Goal: Task Accomplishment & Management: Use online tool/utility

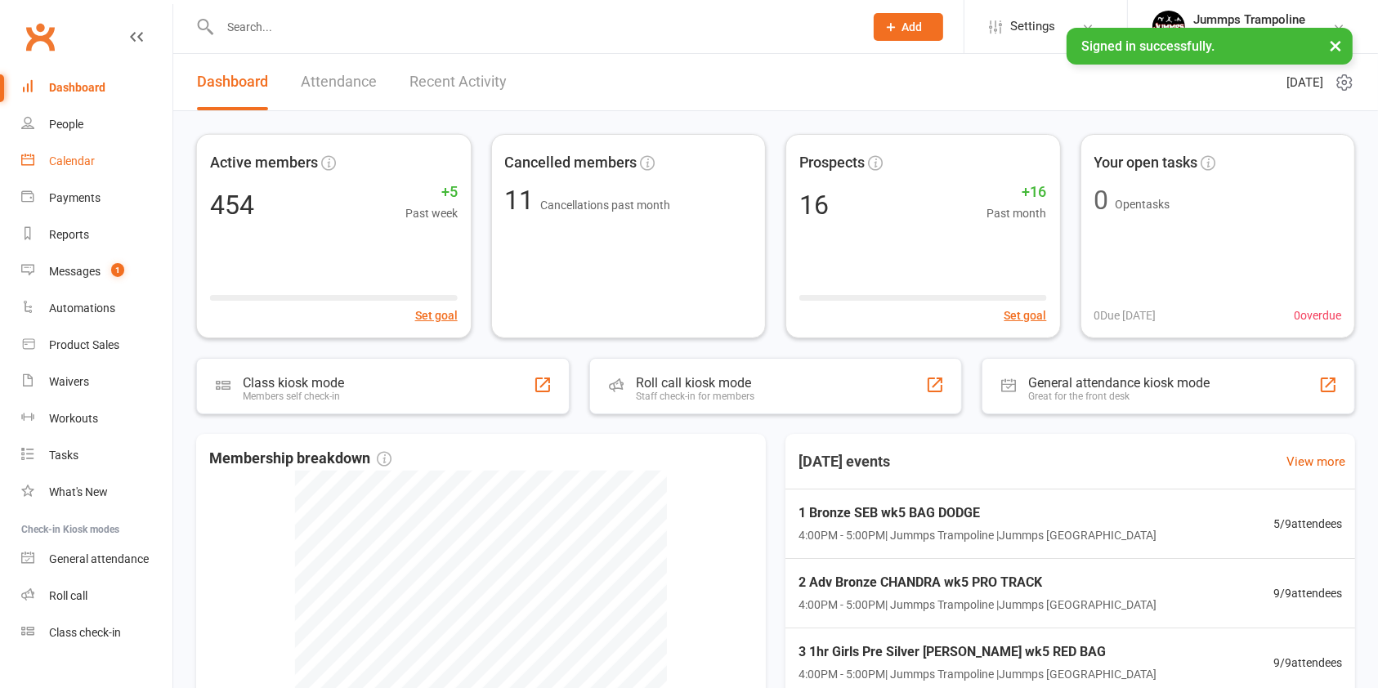
click at [62, 157] on div "Calendar" at bounding box center [72, 160] width 46 height 13
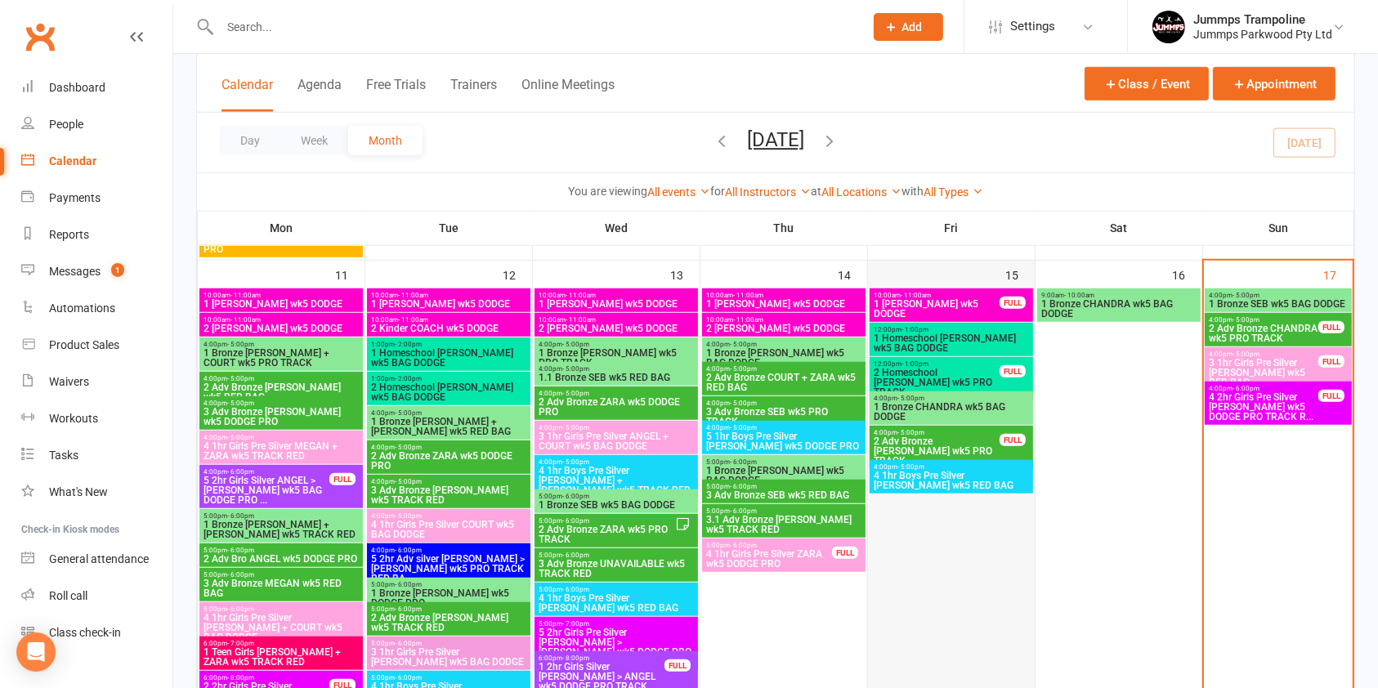
scroll to position [1246, 0]
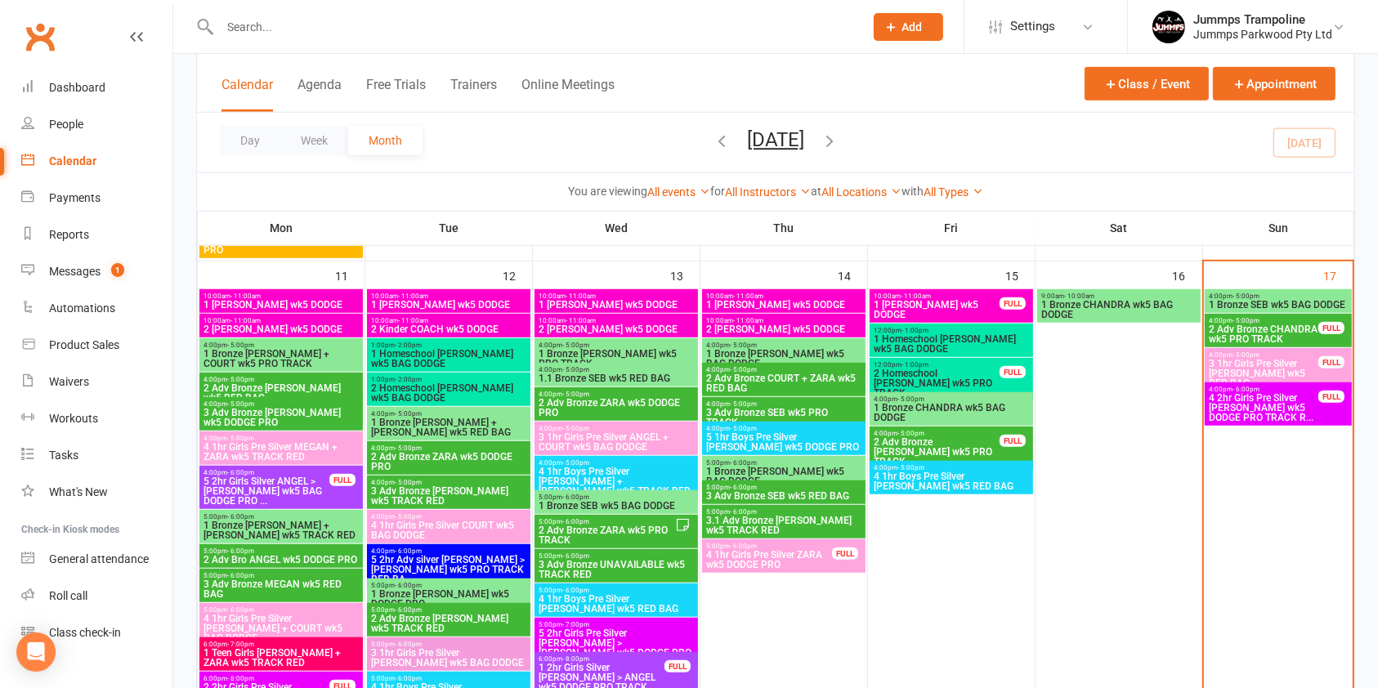
click at [1291, 363] on span "3 1hr Girls Pre Silver [PERSON_NAME] wk5 RED BAG" at bounding box center [1263, 373] width 111 height 29
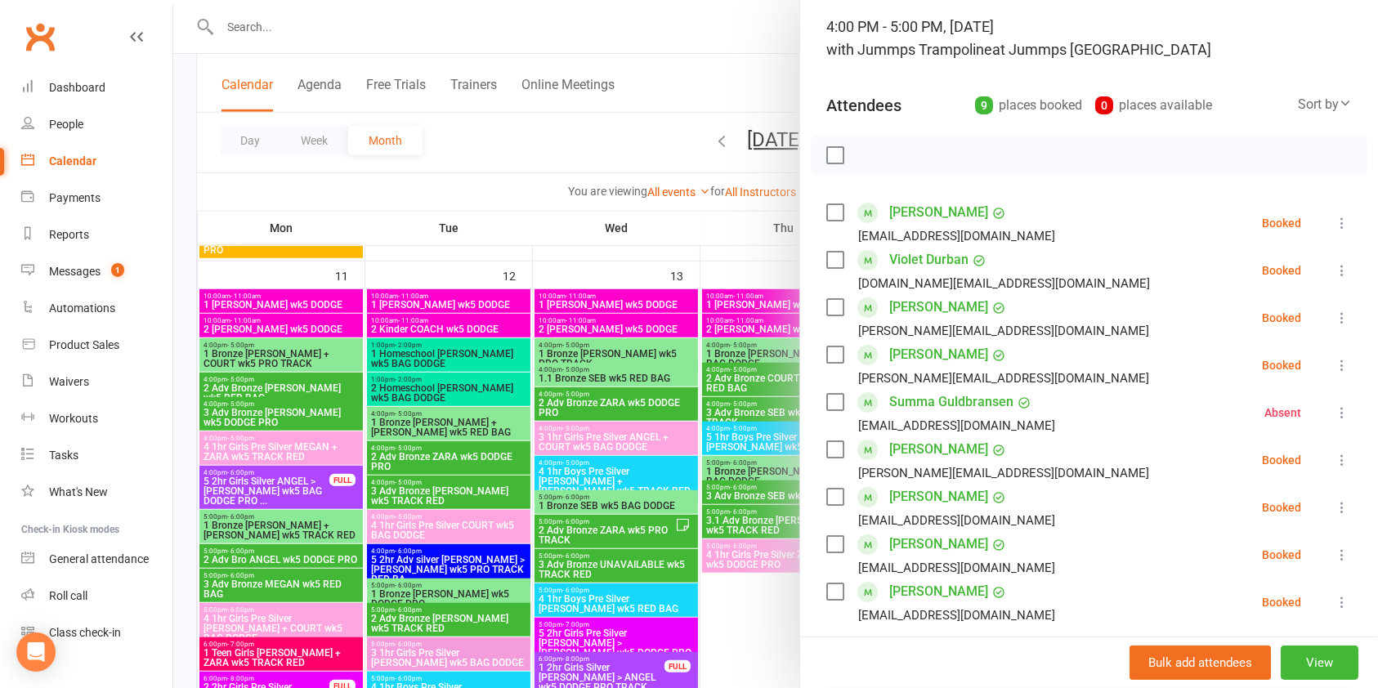
scroll to position [131, 0]
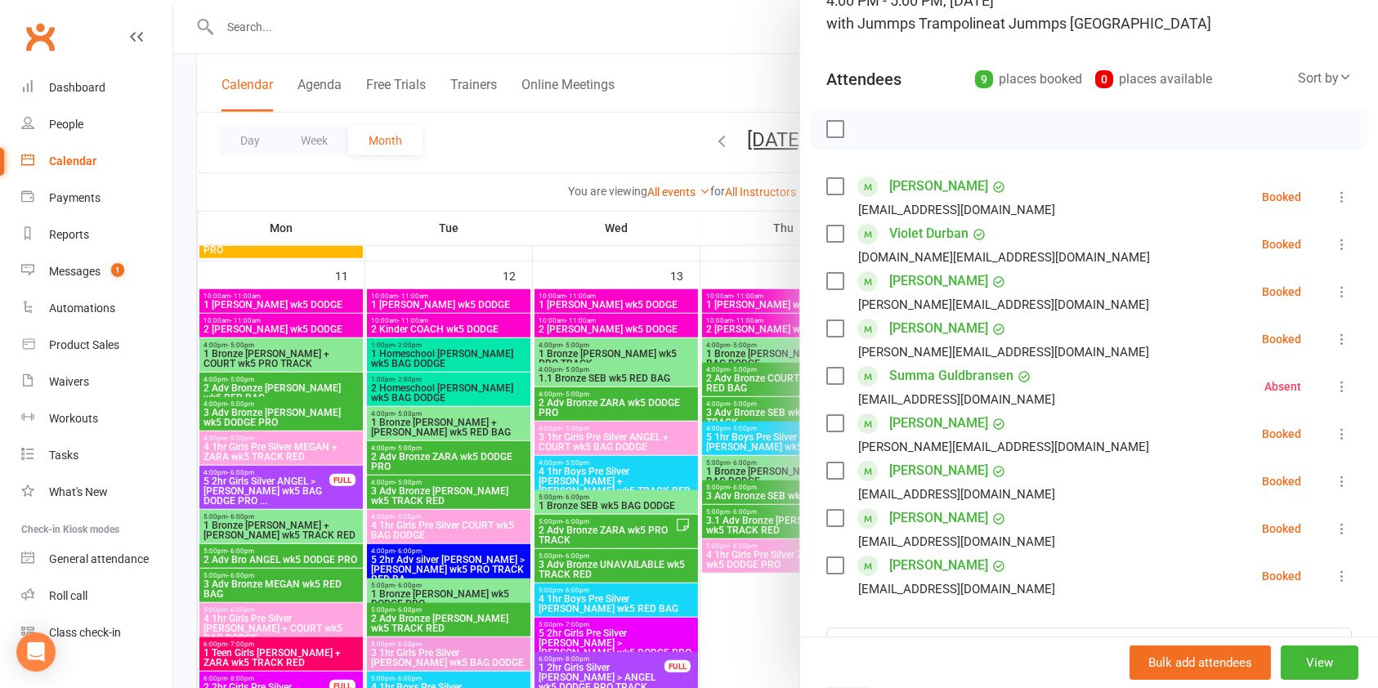
click at [681, 214] on div at bounding box center [775, 344] width 1205 height 688
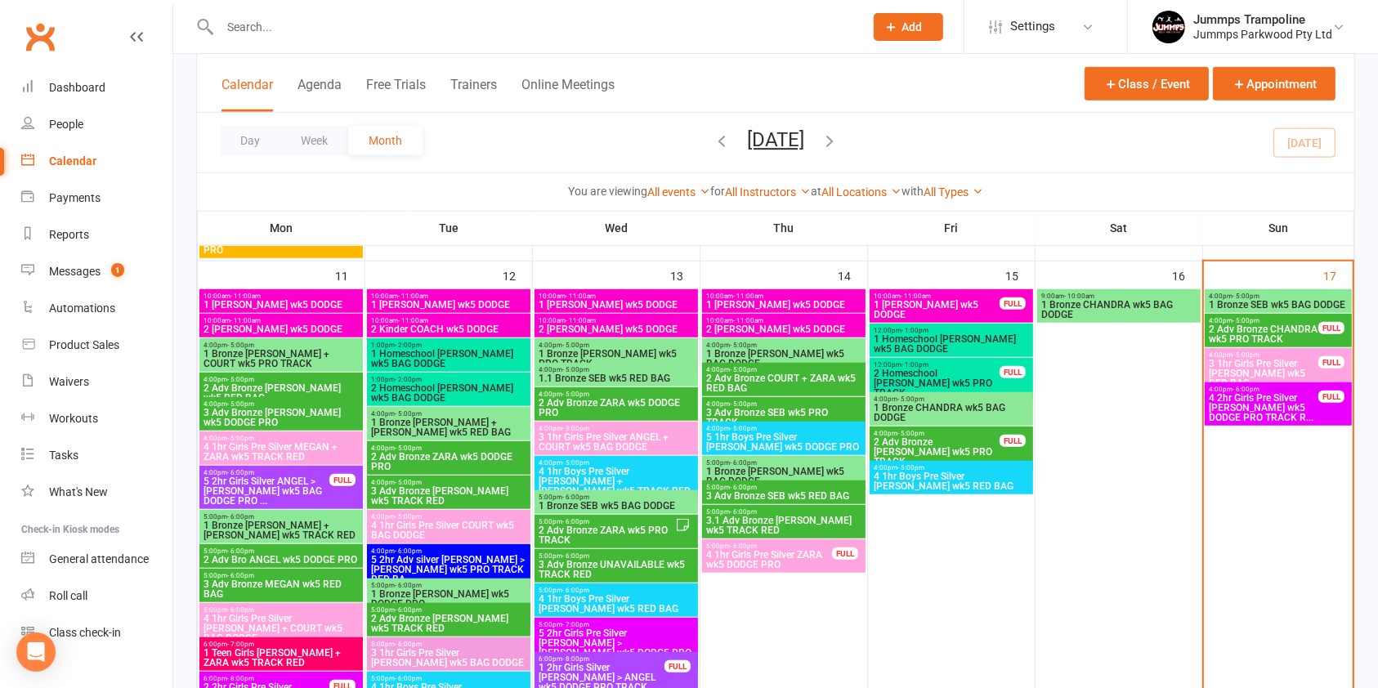
click at [1315, 398] on span "4 2hr Girls Pre Silver [PERSON_NAME] wk5 DODGE PRO TRACK R..." at bounding box center [1263, 407] width 111 height 29
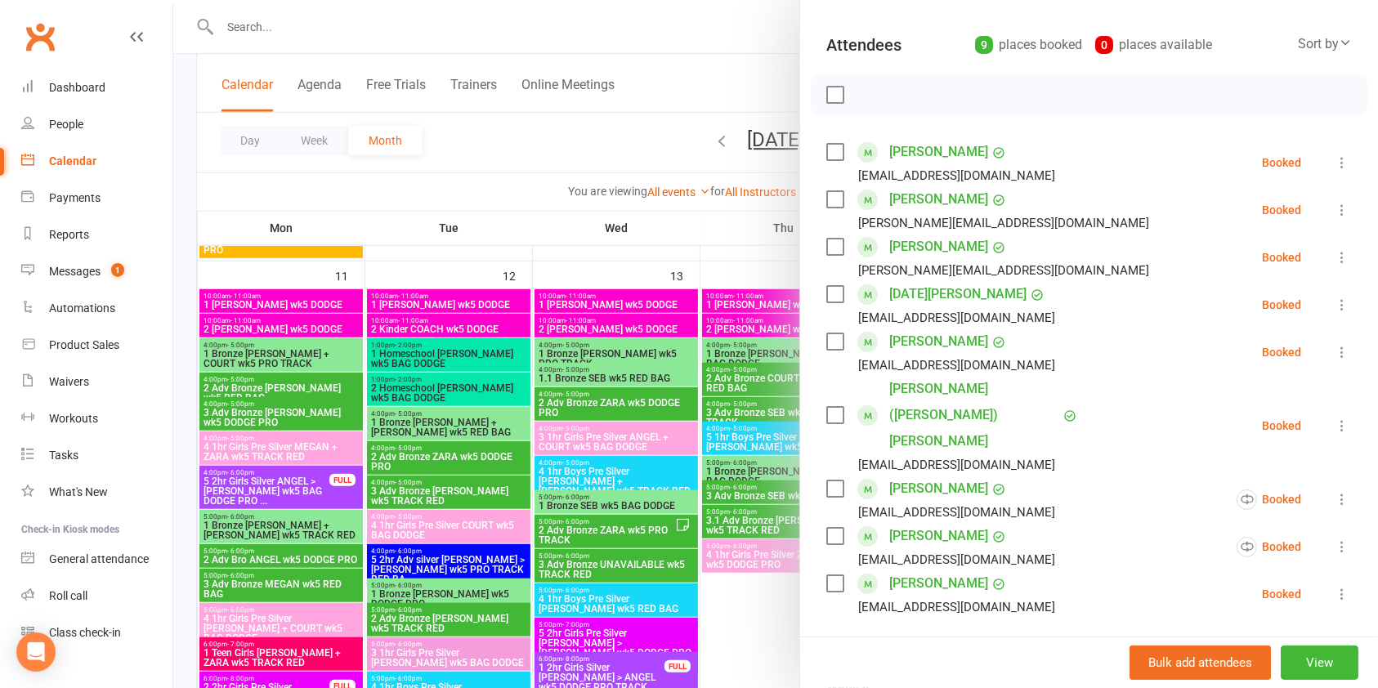
scroll to position [167, 0]
click at [1334, 490] on icon at bounding box center [1342, 498] width 16 height 16
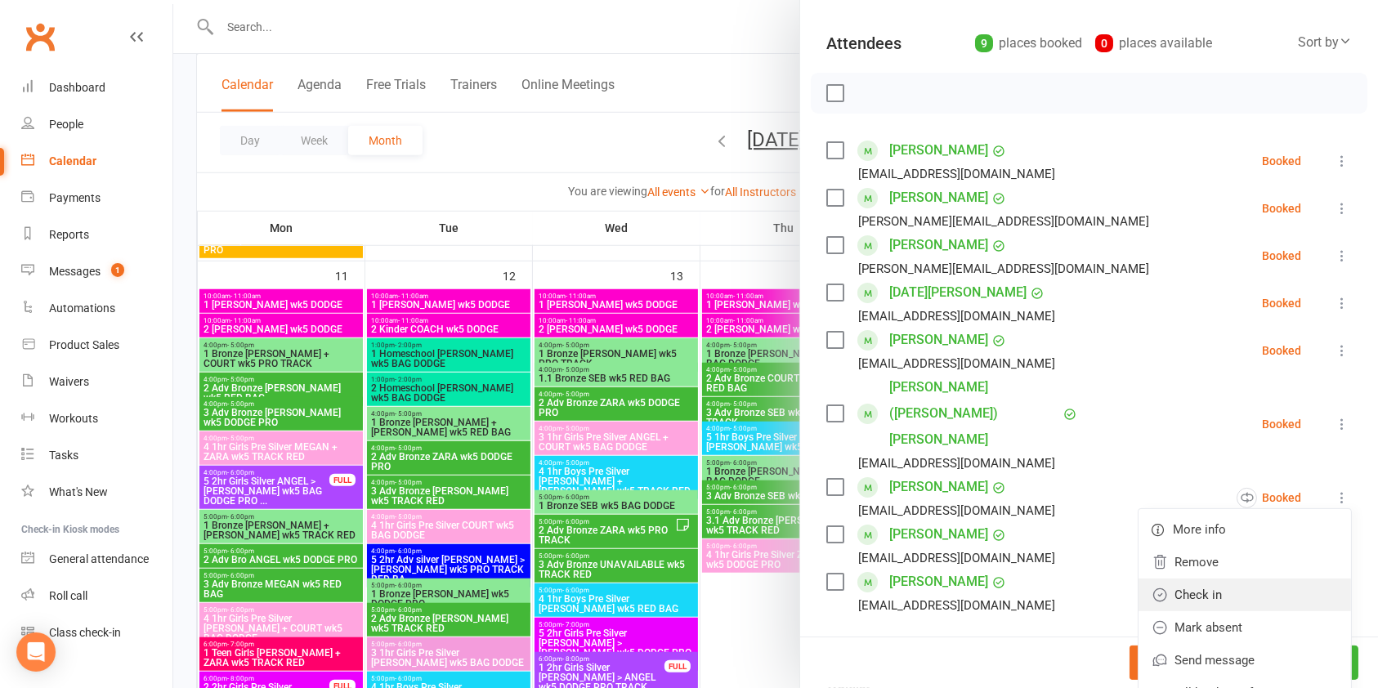
click at [1220, 579] on link "Check in" at bounding box center [1244, 595] width 212 height 33
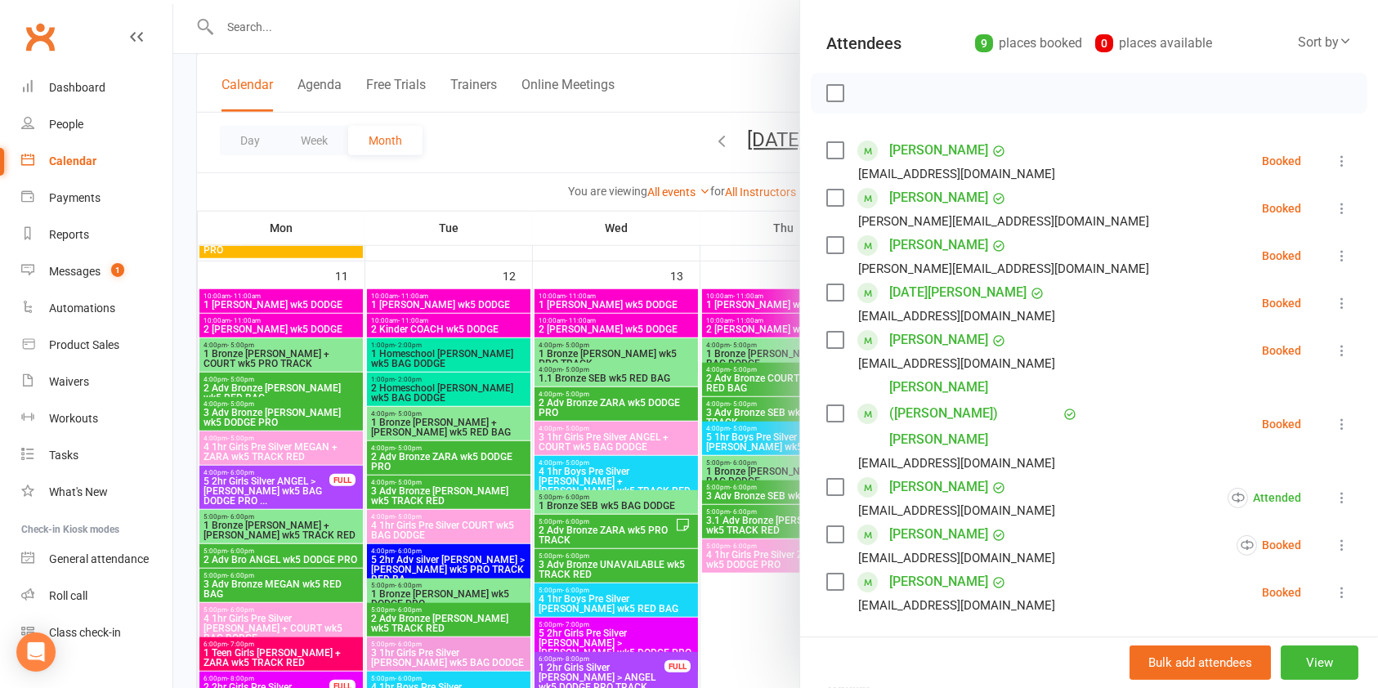
click at [1334, 537] on icon at bounding box center [1342, 545] width 16 height 16
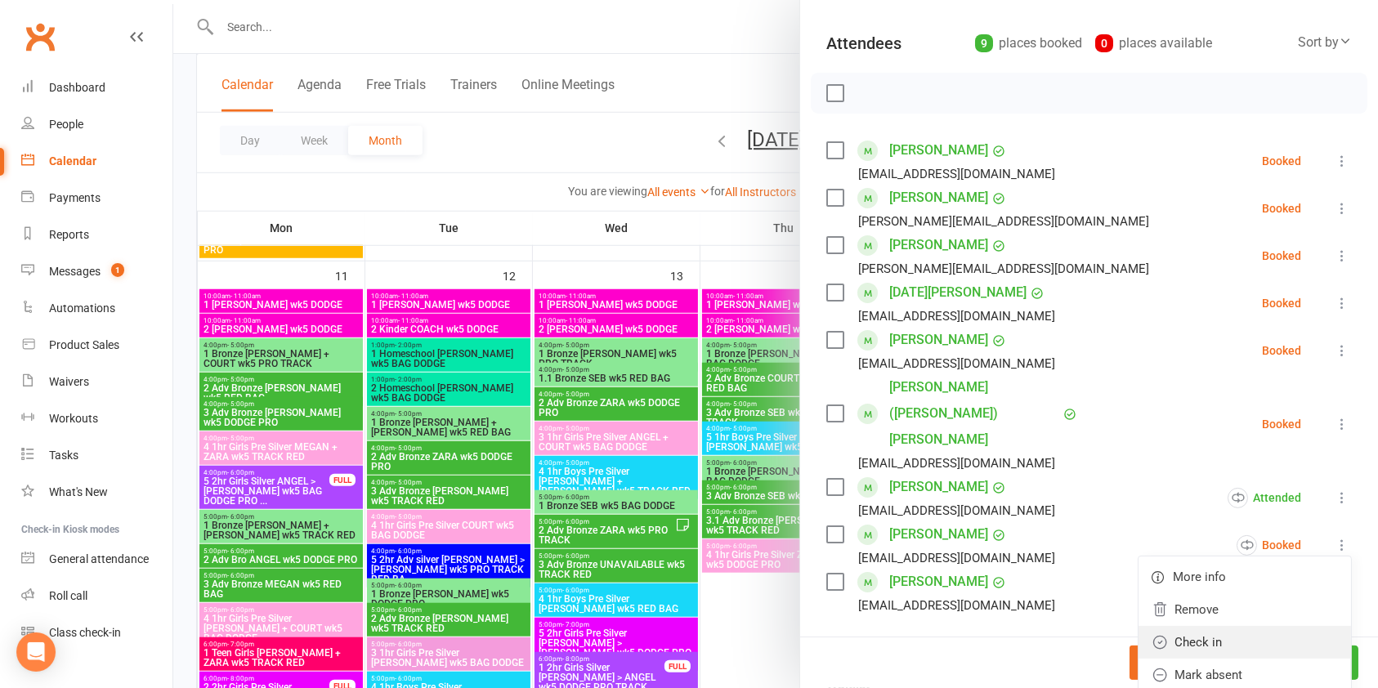
click at [1227, 626] on link "Check in" at bounding box center [1244, 642] width 212 height 33
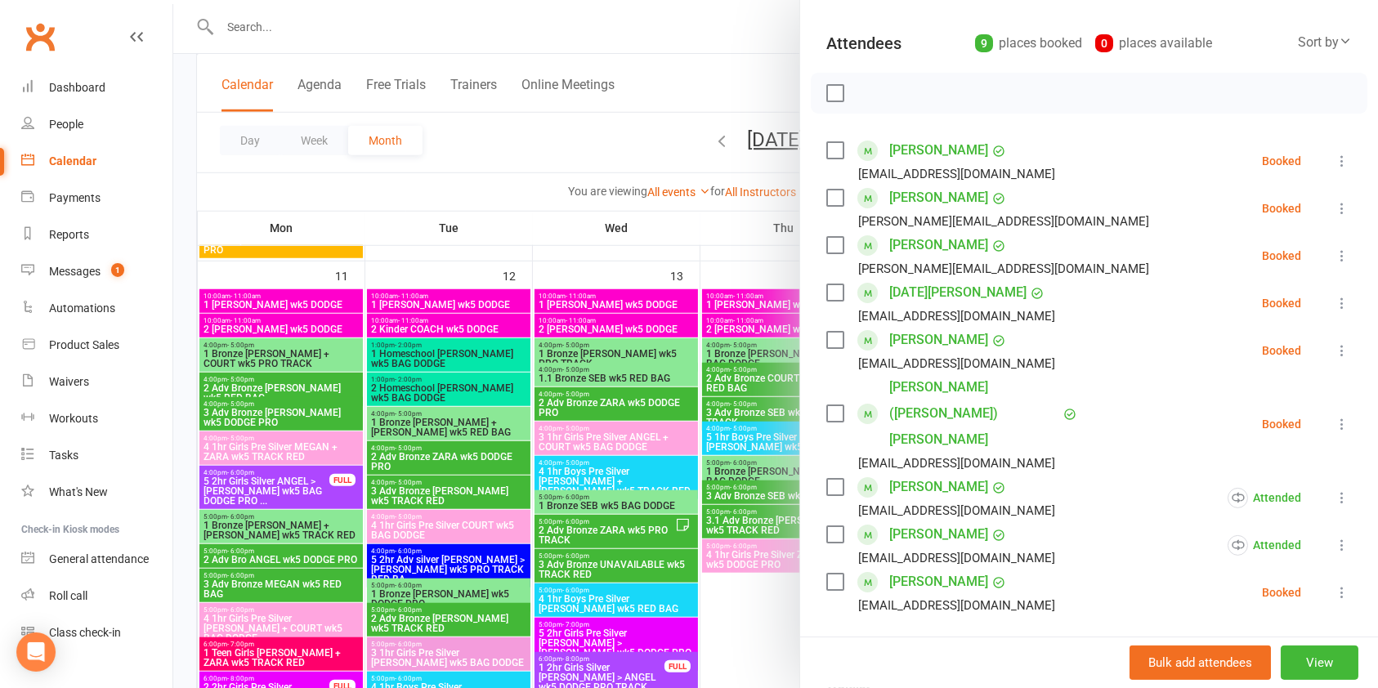
scroll to position [0, 0]
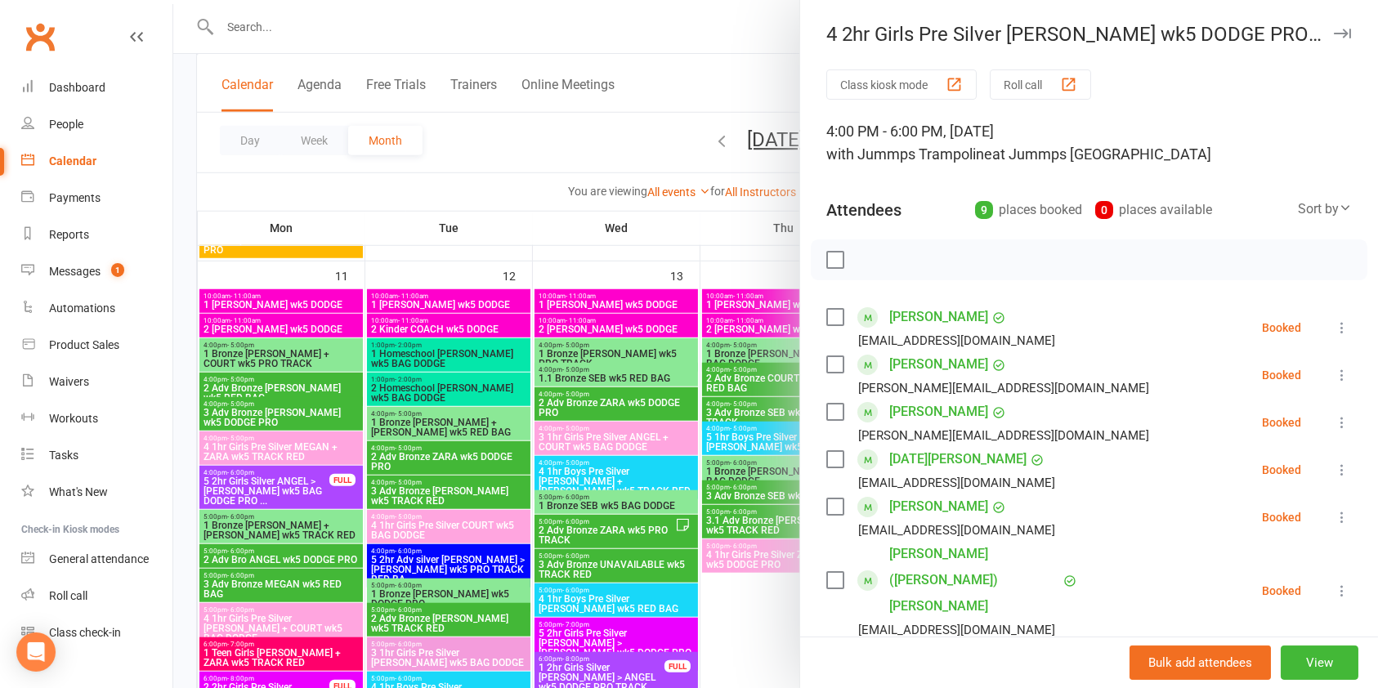
click at [1259, 80] on div "Class kiosk mode Roll call" at bounding box center [1089, 84] width 526 height 30
click at [674, 94] on div at bounding box center [775, 344] width 1205 height 688
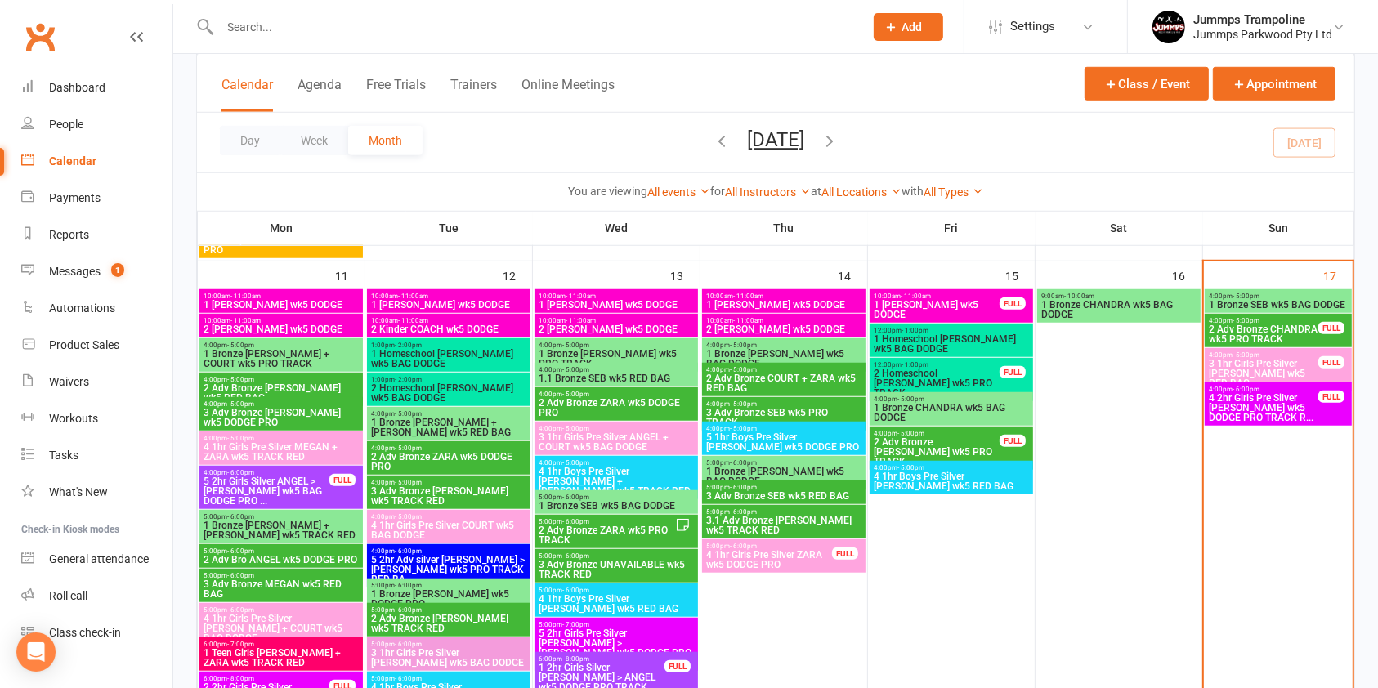
click at [1272, 332] on span "2 Adv Bronze CHANDRA wk5 PRO TRACK" at bounding box center [1263, 334] width 111 height 20
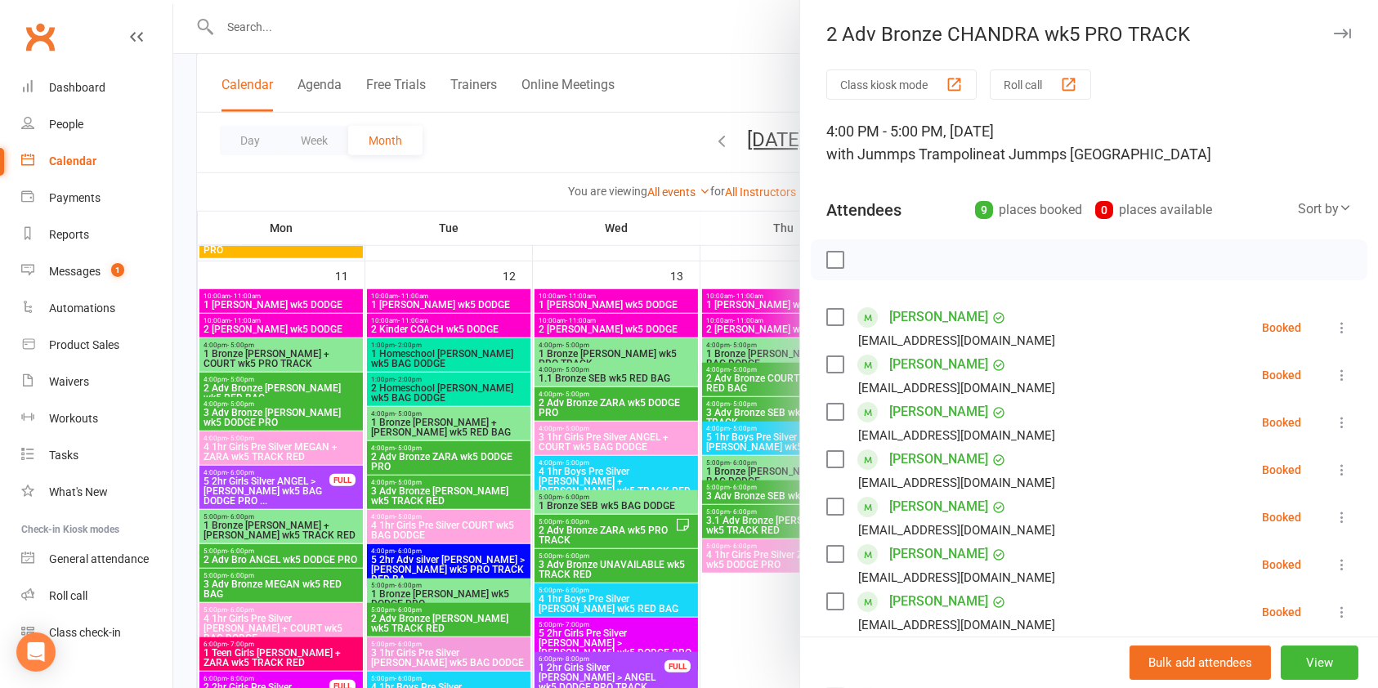
scroll to position [119, 0]
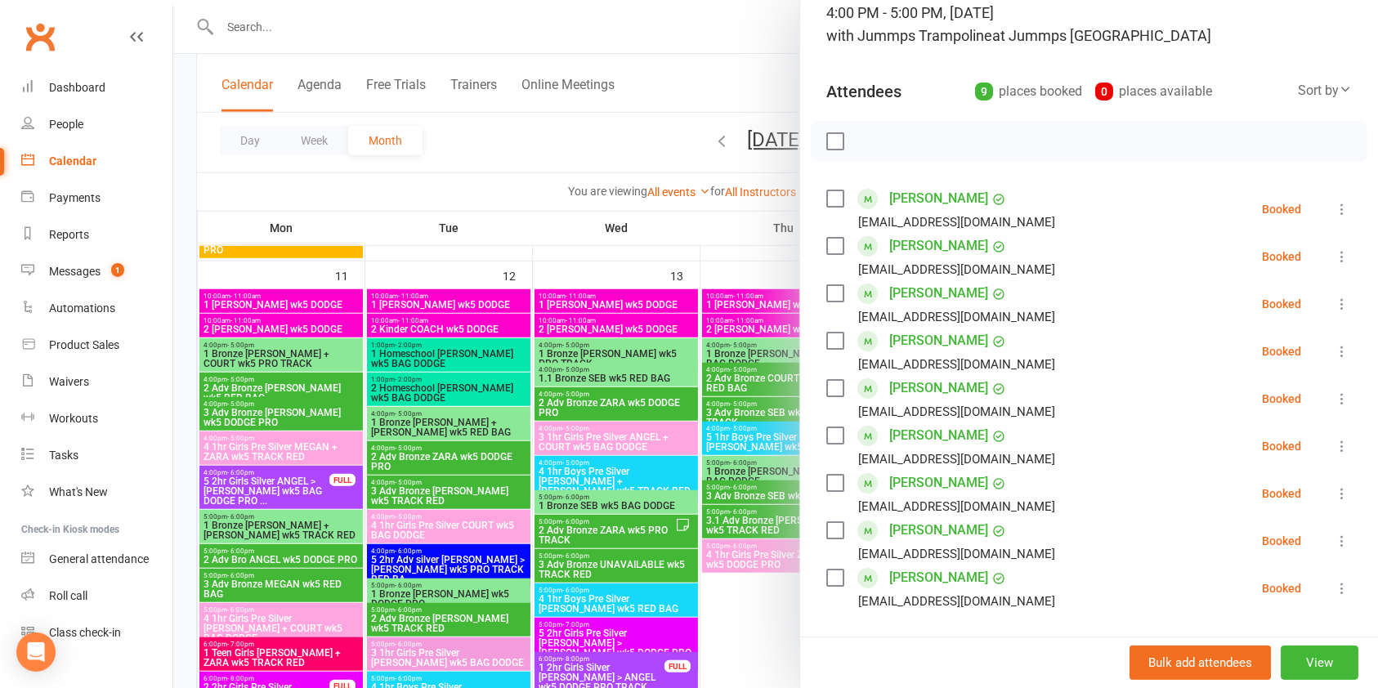
click at [1334, 442] on icon at bounding box center [1342, 446] width 16 height 16
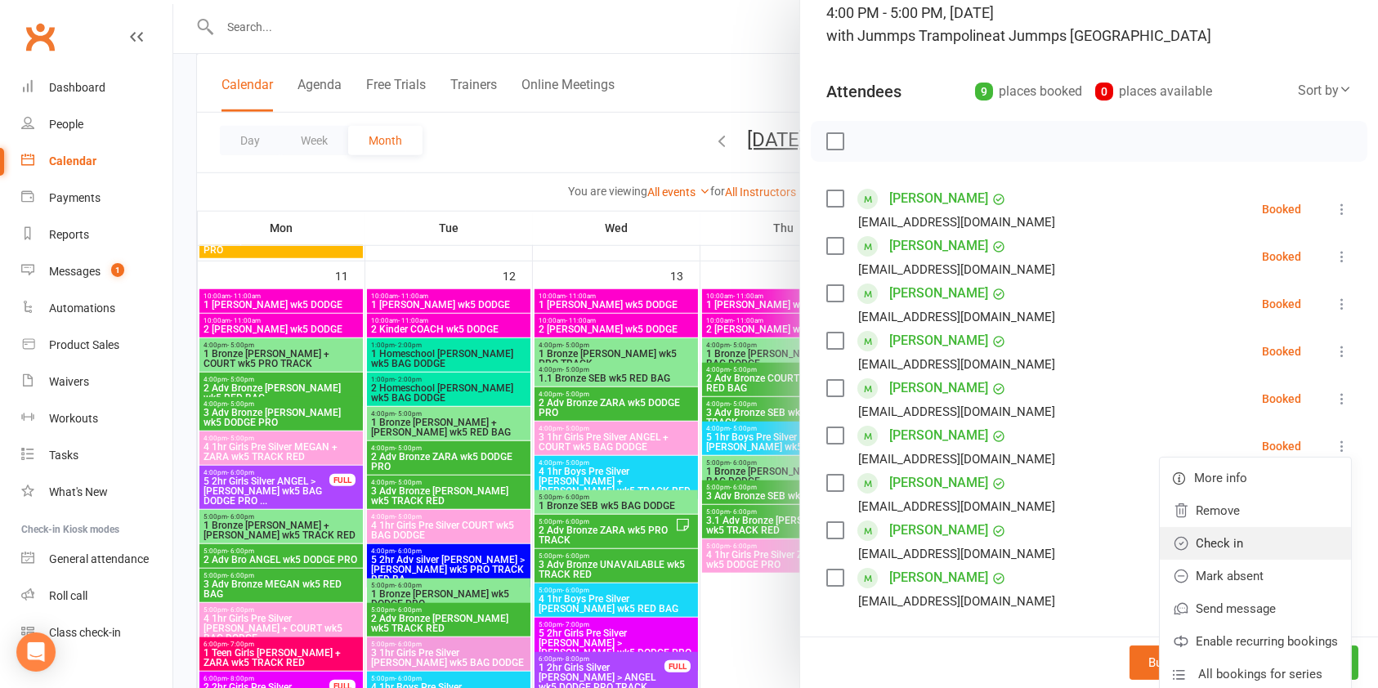
click at [1207, 539] on link "Check in" at bounding box center [1255, 543] width 191 height 33
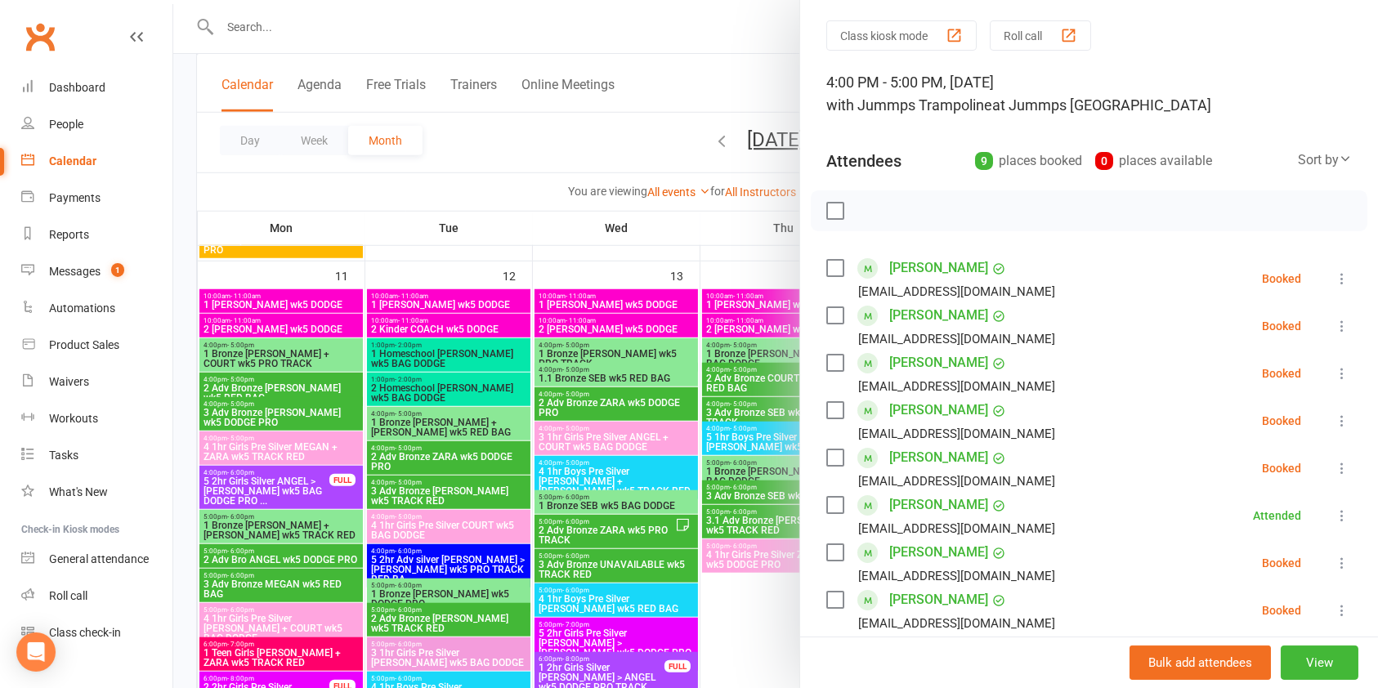
scroll to position [0, 0]
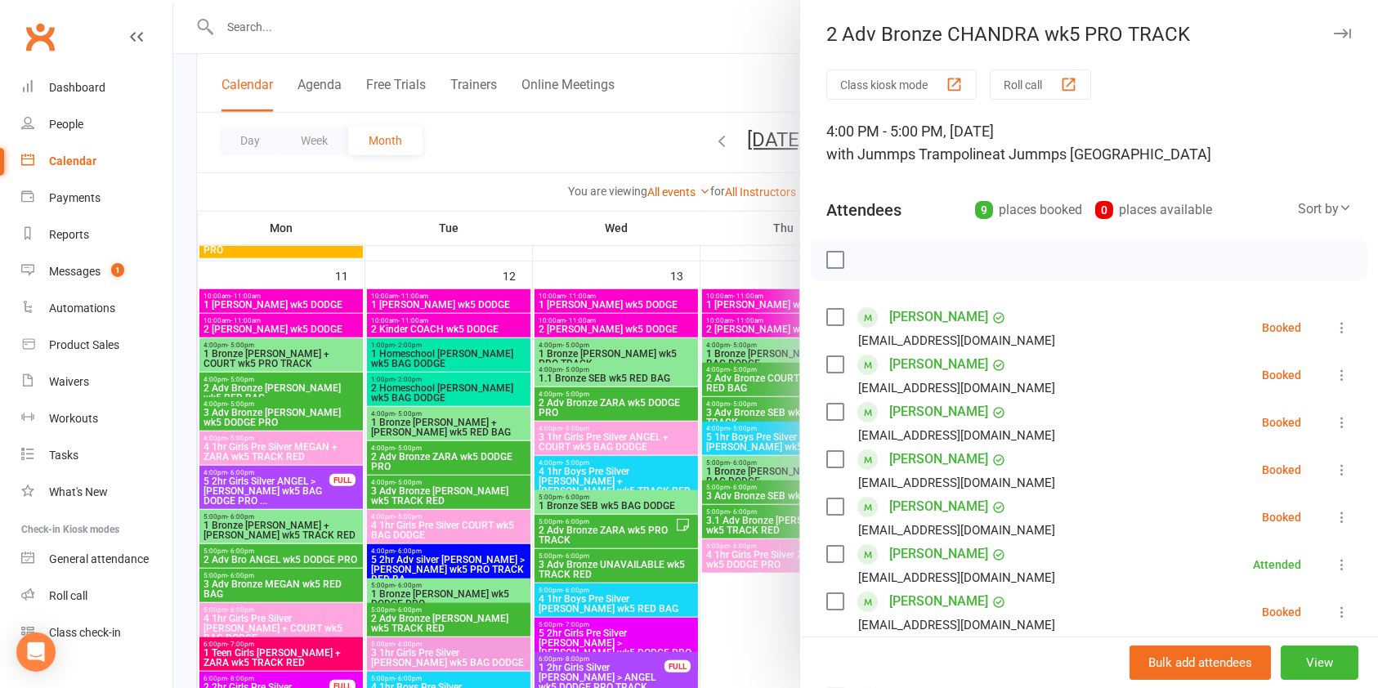
click at [758, 543] on div at bounding box center [775, 344] width 1205 height 688
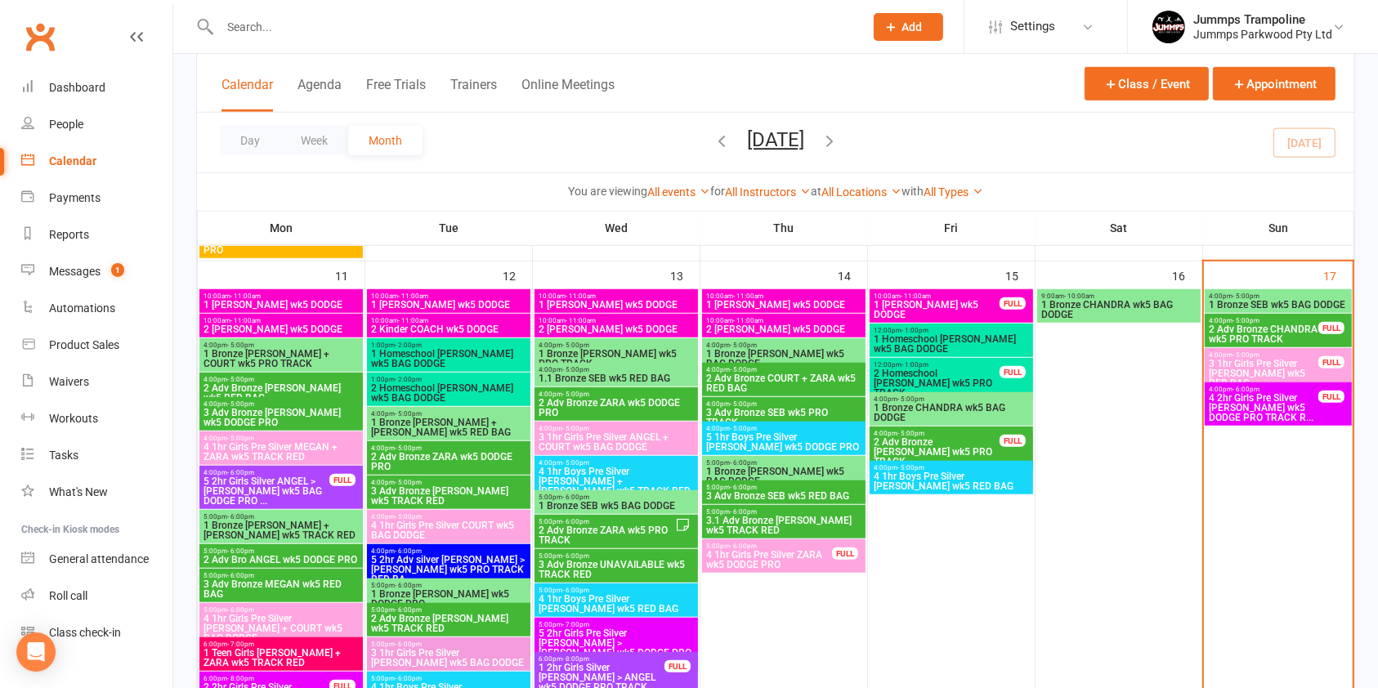
click at [613, 177] on div "You are viewing All events All events Empty events Full events Non-empty events…" at bounding box center [775, 191] width 1157 height 38
click at [1242, 359] on span "3 1hr Girls Pre Silver [PERSON_NAME] wk5 RED BAG" at bounding box center [1263, 373] width 111 height 29
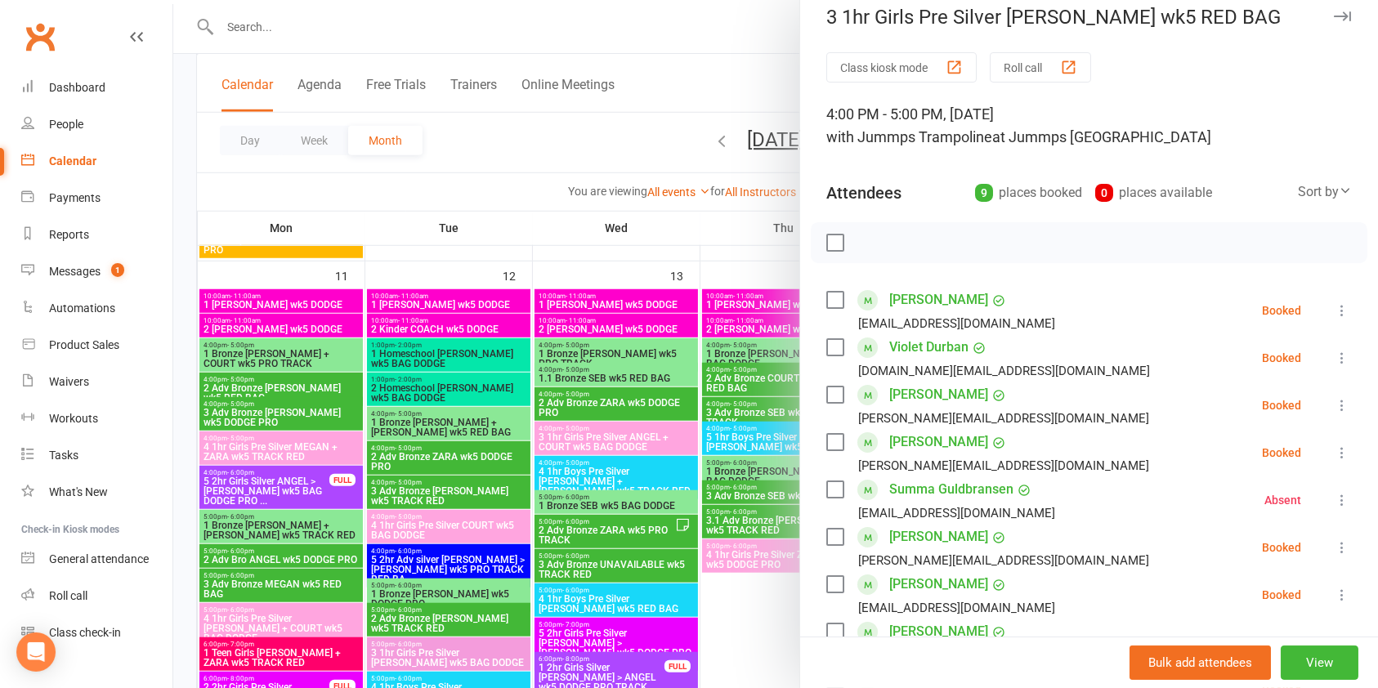
scroll to position [121, 0]
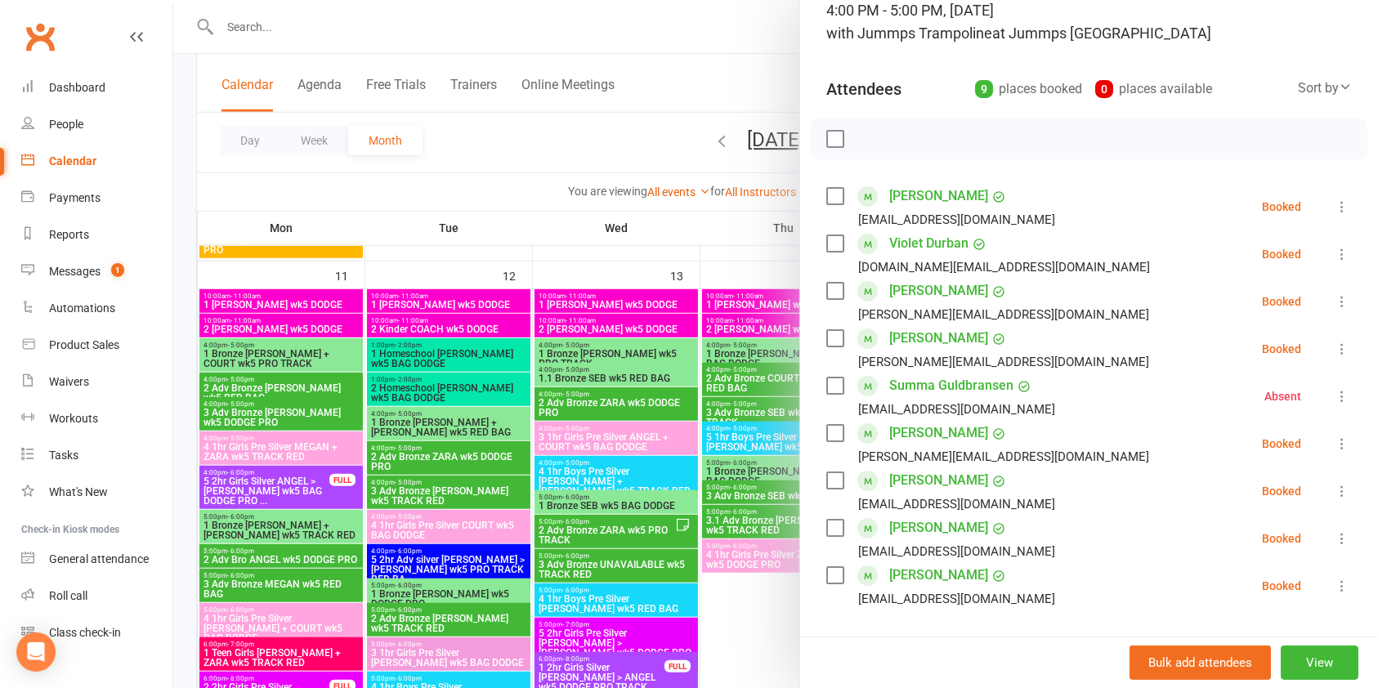
click at [1334, 494] on icon at bounding box center [1342, 491] width 16 height 16
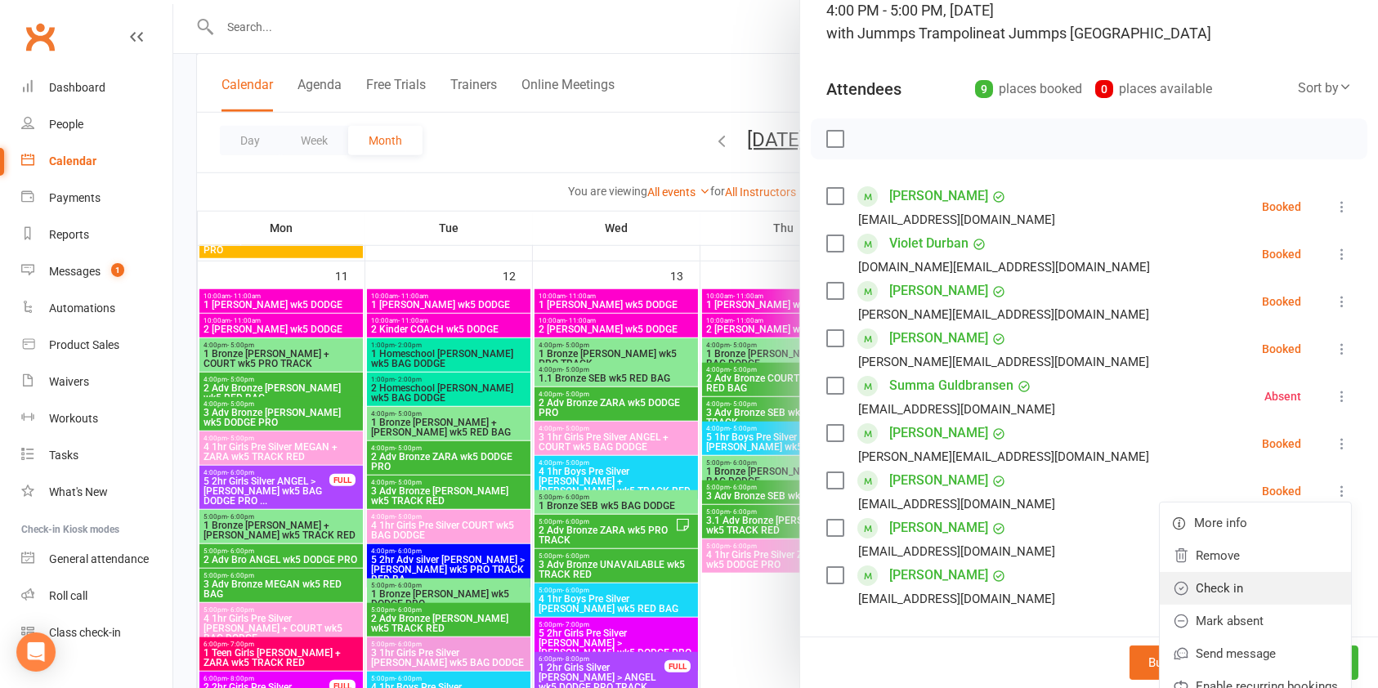
click at [1232, 587] on link "Check in" at bounding box center [1255, 588] width 191 height 33
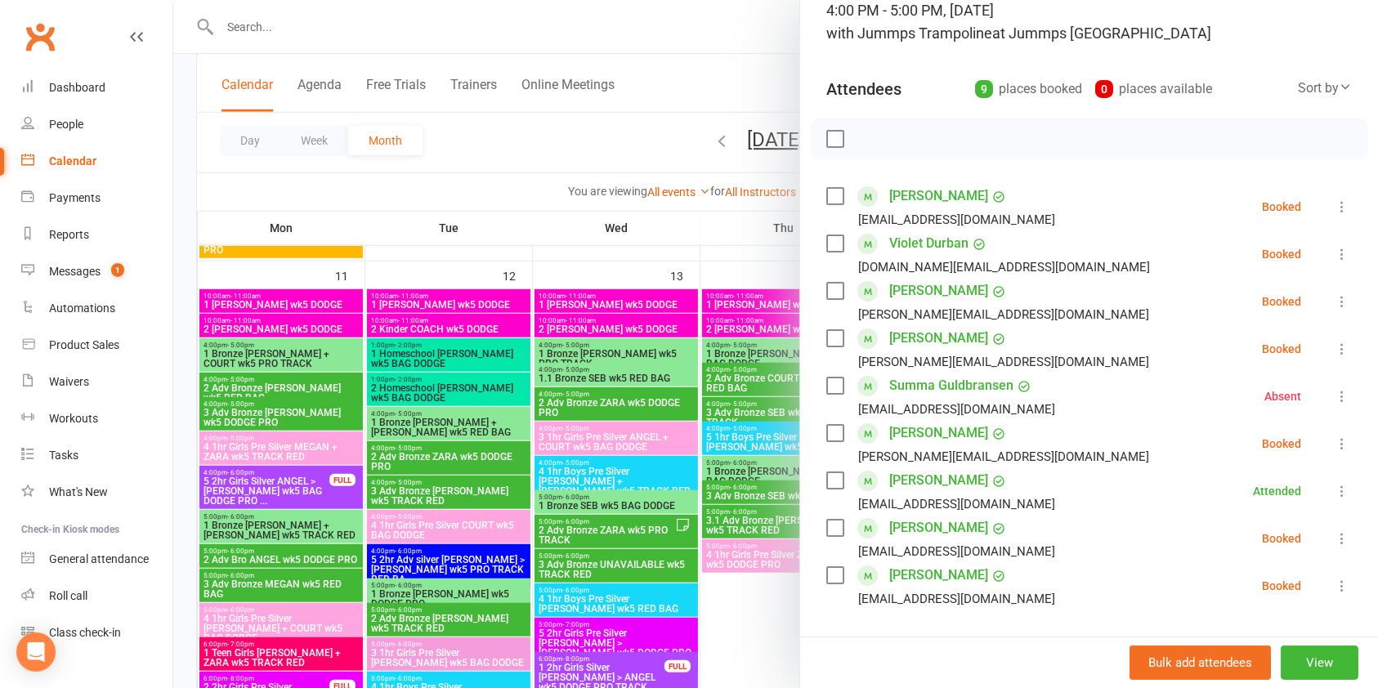
click at [752, 78] on div at bounding box center [775, 344] width 1205 height 688
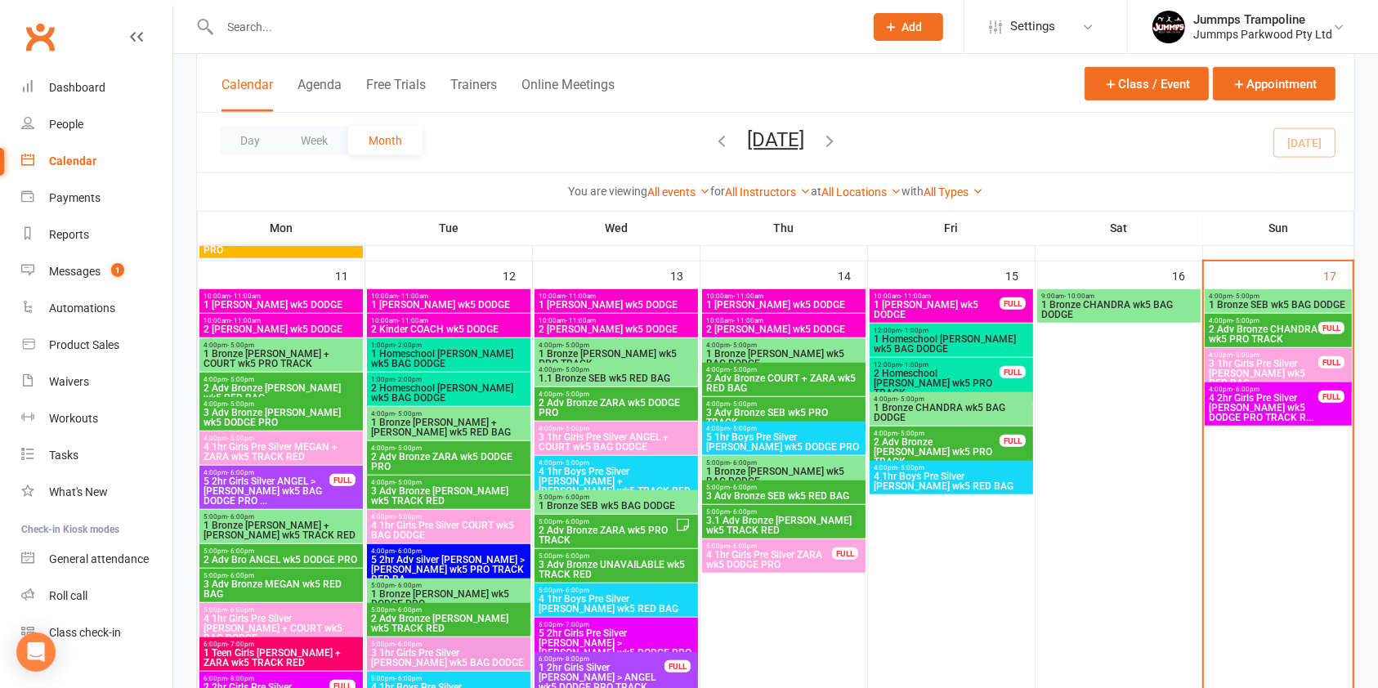
click at [1247, 328] on span "2 Adv Bronze CHANDRA wk5 PRO TRACK" at bounding box center [1263, 334] width 111 height 20
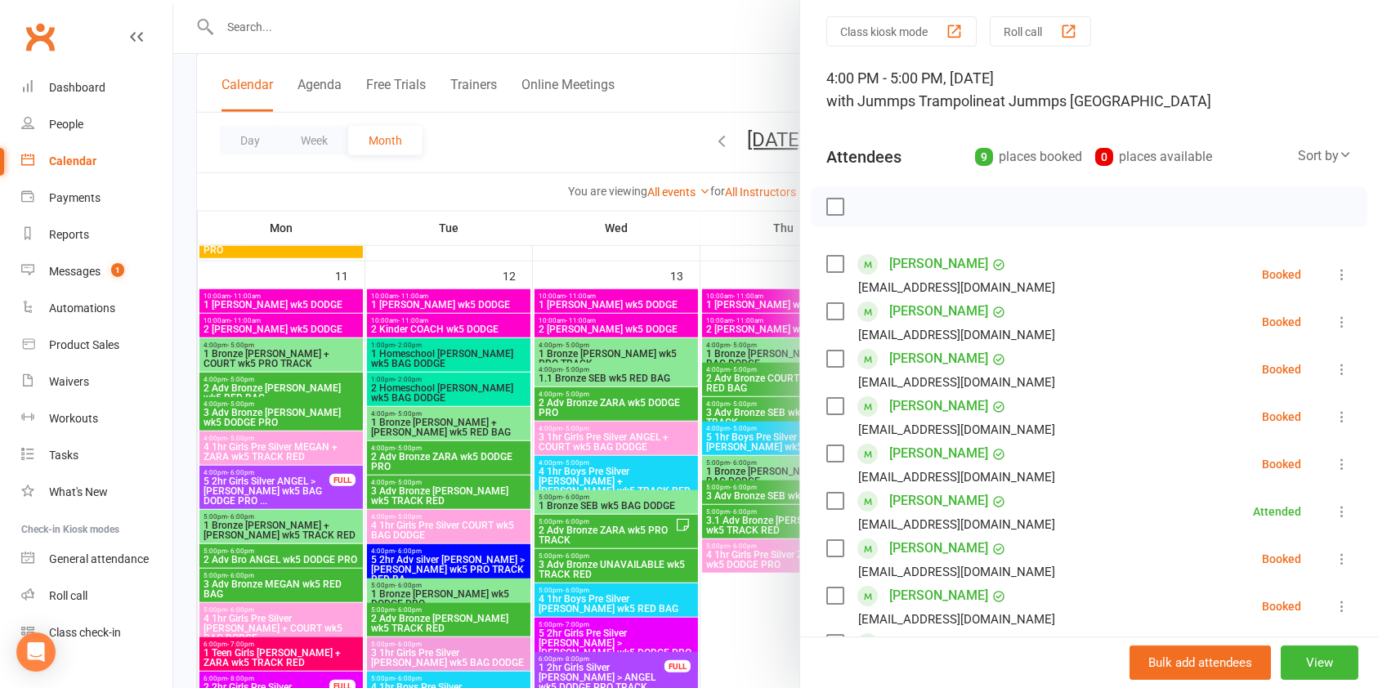
scroll to position [56, 0]
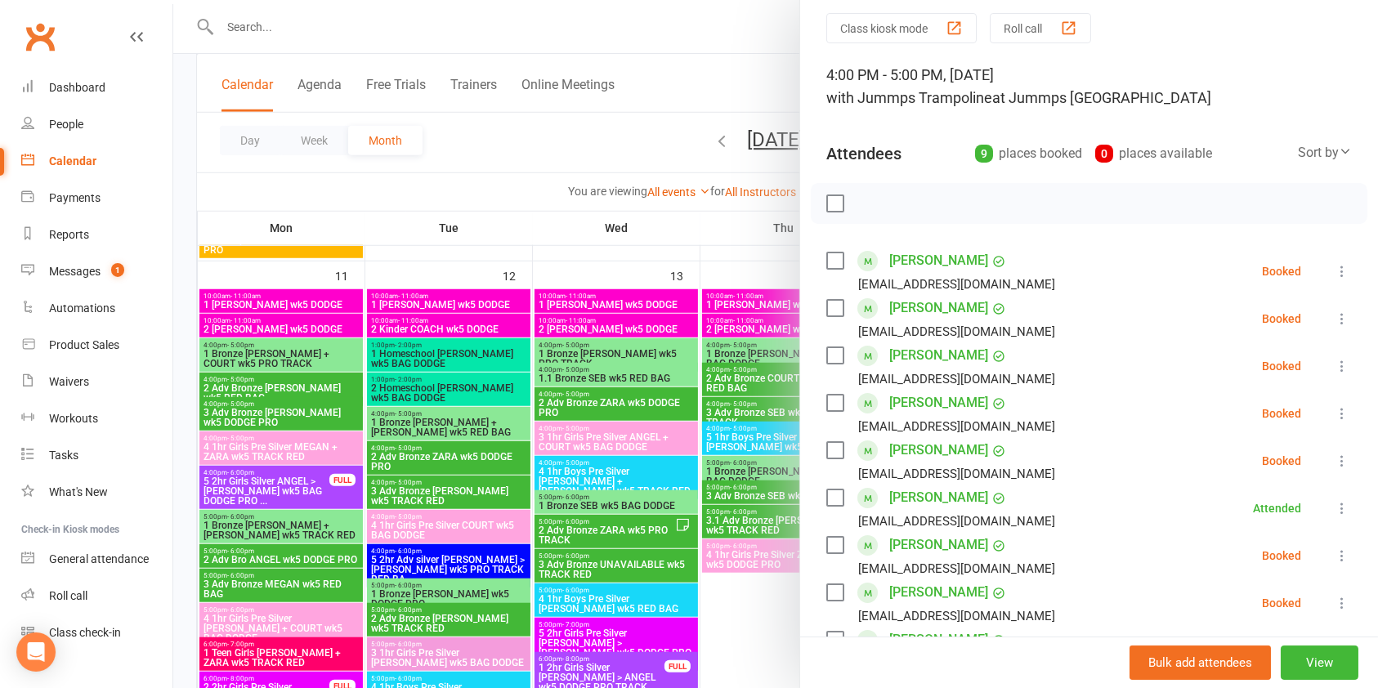
click at [1334, 466] on icon at bounding box center [1342, 461] width 16 height 16
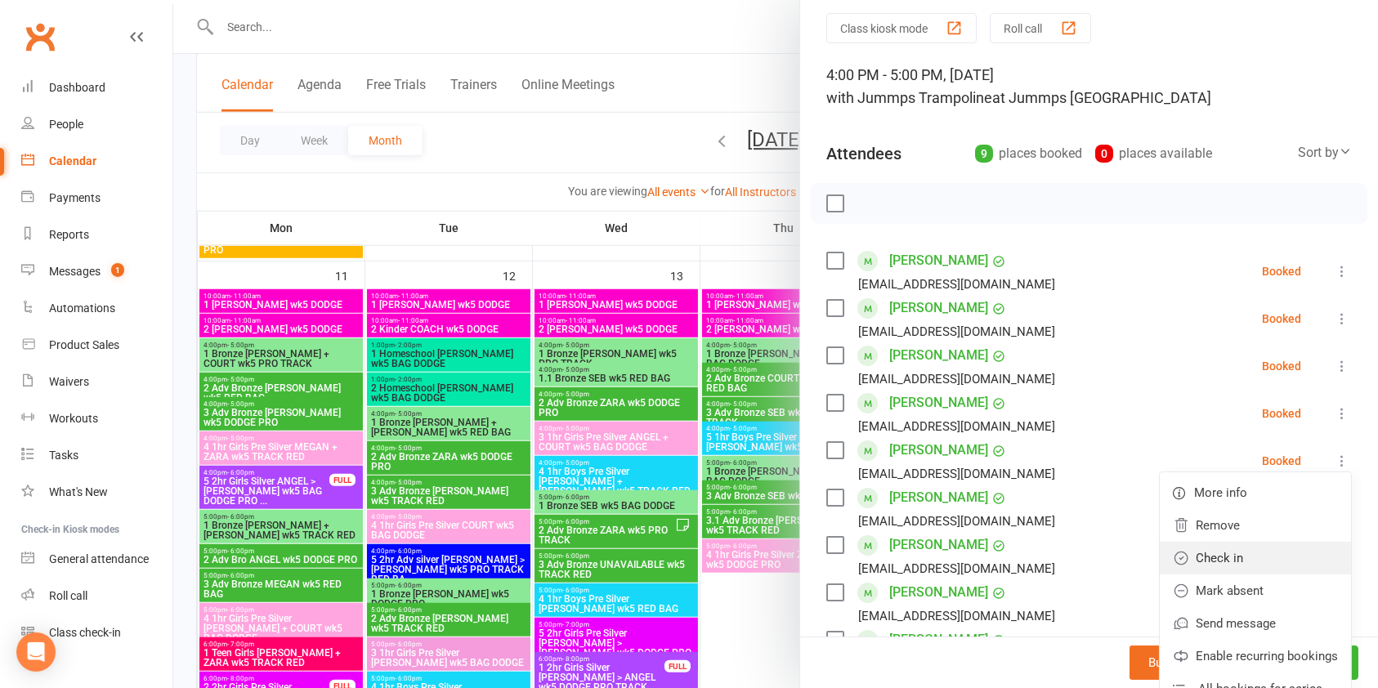
click at [1229, 552] on link "Check in" at bounding box center [1255, 558] width 191 height 33
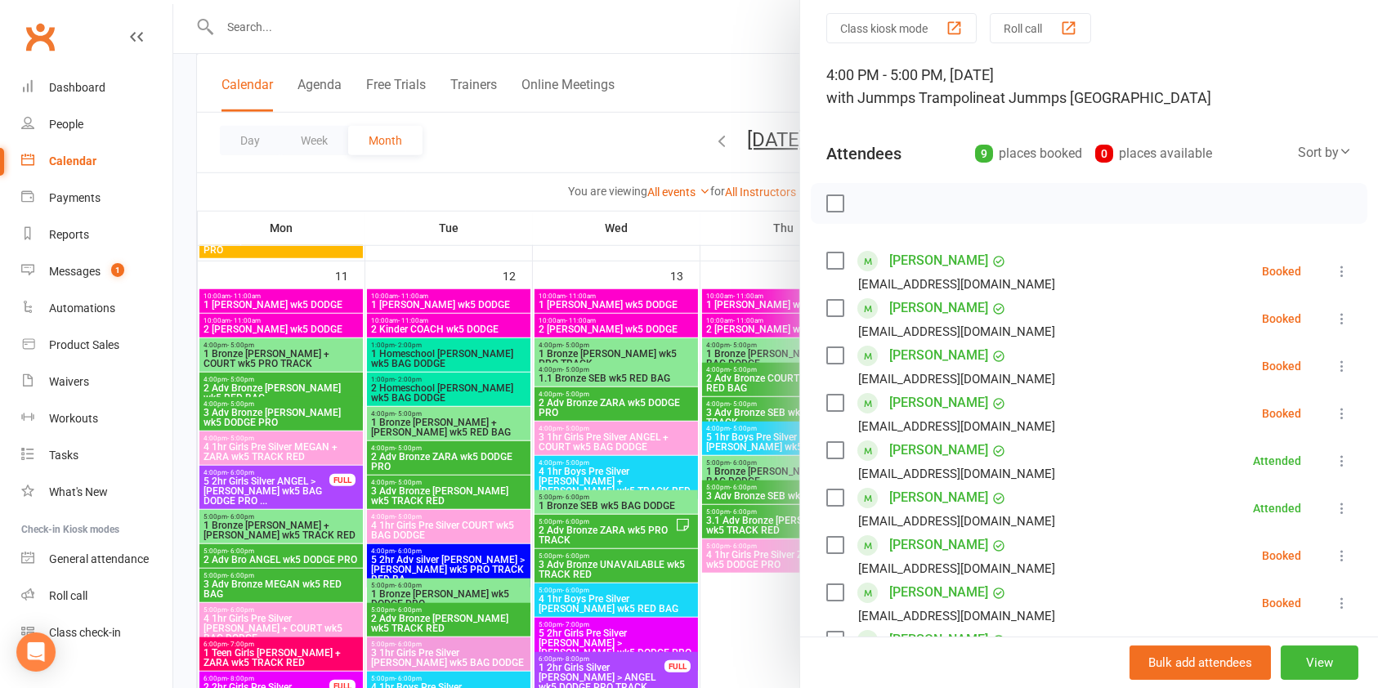
click at [693, 230] on div at bounding box center [775, 344] width 1205 height 688
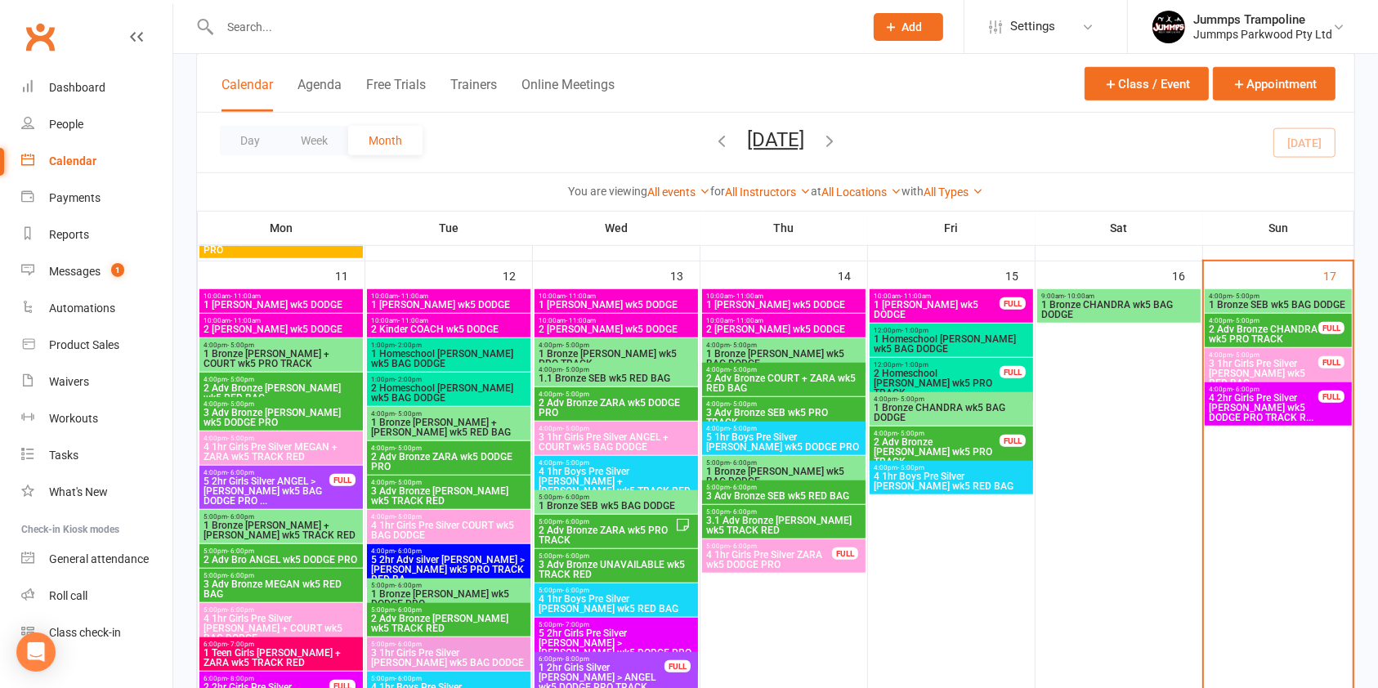
click at [1255, 364] on span "3 1hr Girls Pre Silver [PERSON_NAME] wk5 RED BAG" at bounding box center [1263, 373] width 111 height 29
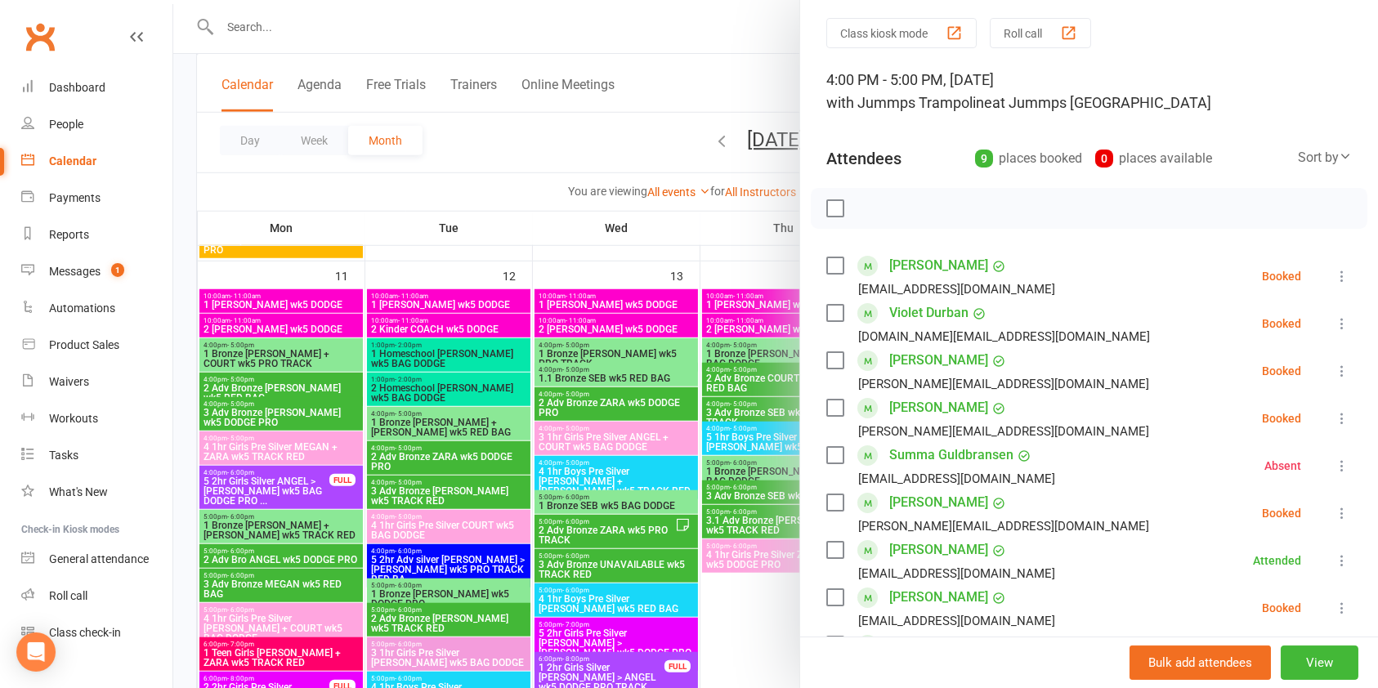
scroll to position [141, 0]
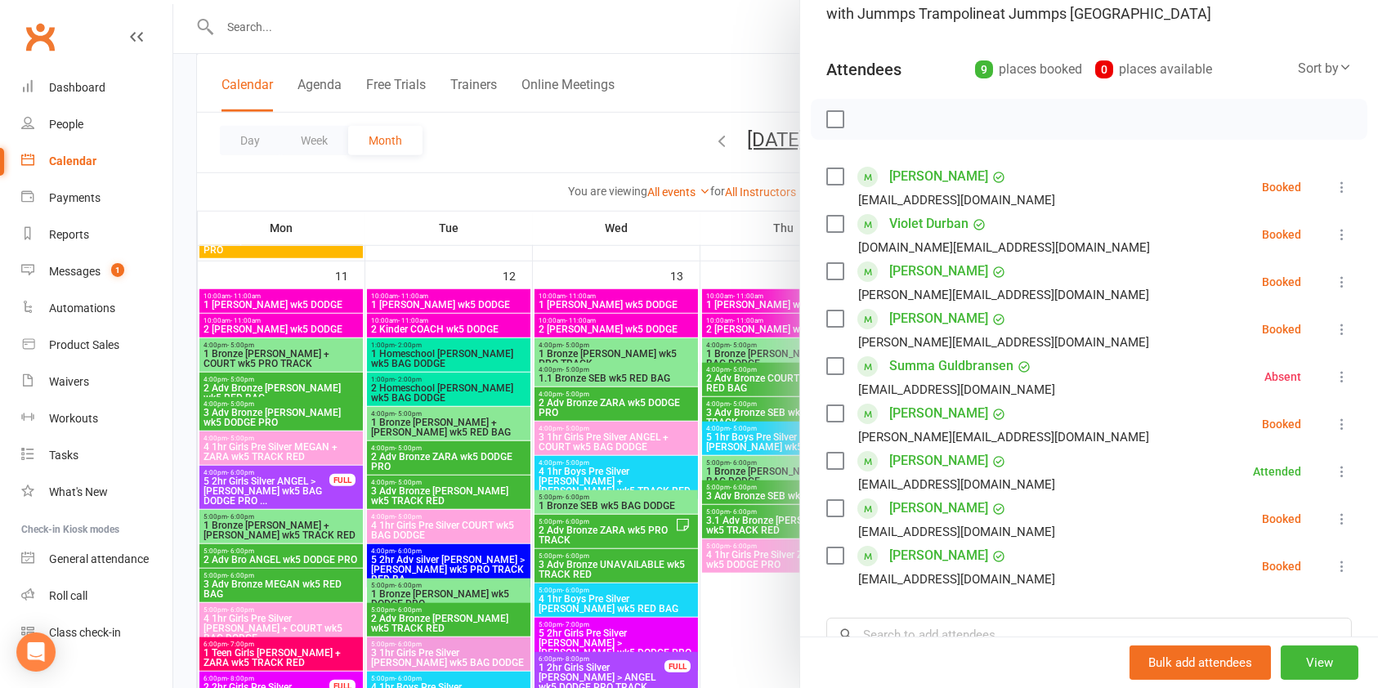
click at [1334, 519] on icon at bounding box center [1342, 519] width 16 height 16
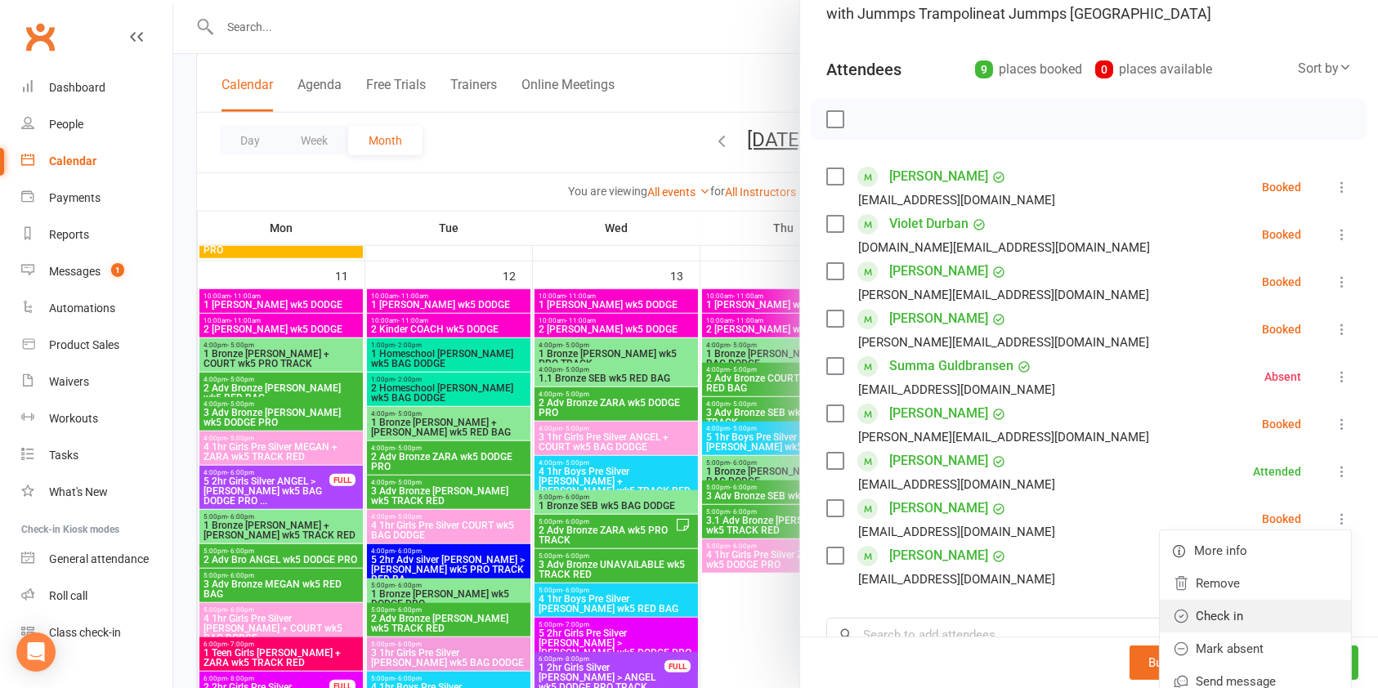
click at [1225, 605] on link "Check in" at bounding box center [1255, 616] width 191 height 33
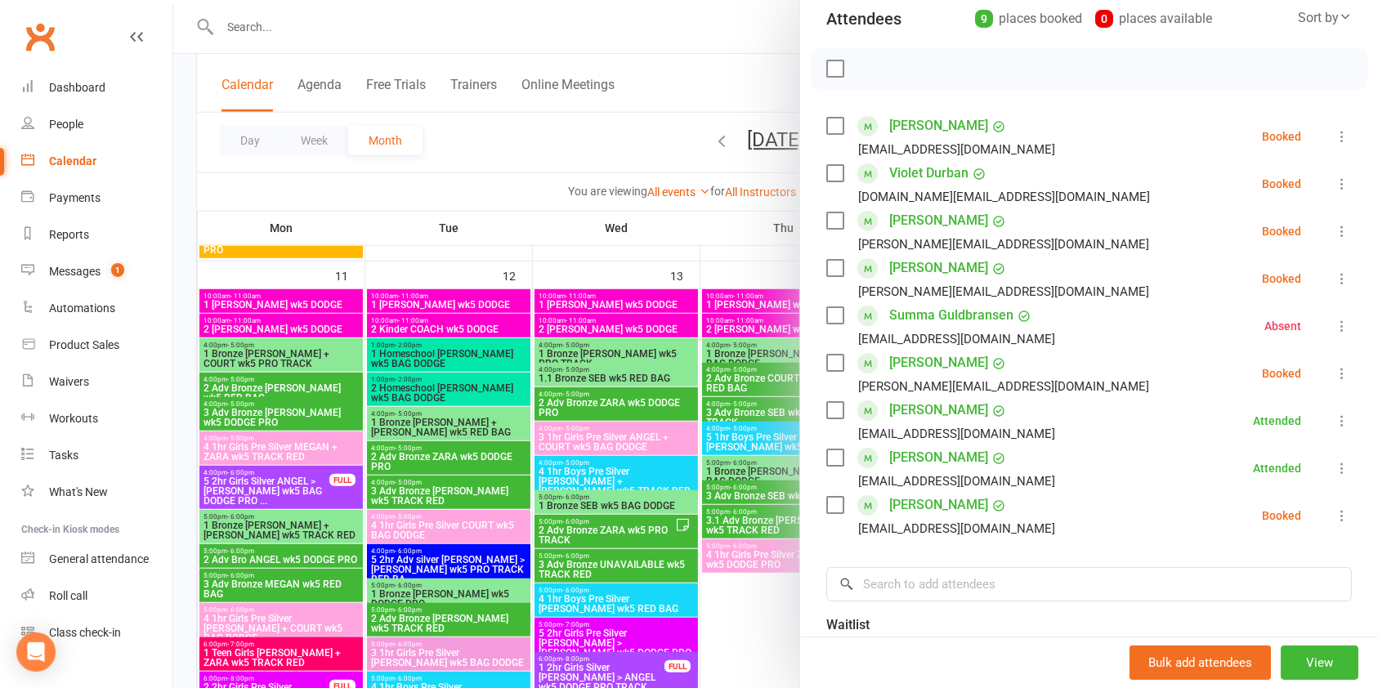
scroll to position [191, 0]
click at [678, 213] on div at bounding box center [775, 344] width 1205 height 688
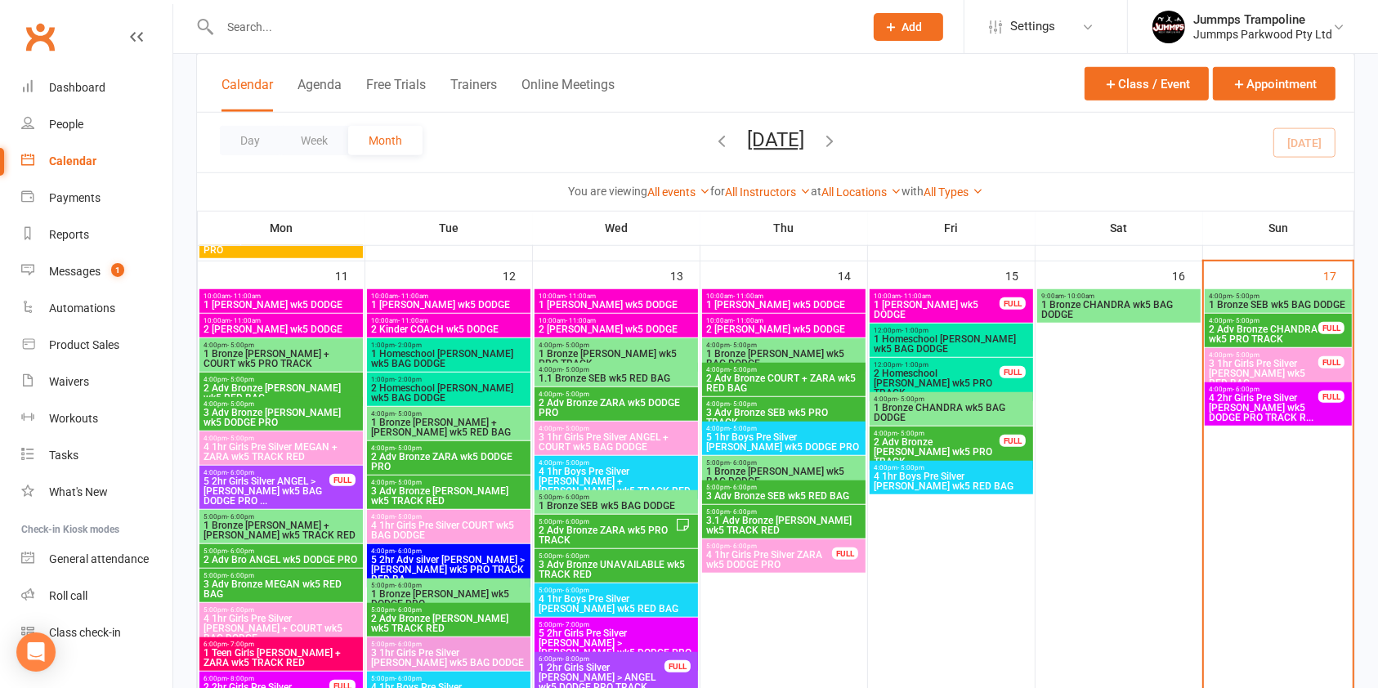
click at [1313, 408] on span "4 2hr Girls Pre Silver [PERSON_NAME] wk5 DODGE PRO TRACK R..." at bounding box center [1263, 407] width 111 height 29
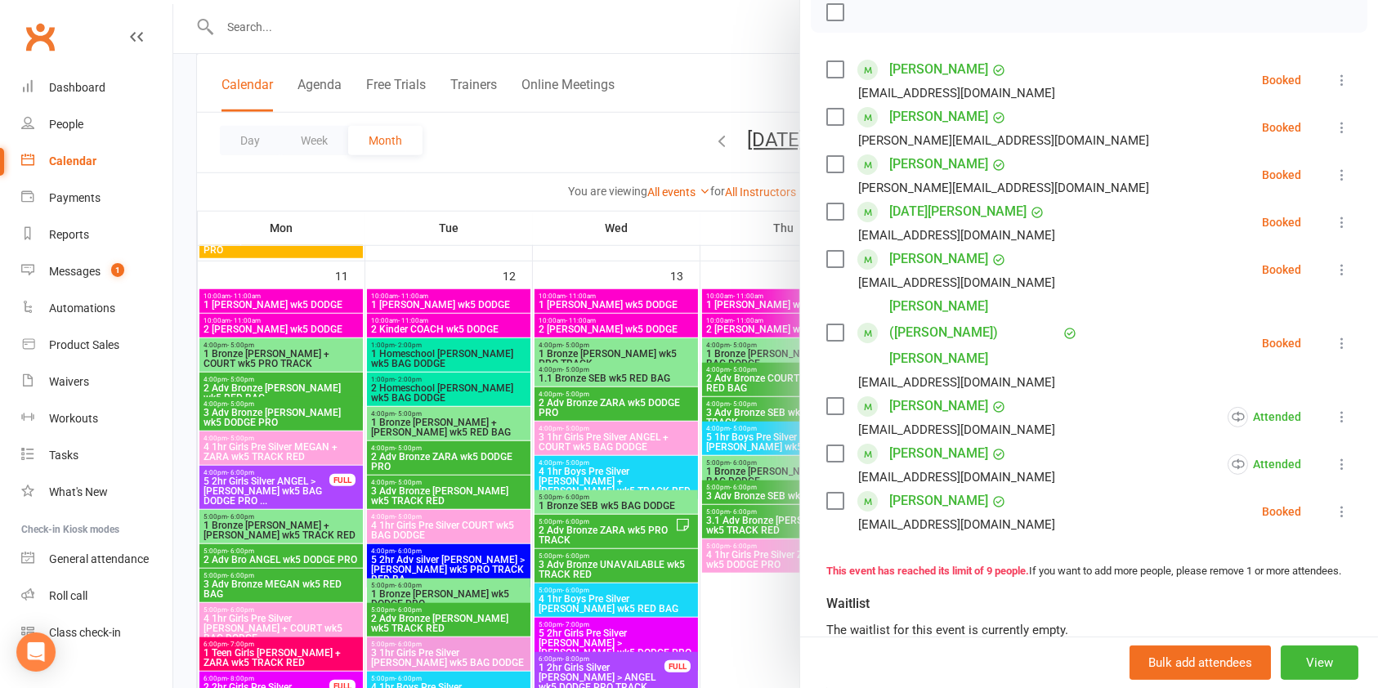
scroll to position [248, 0]
click at [1334, 268] on icon at bounding box center [1342, 269] width 16 height 16
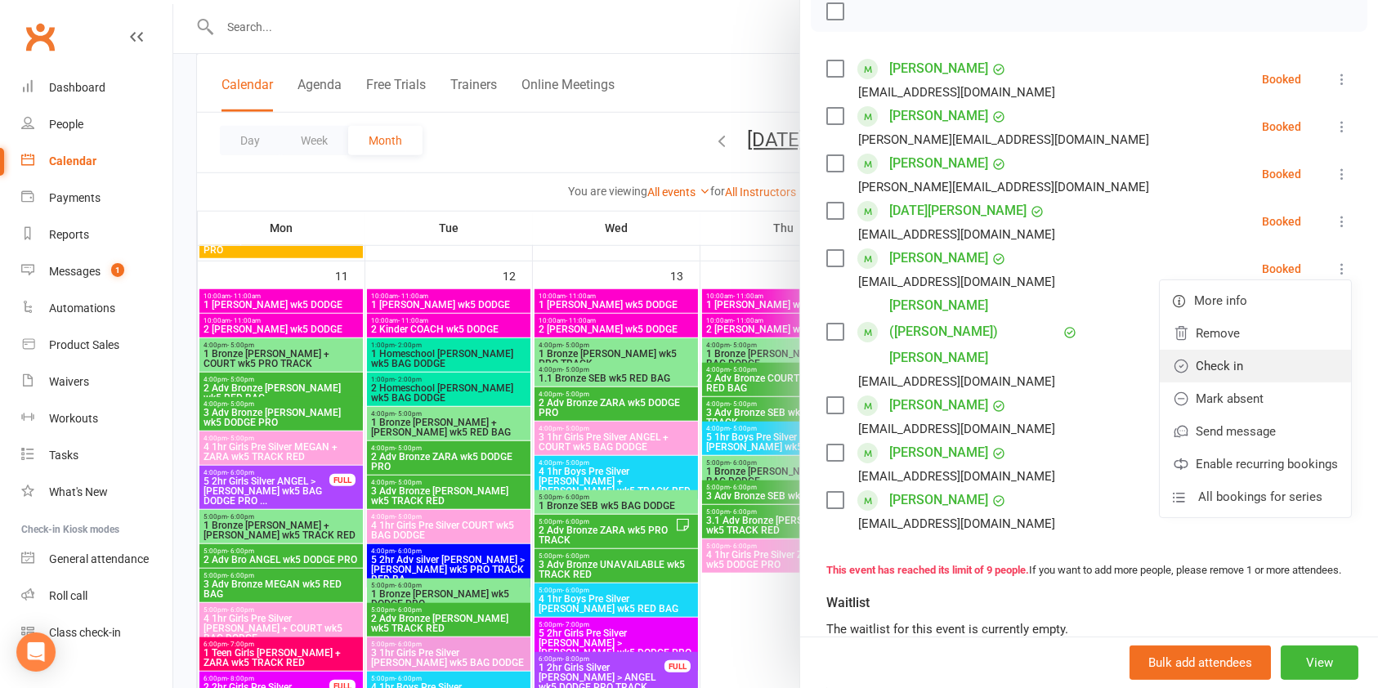
click at [1231, 369] on link "Check in" at bounding box center [1255, 366] width 191 height 33
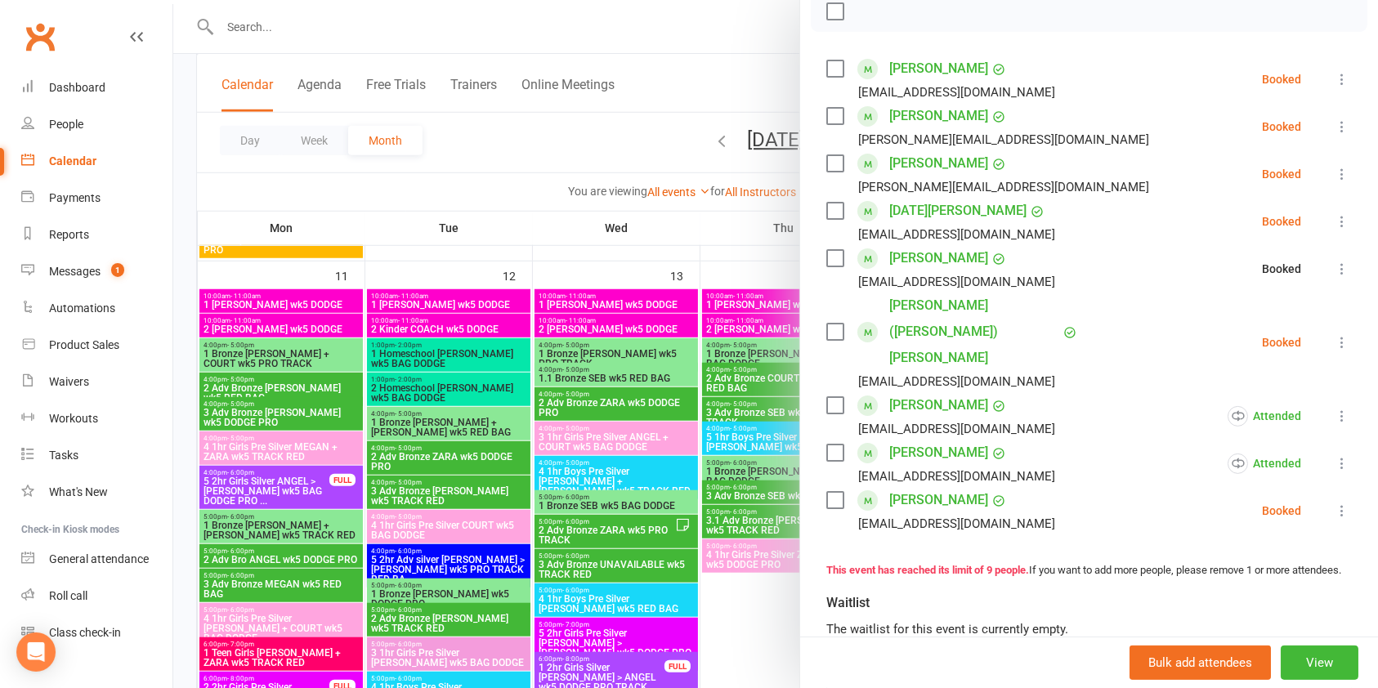
scroll to position [0, 0]
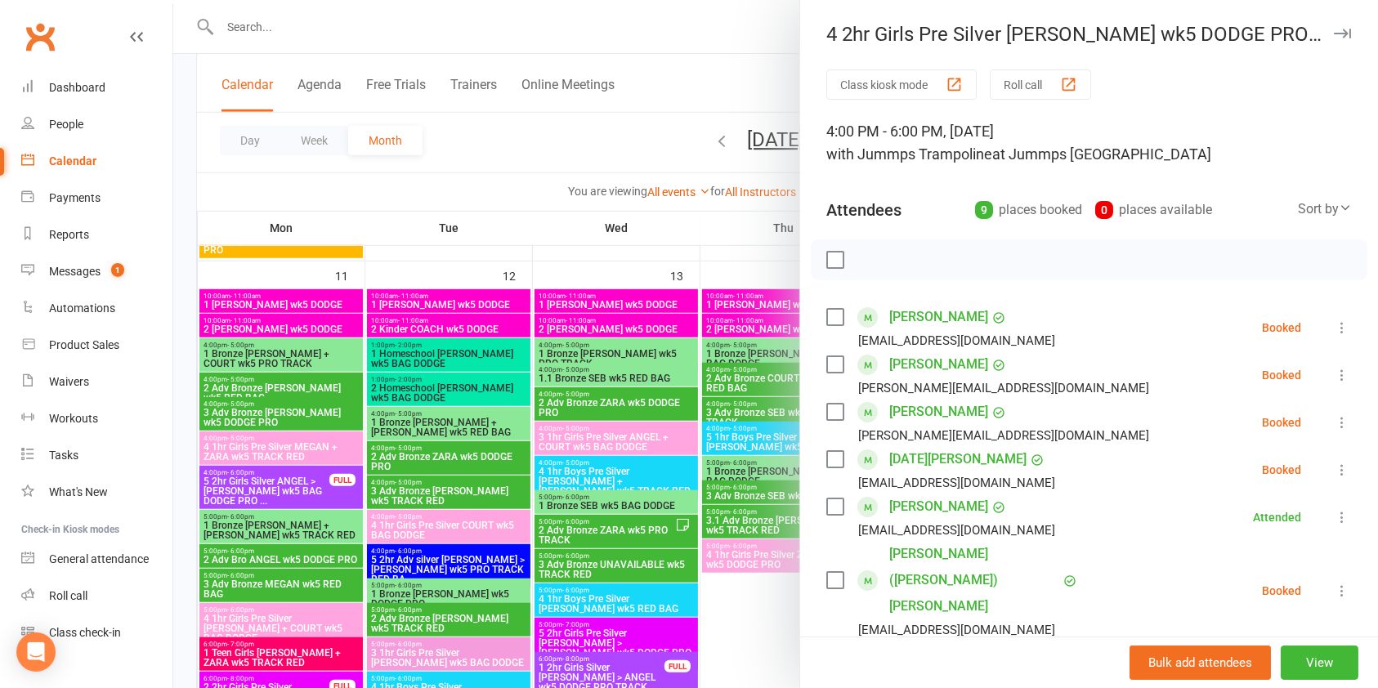
click at [692, 168] on div at bounding box center [775, 344] width 1205 height 688
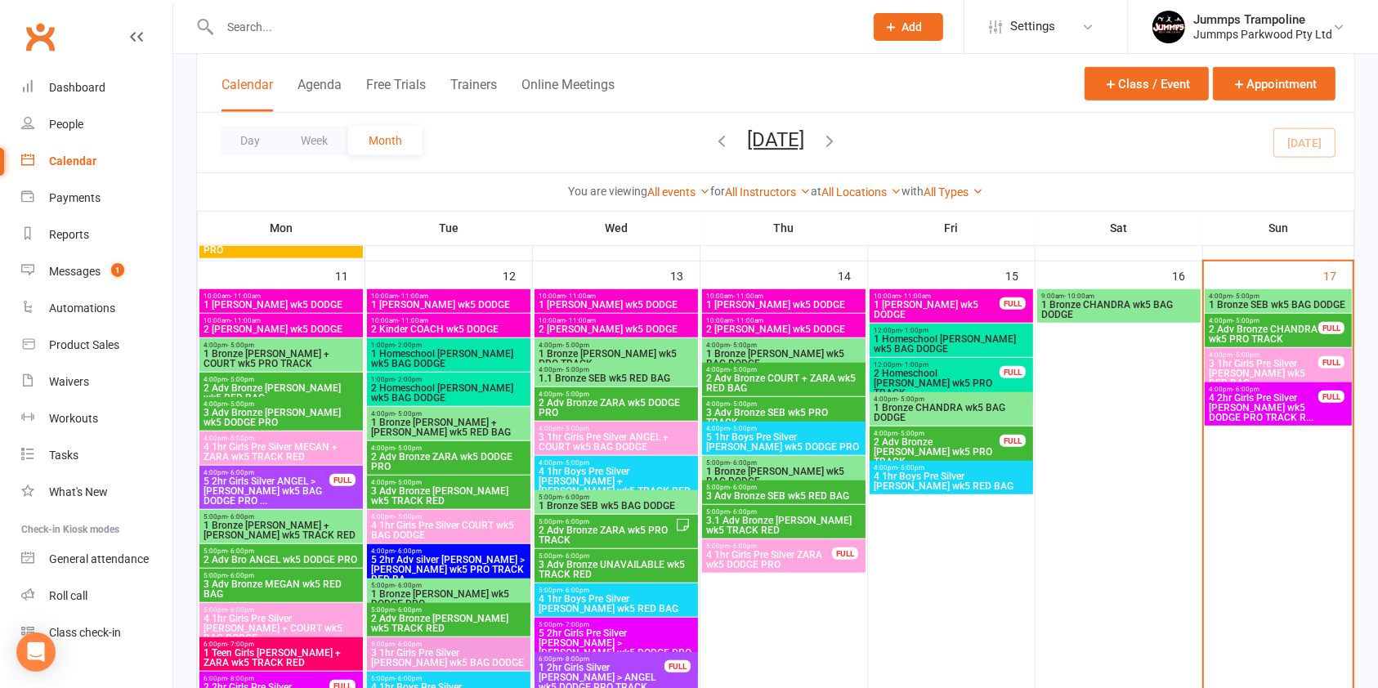
click at [1281, 300] on span "1 Bronze SEB wk5 BAG DODGE" at bounding box center [1278, 305] width 141 height 10
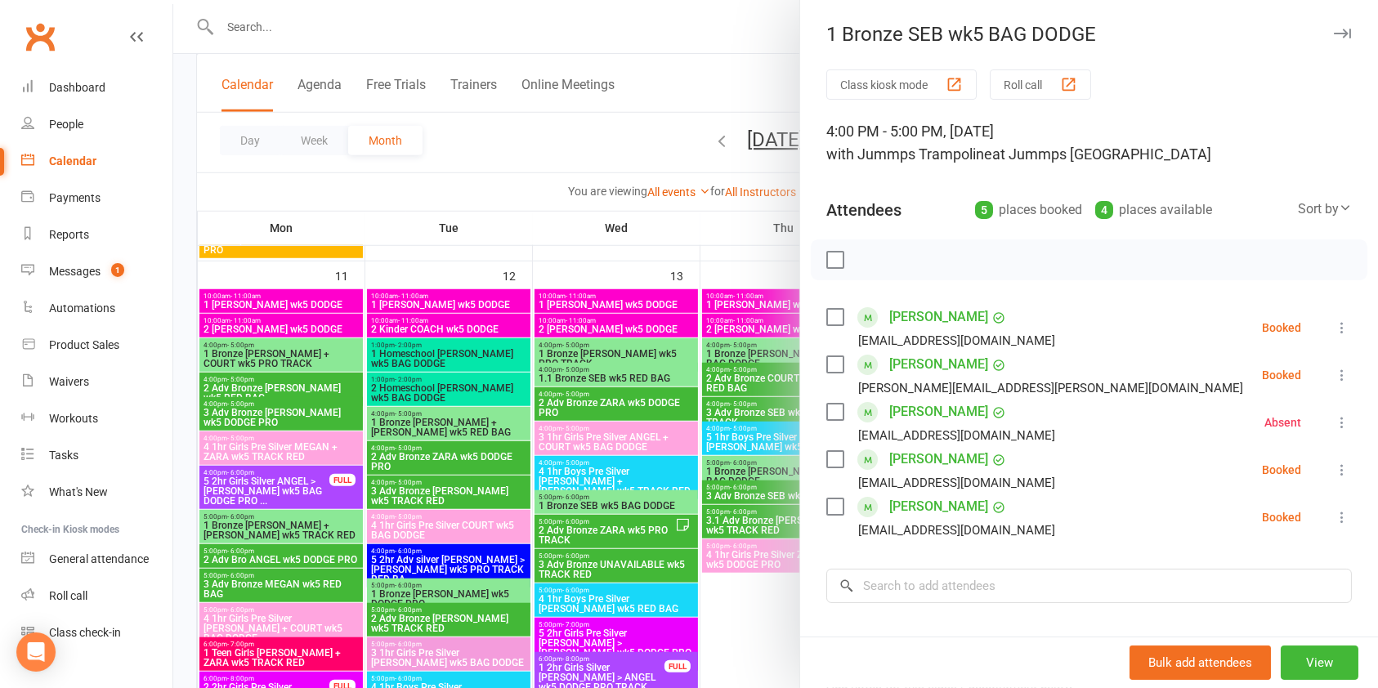
click at [1334, 327] on icon at bounding box center [1342, 328] width 16 height 16
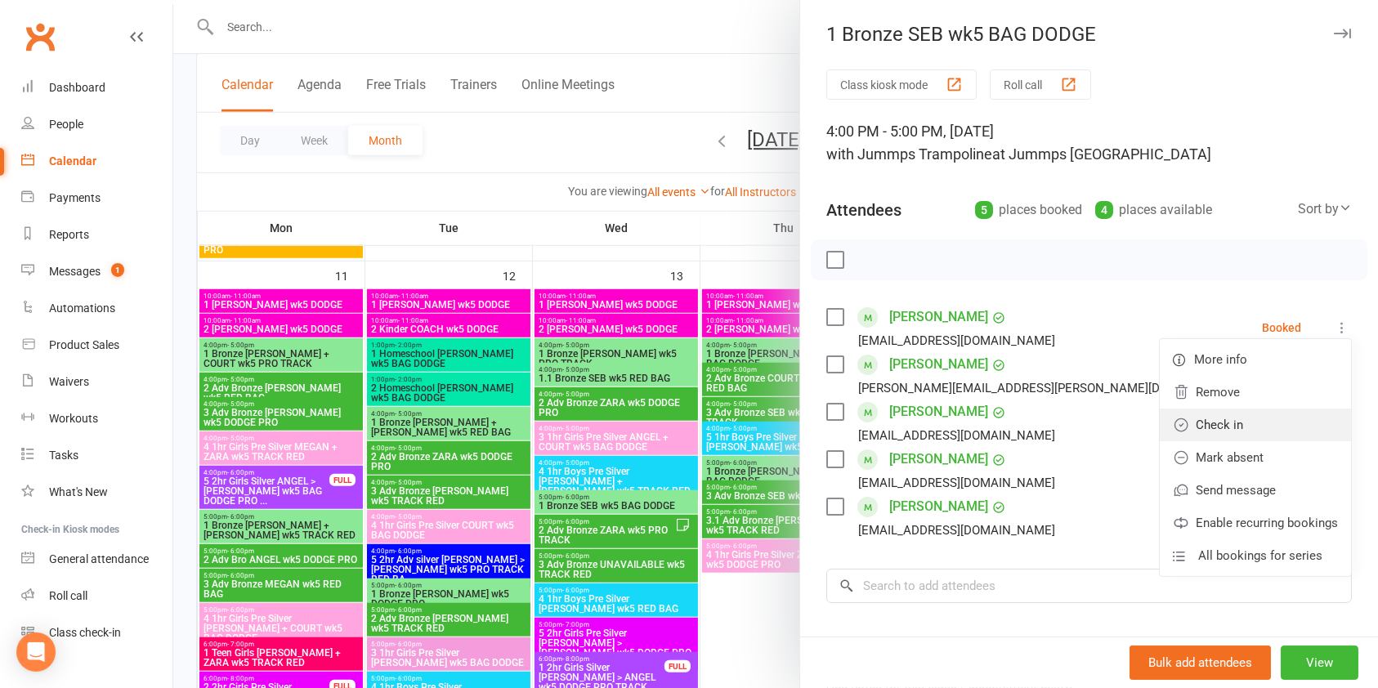
click at [1250, 409] on link "Check in" at bounding box center [1255, 425] width 191 height 33
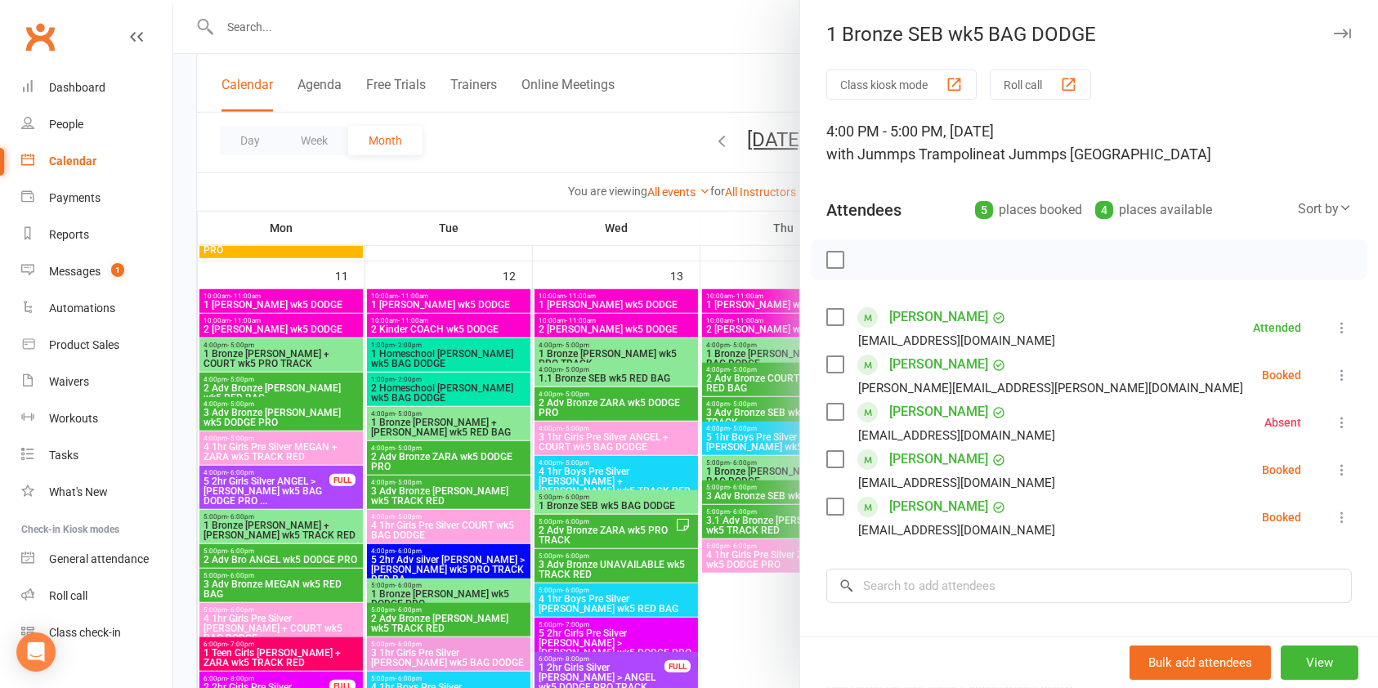
click at [697, 231] on div at bounding box center [775, 344] width 1205 height 688
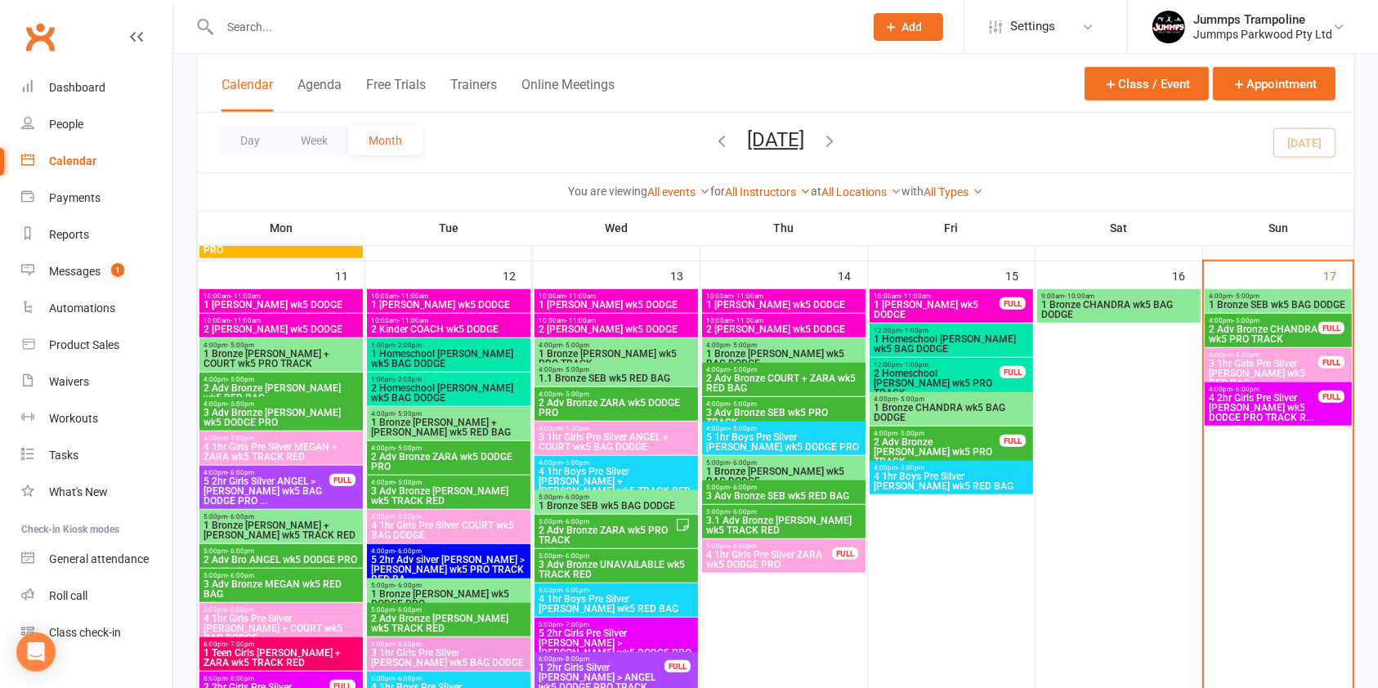
click at [1236, 360] on span "3 1hr Girls Pre Silver [PERSON_NAME] wk5 RED BAG" at bounding box center [1263, 373] width 111 height 29
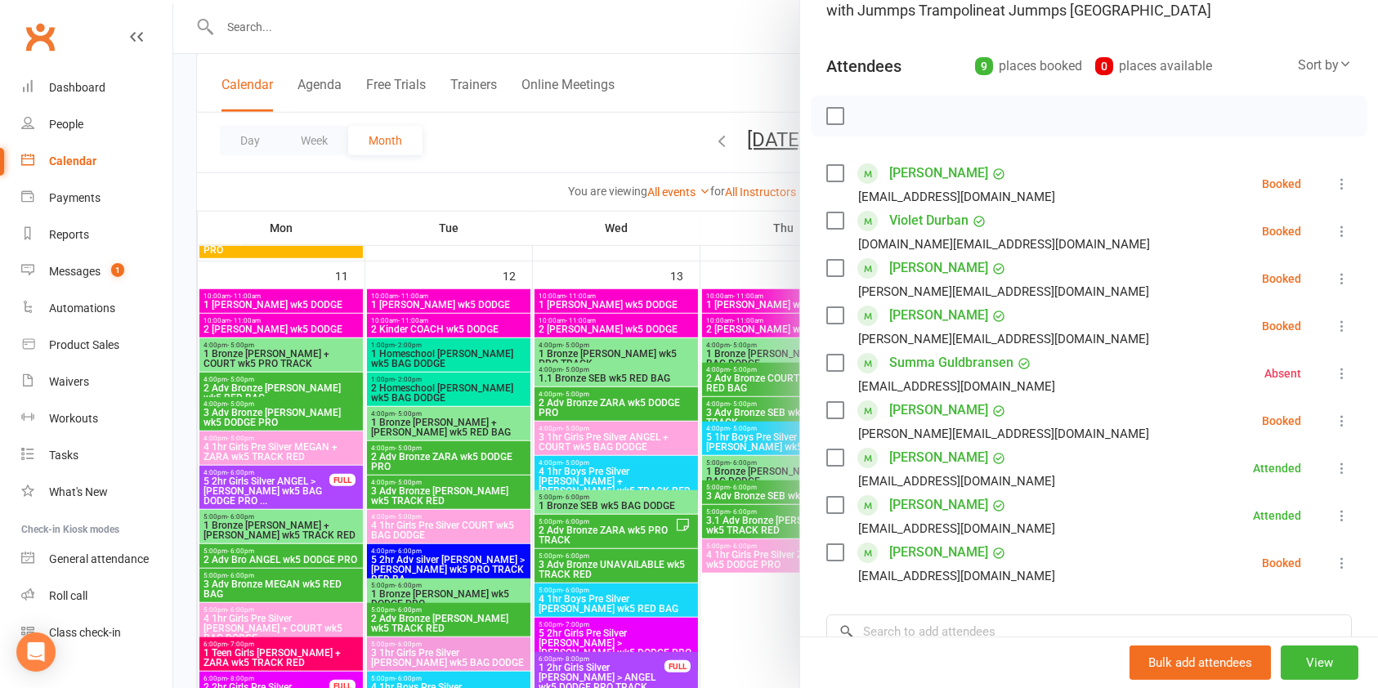
scroll to position [145, 0]
click at [713, 239] on div at bounding box center [775, 344] width 1205 height 688
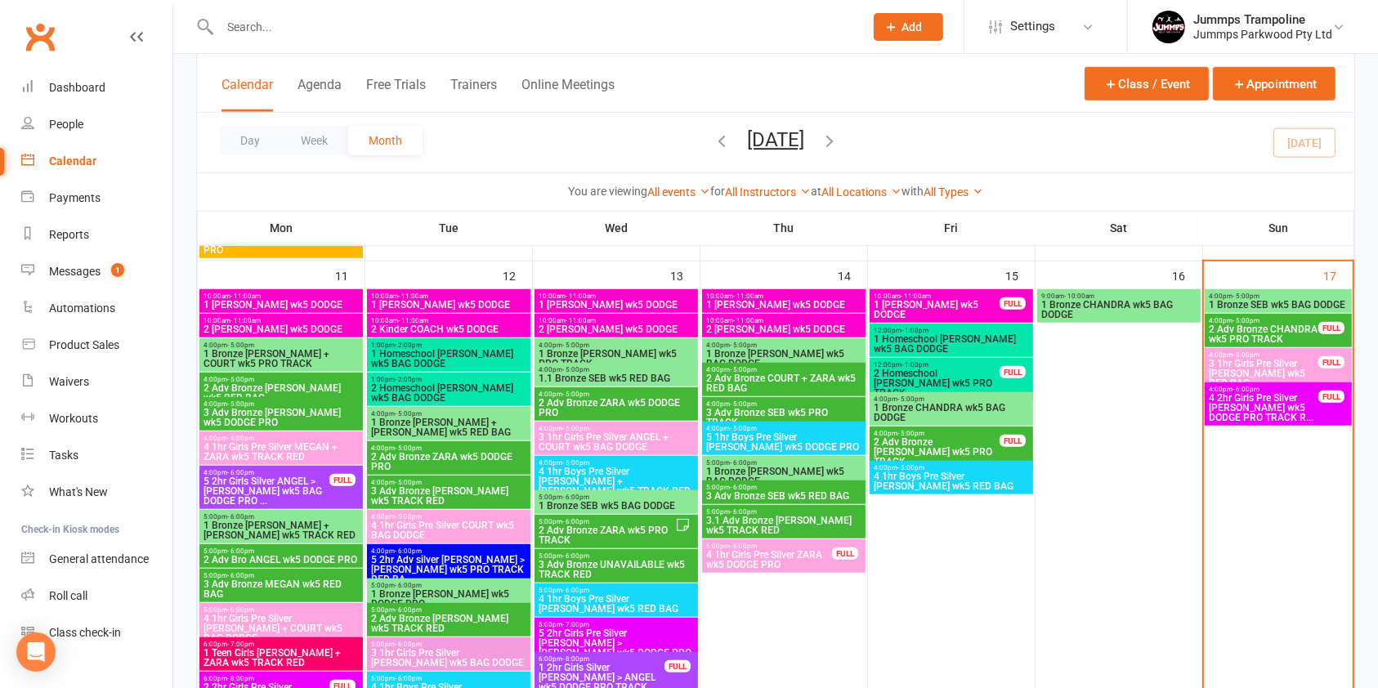
click at [1244, 331] on span "2 Adv Bronze CHANDRA wk5 PRO TRACK" at bounding box center [1263, 334] width 111 height 20
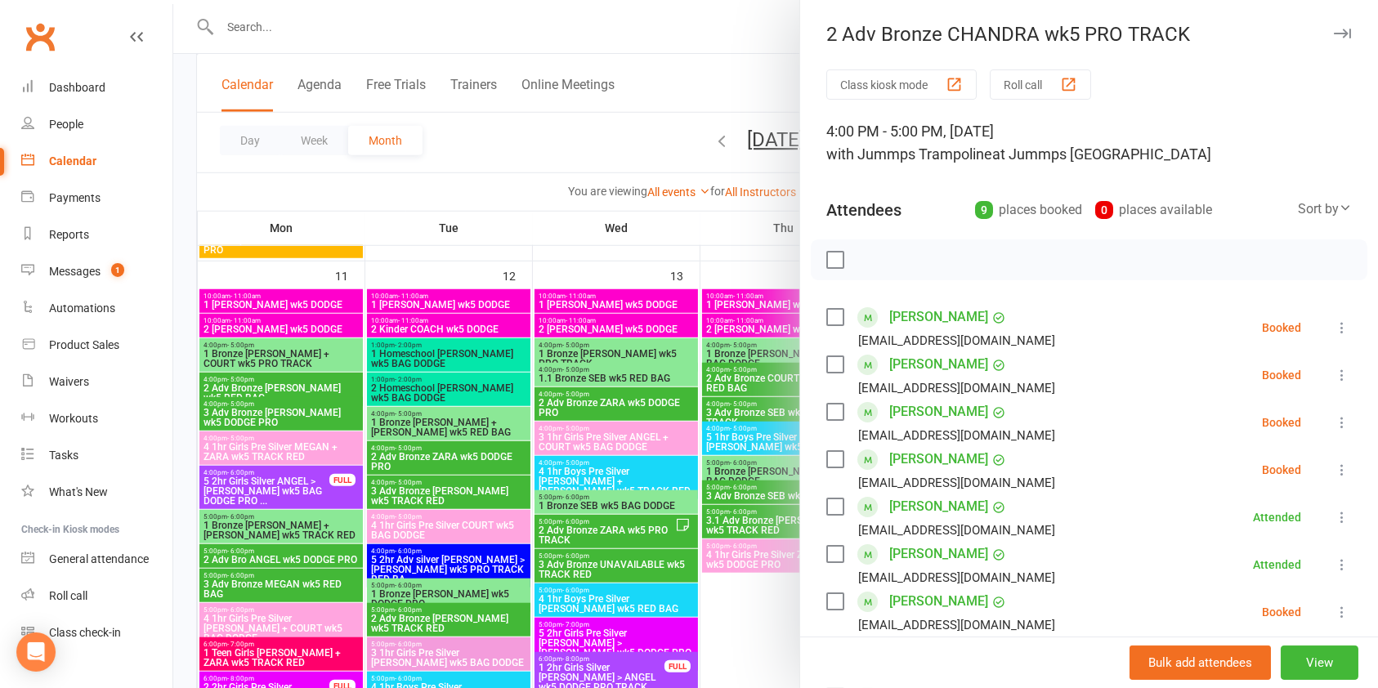
scroll to position [43, 0]
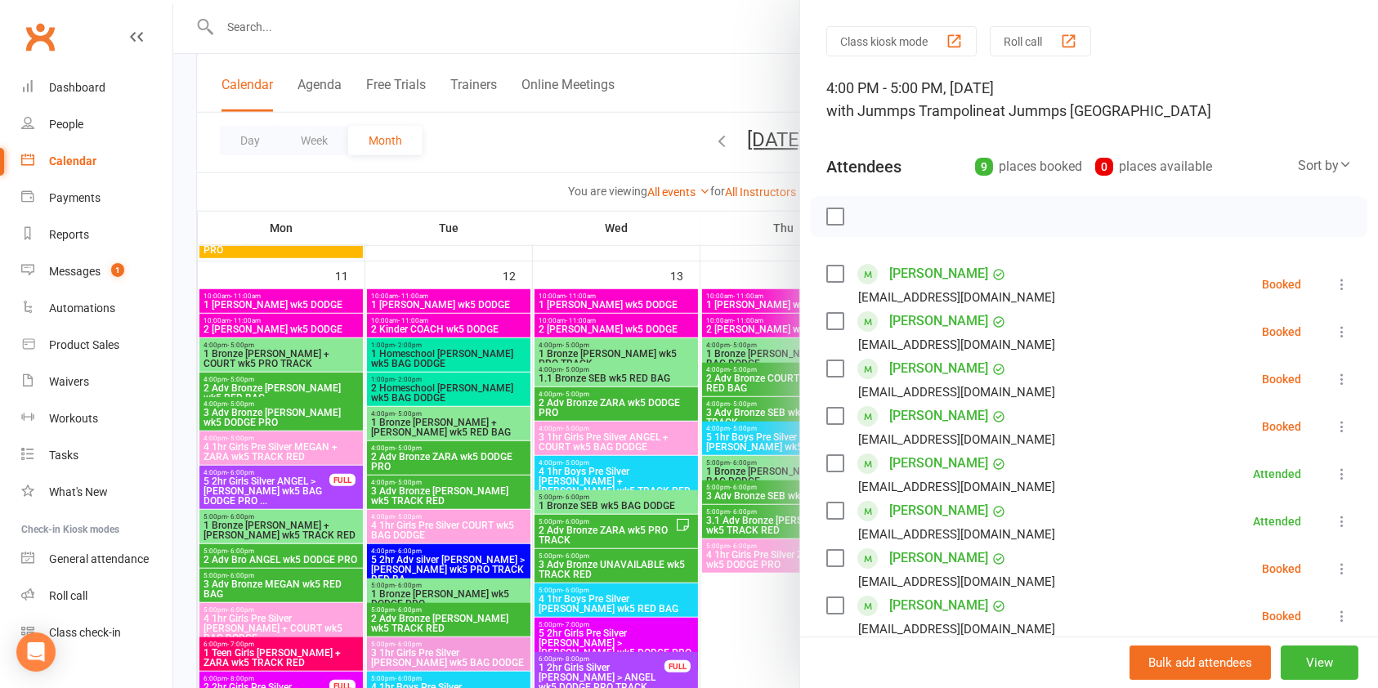
click at [1334, 374] on icon at bounding box center [1342, 379] width 16 height 16
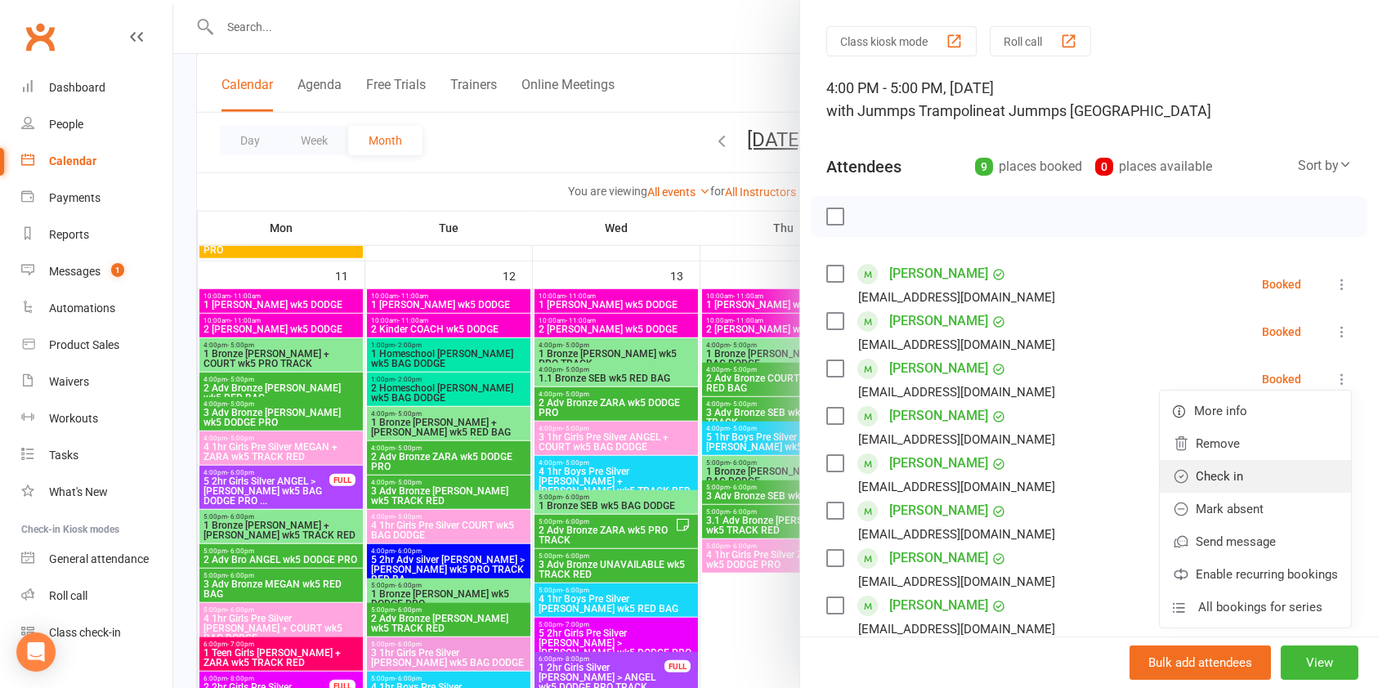
click at [1208, 474] on link "Check in" at bounding box center [1255, 476] width 191 height 33
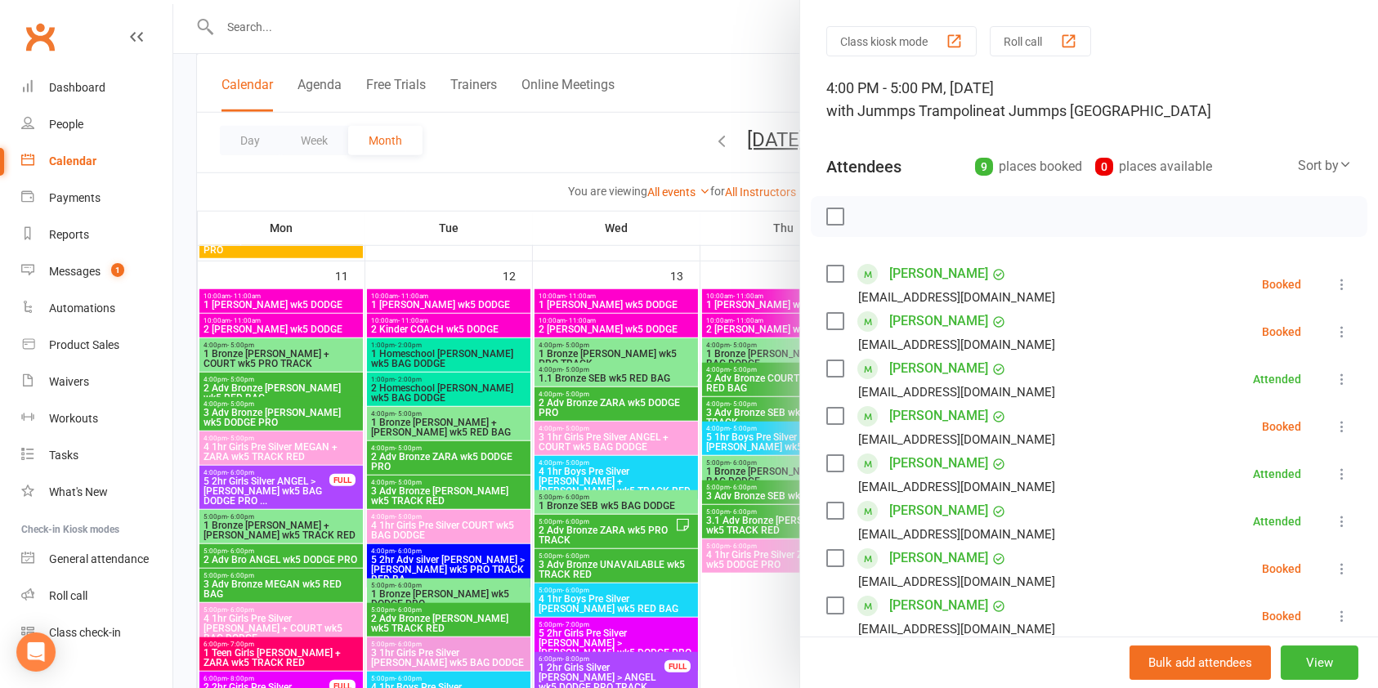
click at [633, 142] on div at bounding box center [775, 344] width 1205 height 688
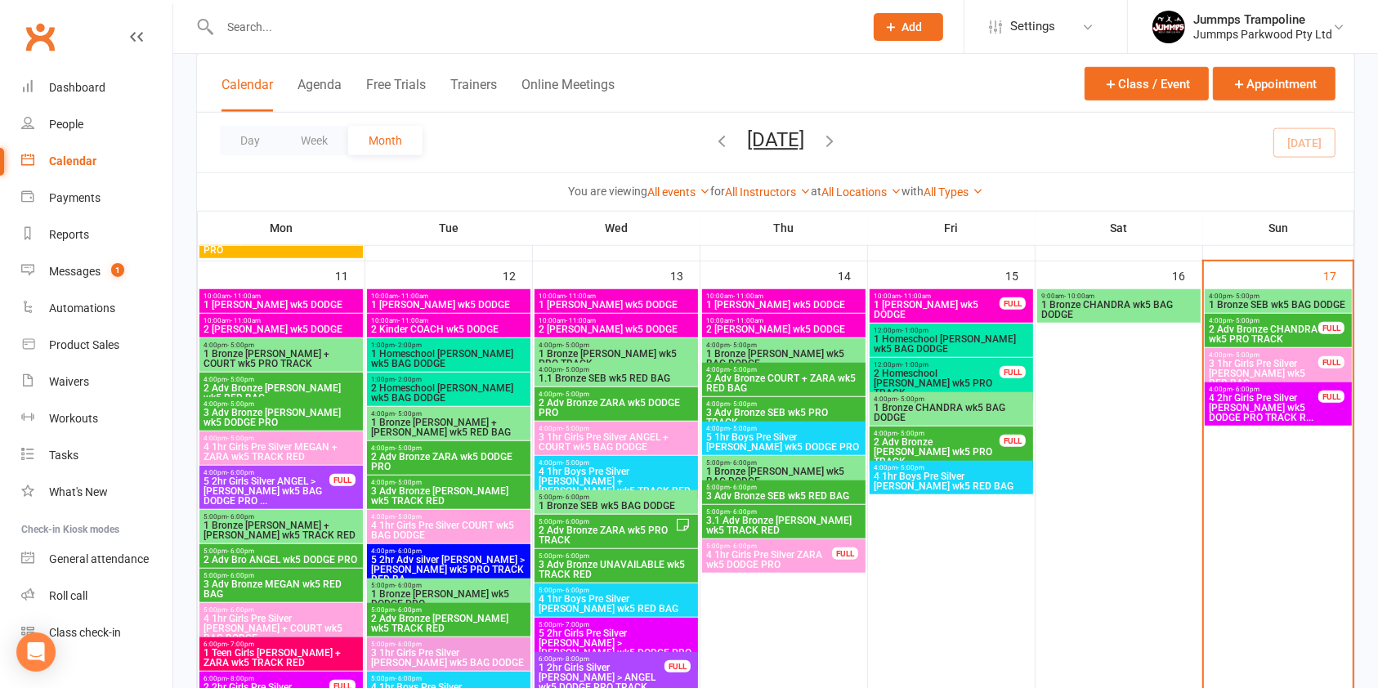
click at [1237, 330] on span "2 Adv Bronze CHANDRA wk5 PRO TRACK" at bounding box center [1263, 334] width 111 height 20
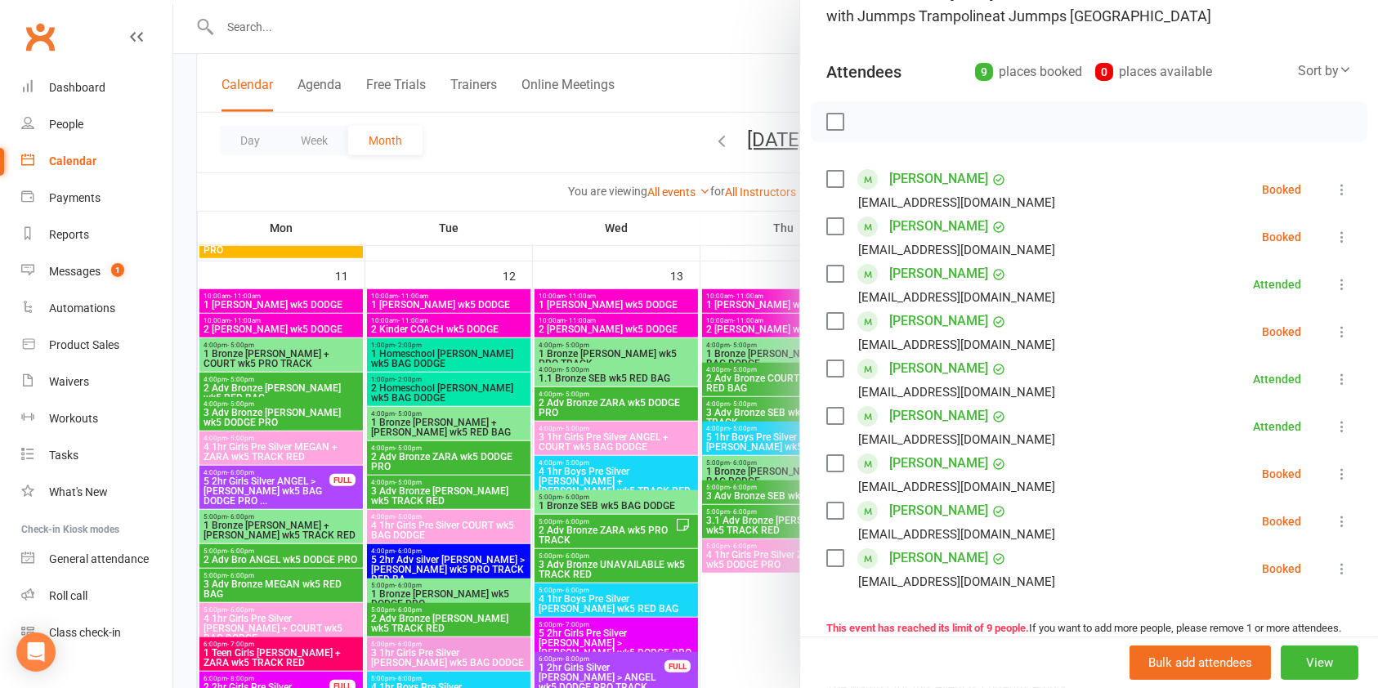
scroll to position [141, 0]
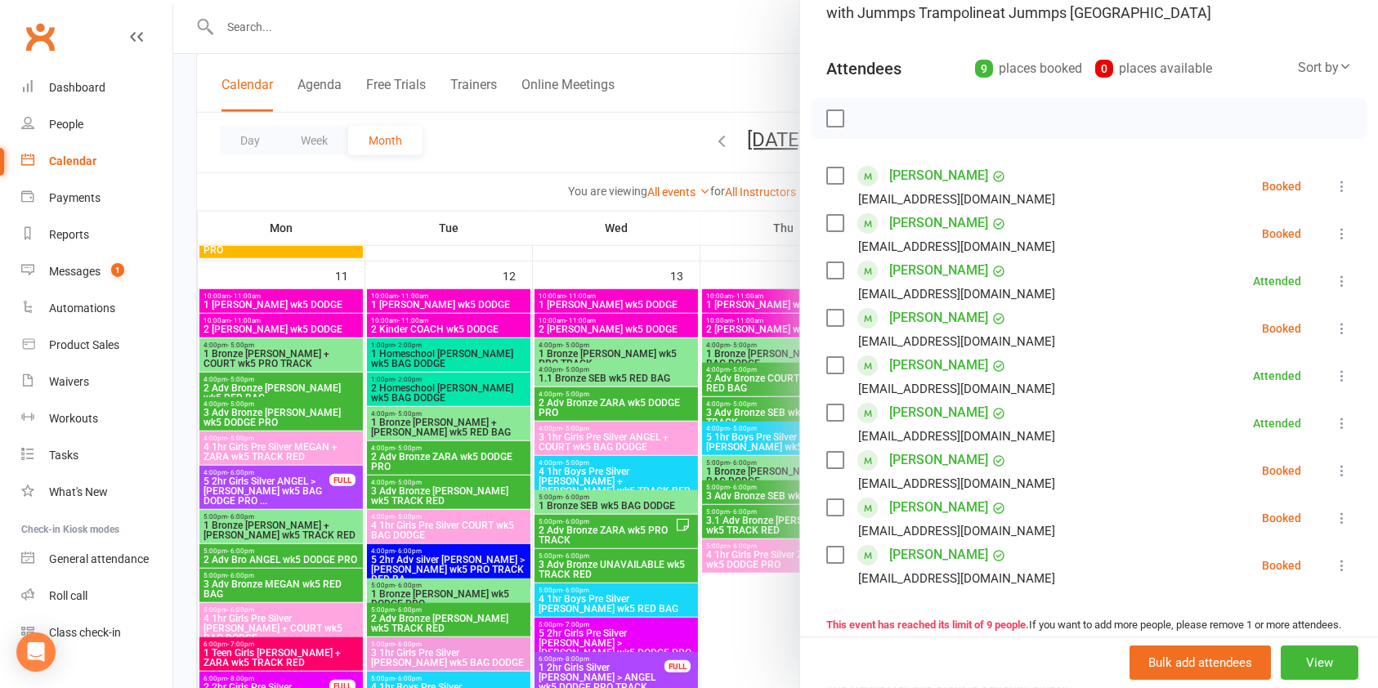
click at [1332, 337] on button at bounding box center [1342, 329] width 20 height 20
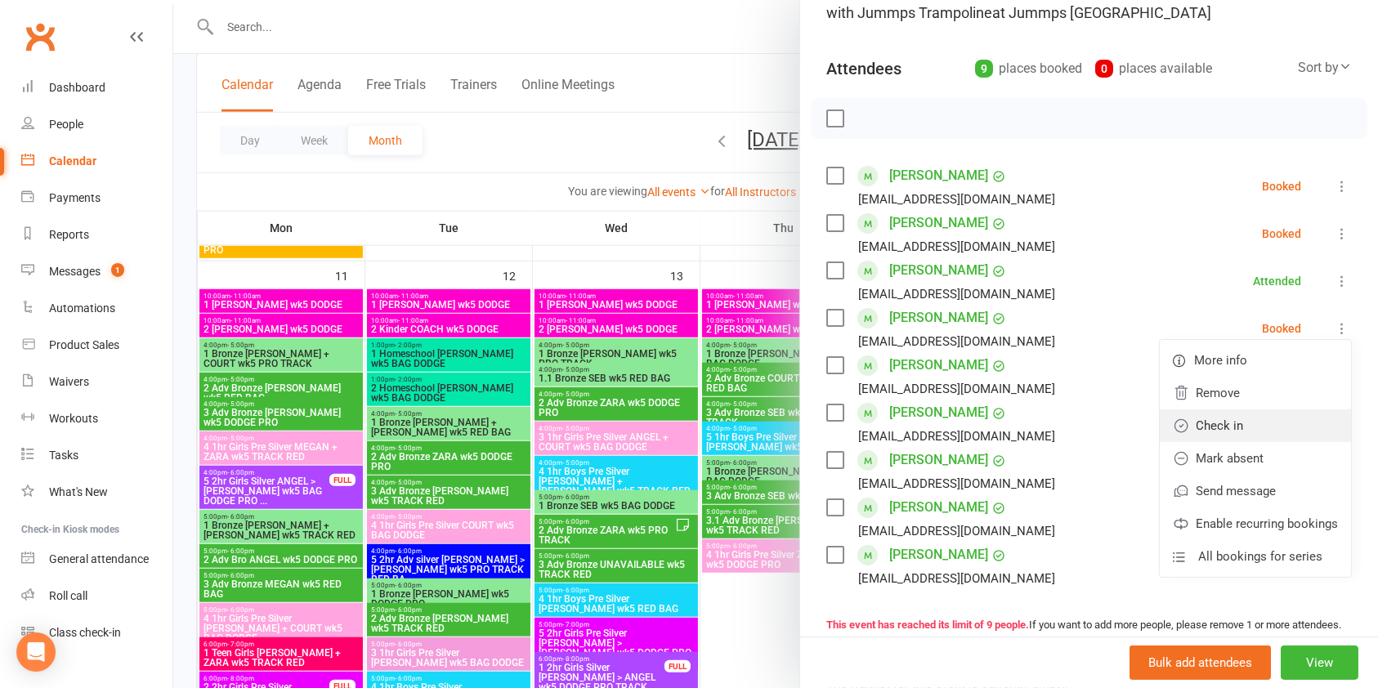
click at [1166, 420] on link "Check in" at bounding box center [1255, 425] width 191 height 33
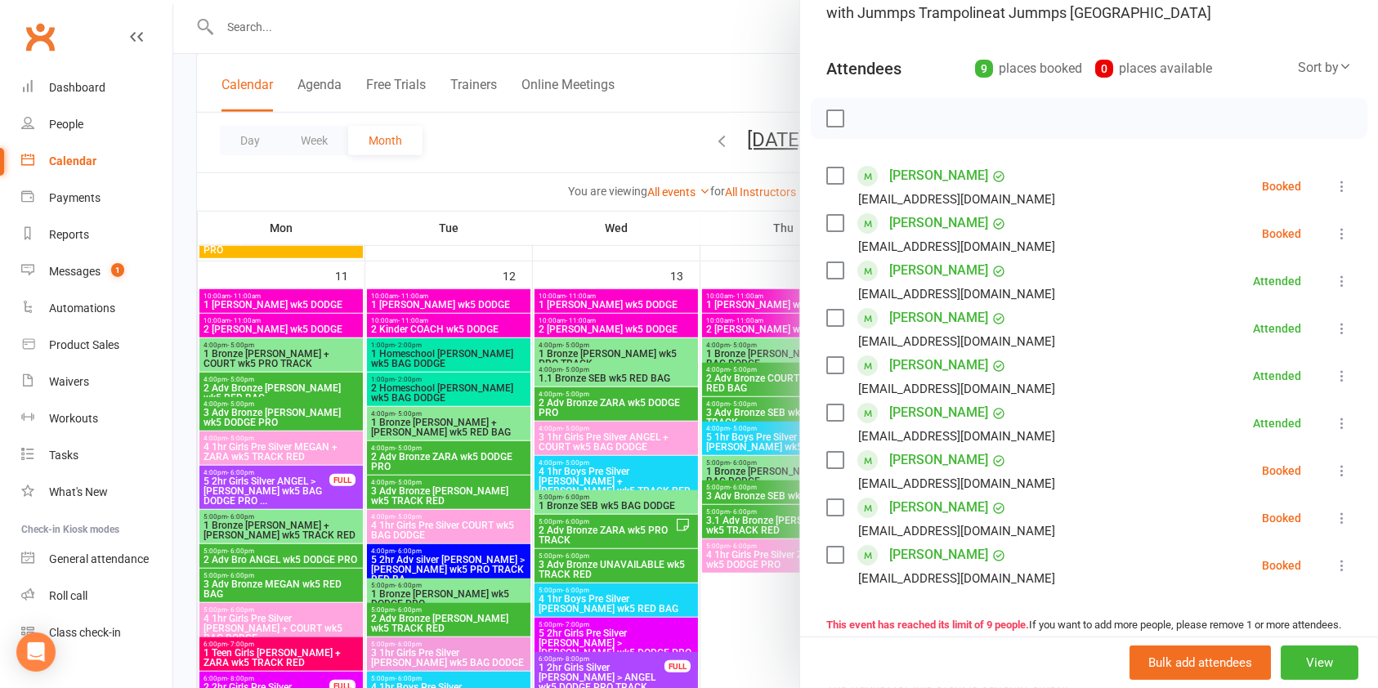
click at [706, 237] on div at bounding box center [775, 344] width 1205 height 688
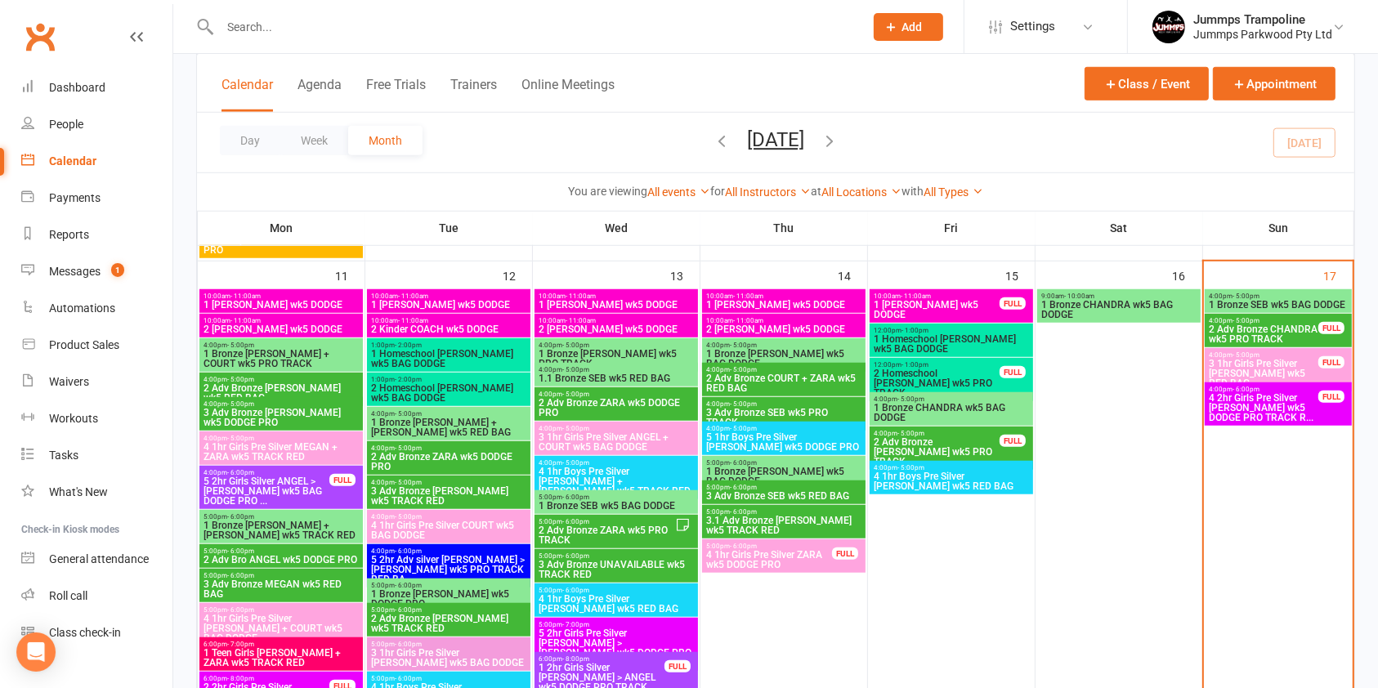
click at [1244, 424] on div "4:00pm - 6:00pm 4 2hr Girls Pre Silver [PERSON_NAME] wk5 DODGE PRO TRACK R... F…" at bounding box center [1278, 403] width 147 height 43
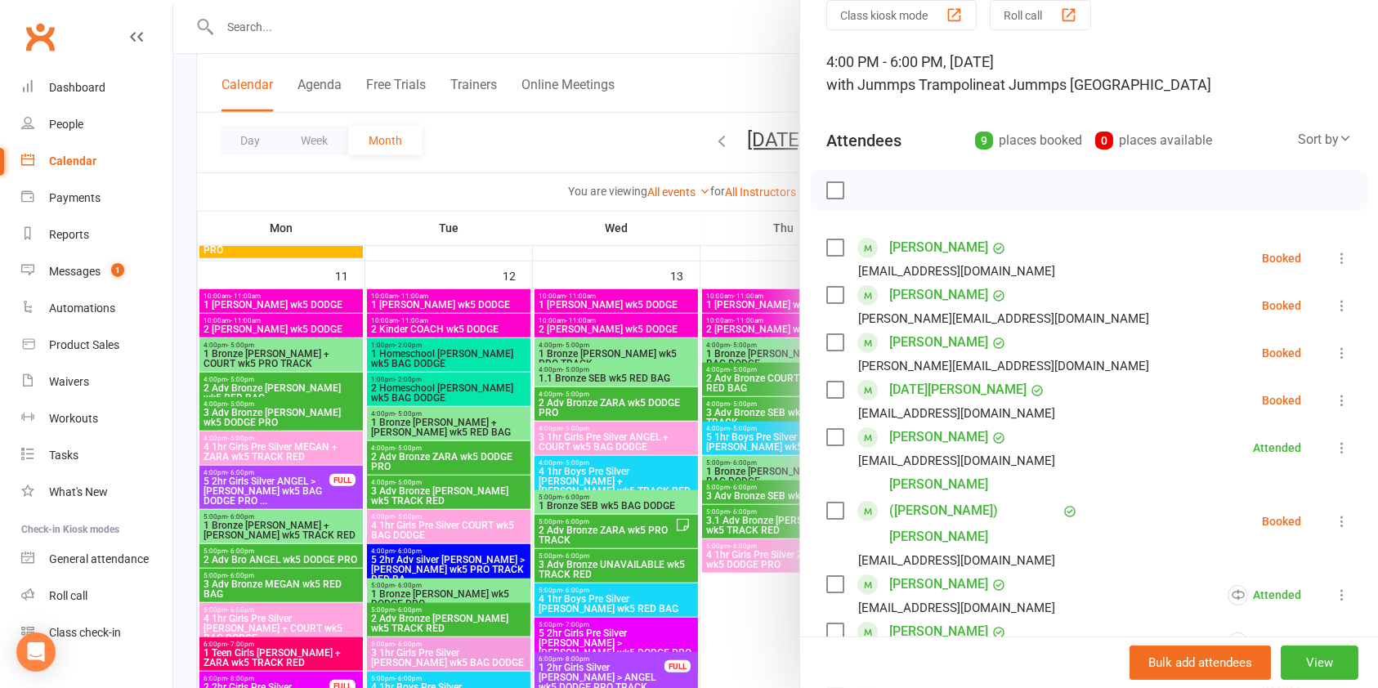
scroll to position [80, 0]
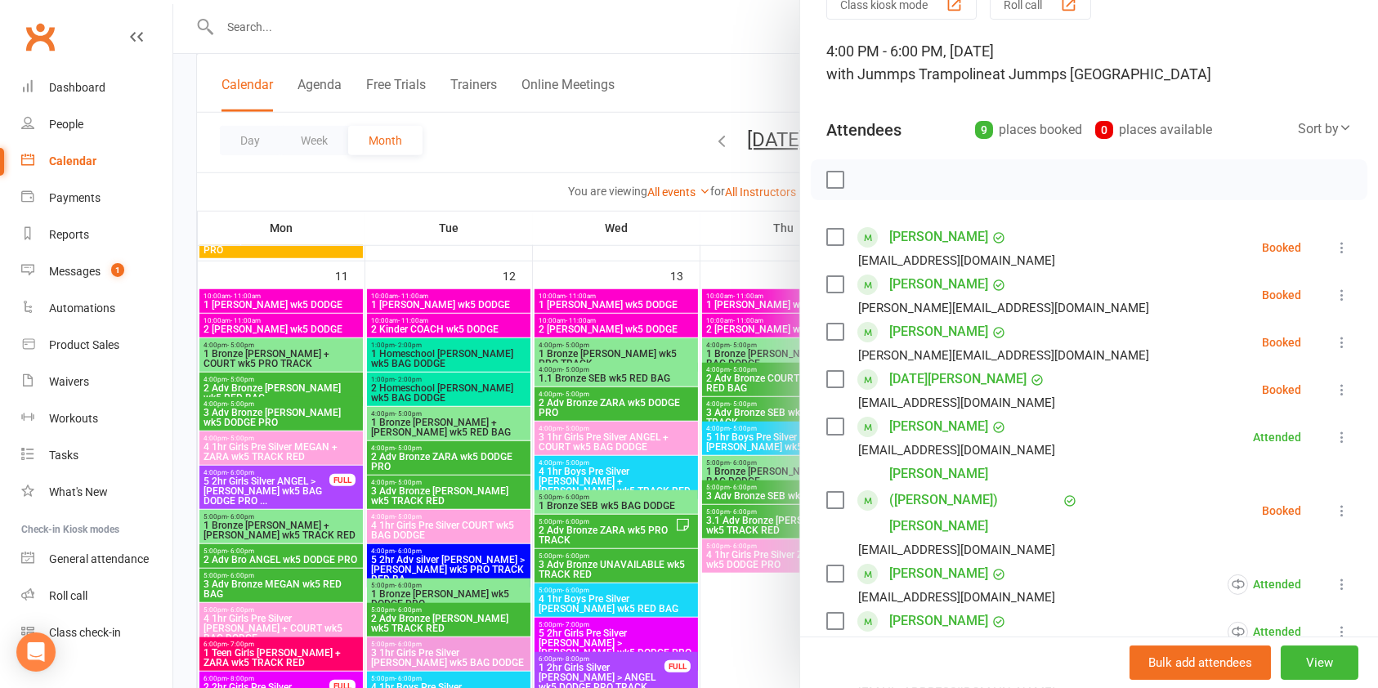
click at [1334, 503] on icon at bounding box center [1342, 511] width 16 height 16
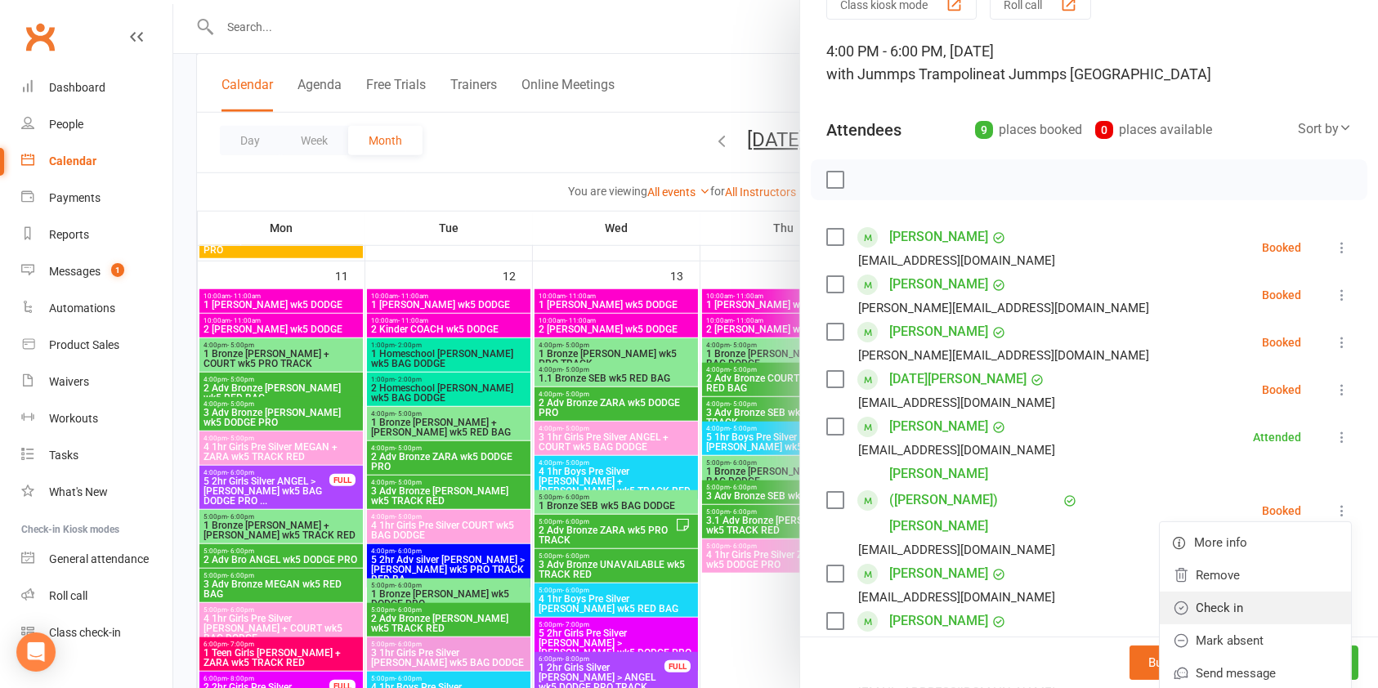
click at [1209, 592] on link "Check in" at bounding box center [1255, 608] width 191 height 33
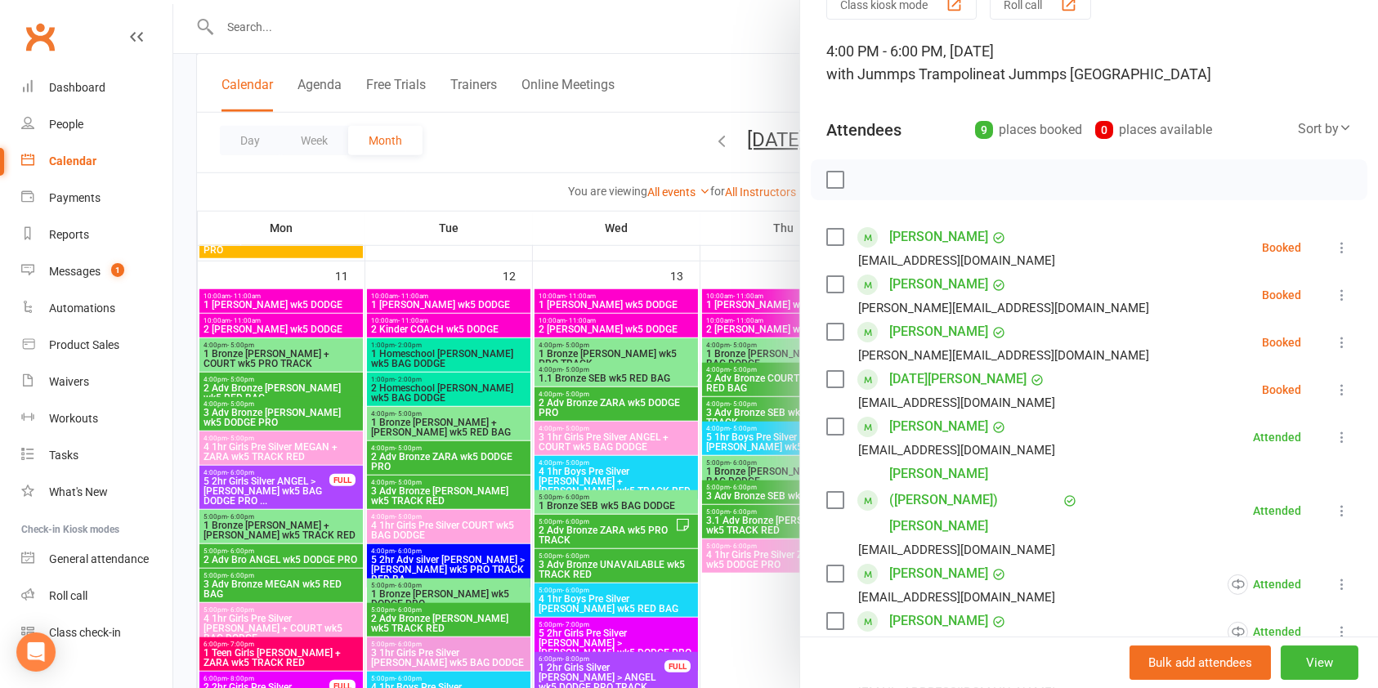
click at [606, 114] on div at bounding box center [775, 344] width 1205 height 688
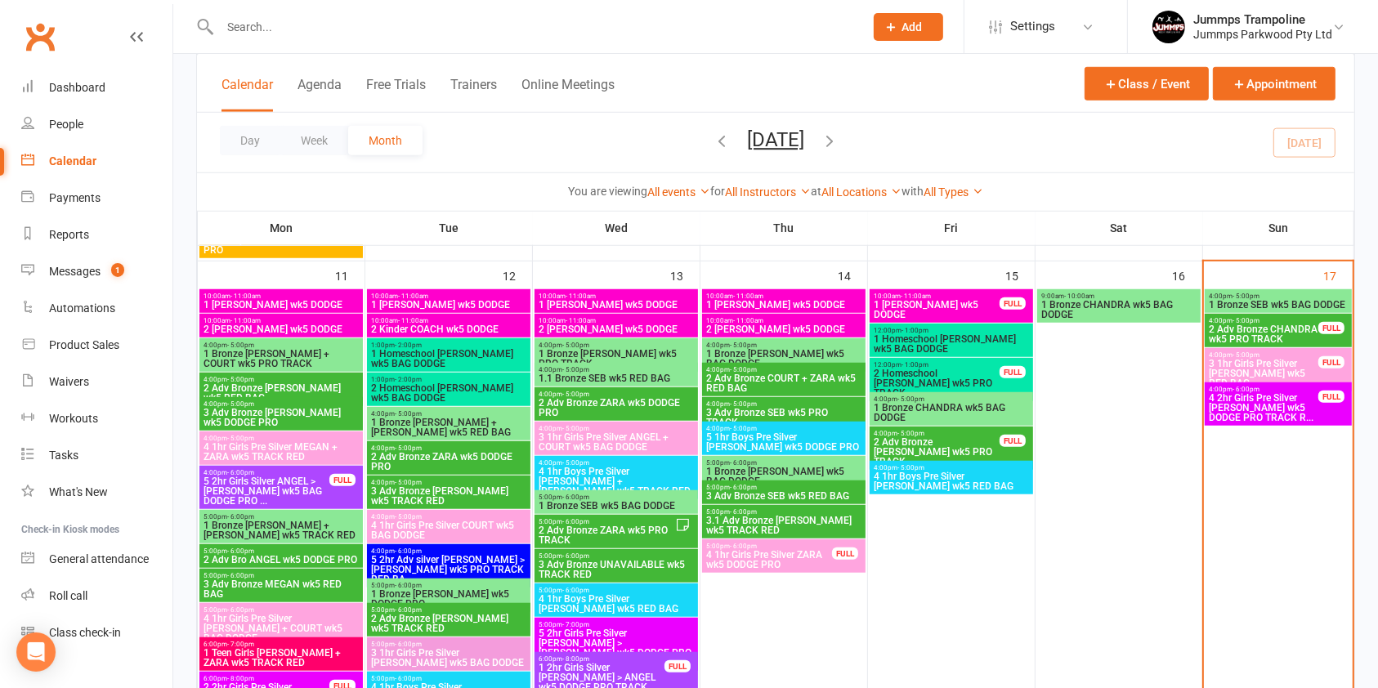
click at [1232, 296] on span "- 5:00pm" at bounding box center [1245, 296] width 27 height 7
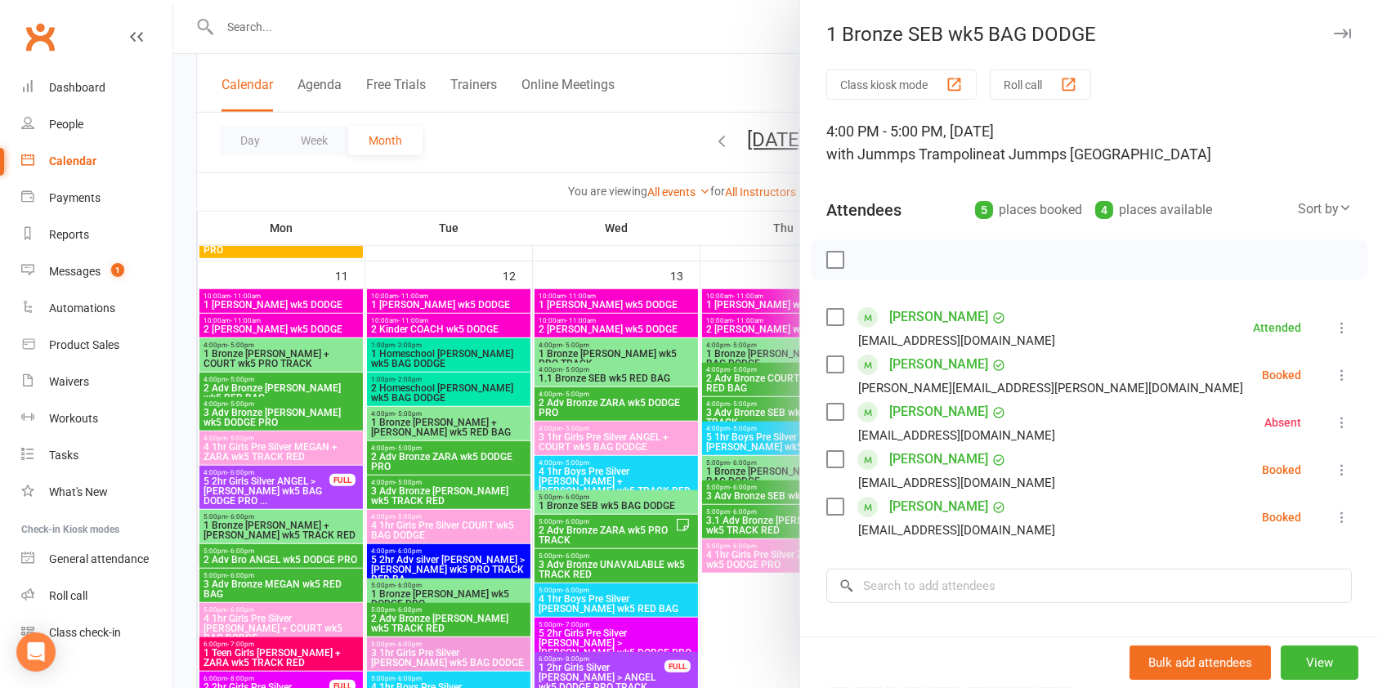
click at [1334, 518] on icon at bounding box center [1342, 517] width 16 height 16
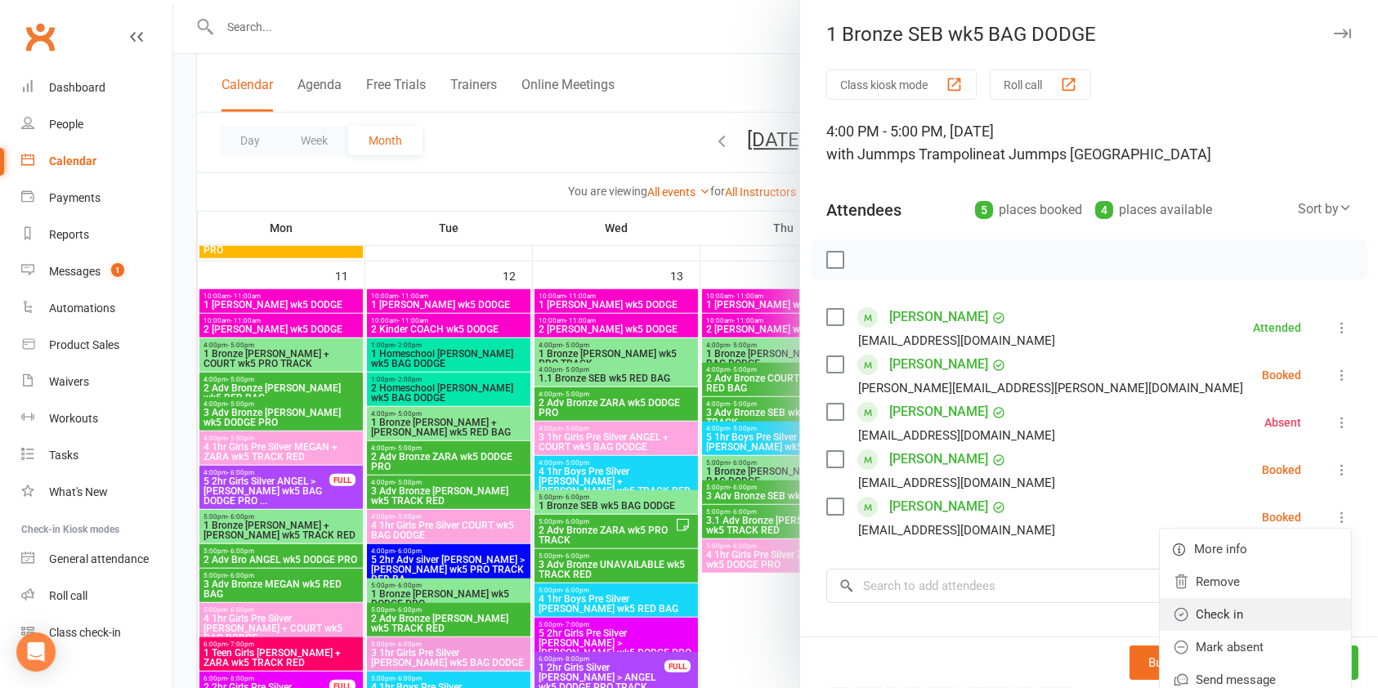
click at [1218, 607] on link "Check in" at bounding box center [1255, 614] width 191 height 33
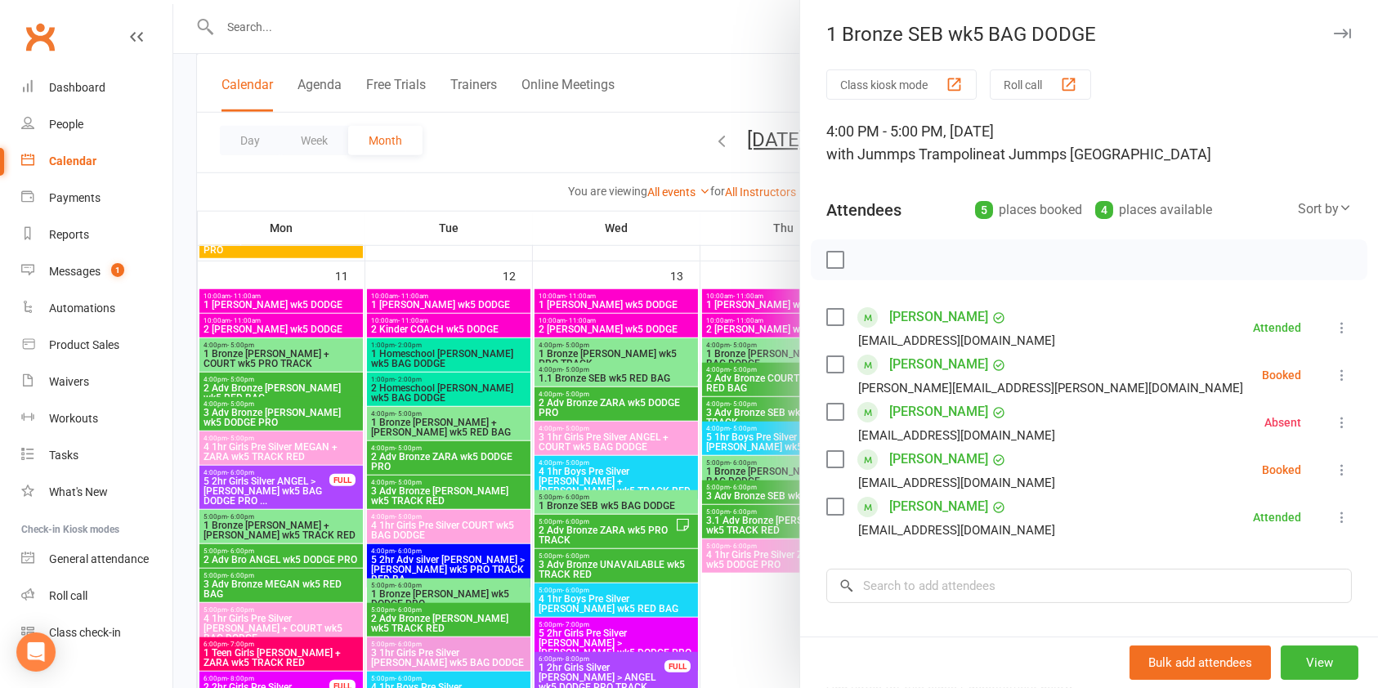
click at [917, 507] on link "[PERSON_NAME]" at bounding box center [938, 507] width 99 height 26
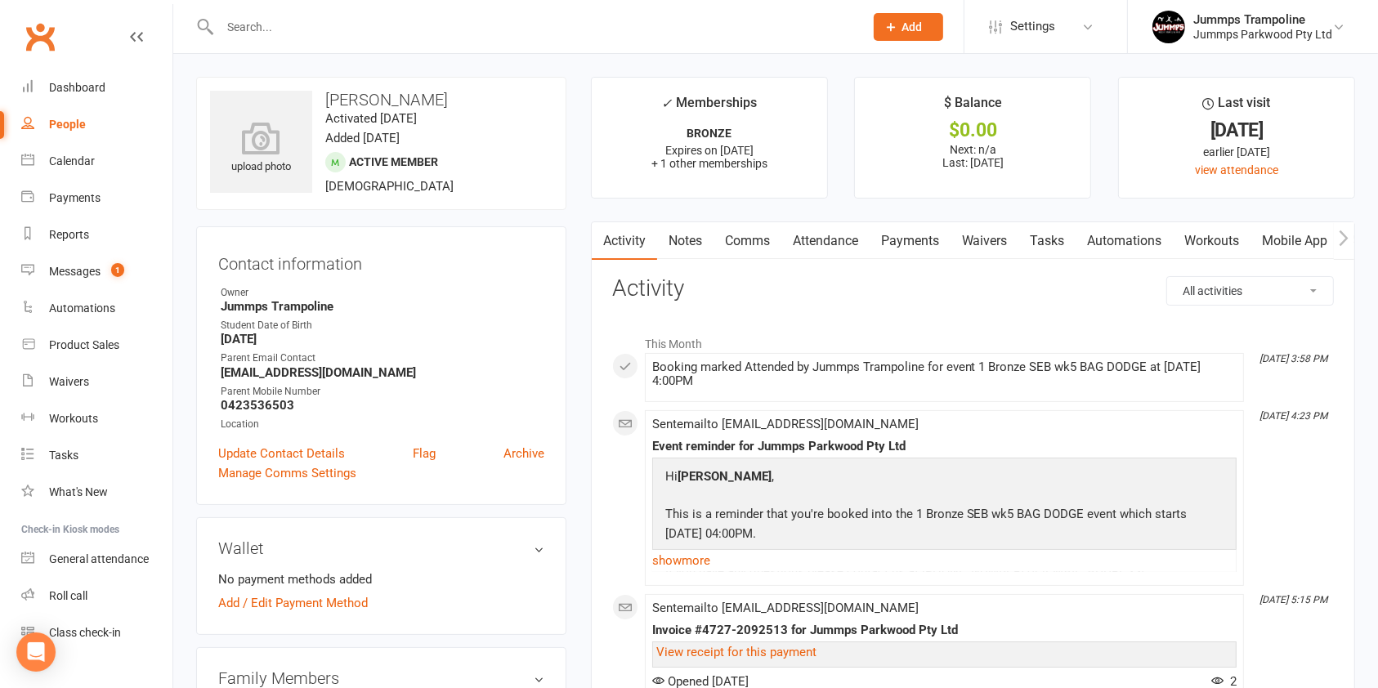
click at [904, 235] on link "Payments" at bounding box center [910, 241] width 81 height 38
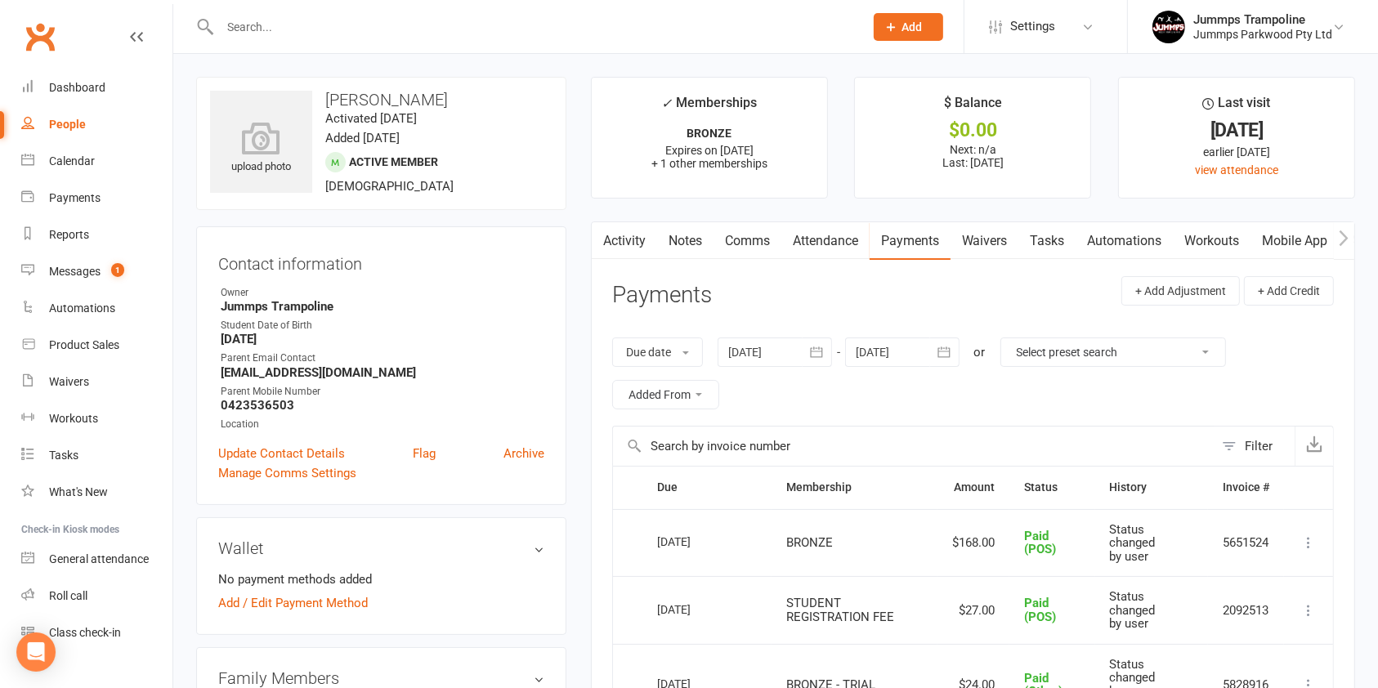
scroll to position [126, 0]
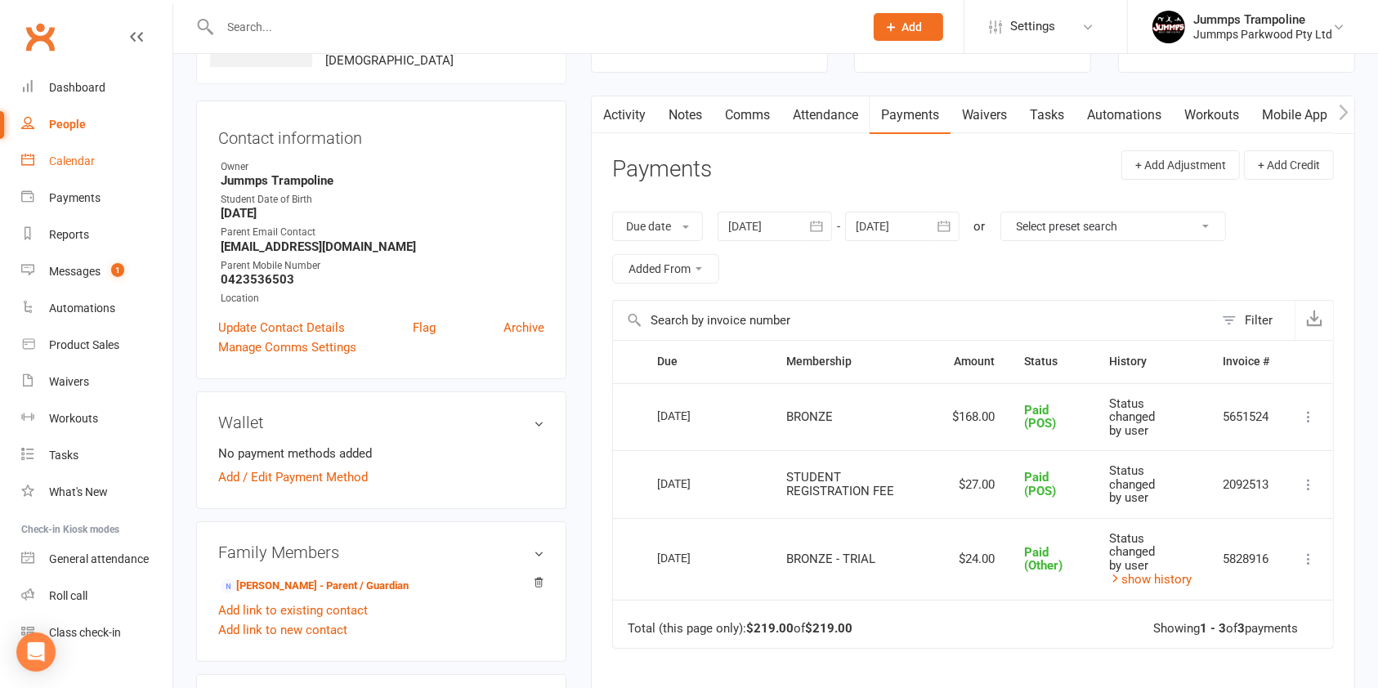
click at [93, 174] on link "Calendar" at bounding box center [96, 161] width 151 height 37
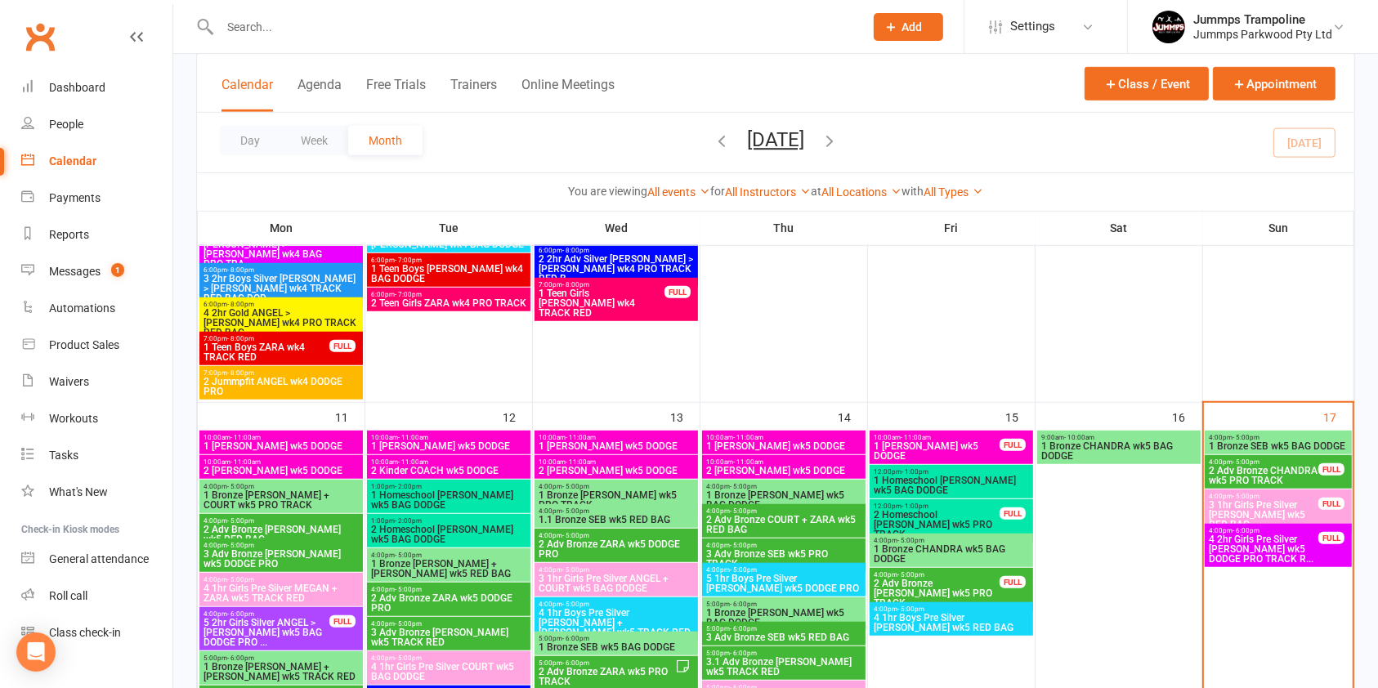
scroll to position [1112, 0]
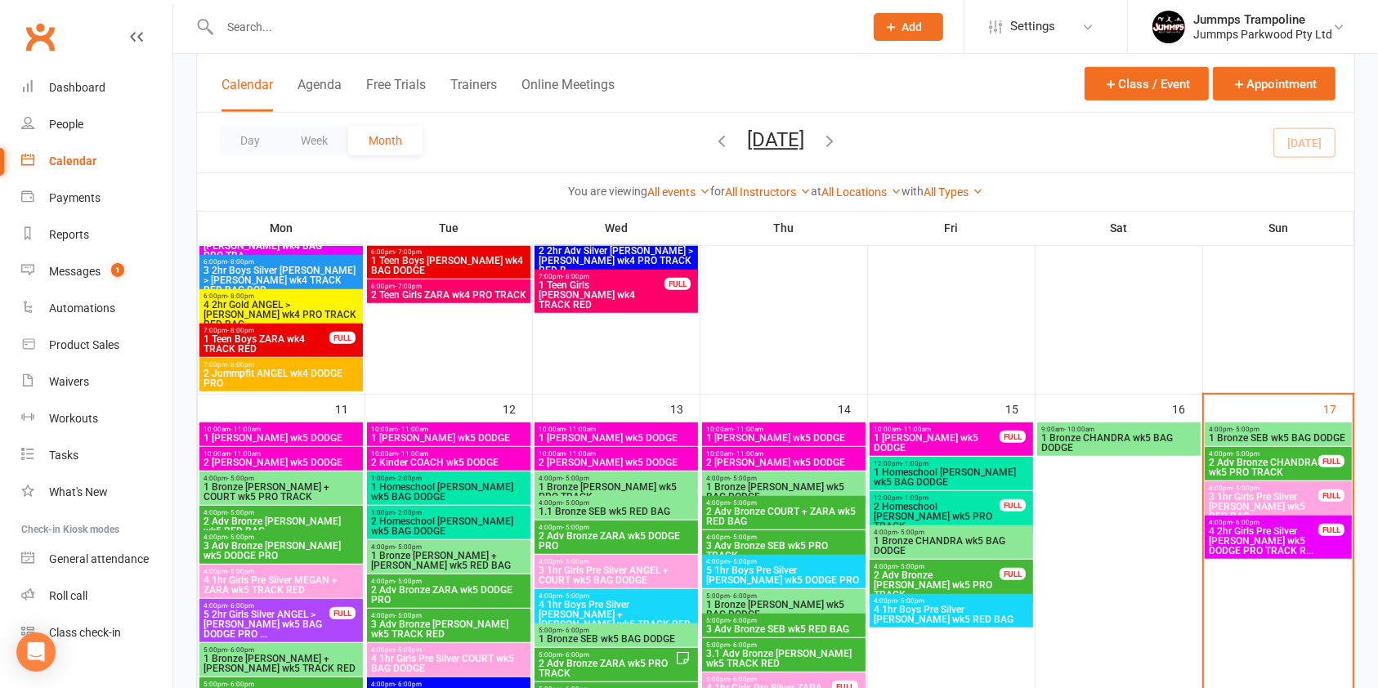
click at [1242, 534] on span "4 2hr Girls Pre Silver [PERSON_NAME] wk5 DODGE PRO TRACK R..." at bounding box center [1263, 540] width 111 height 29
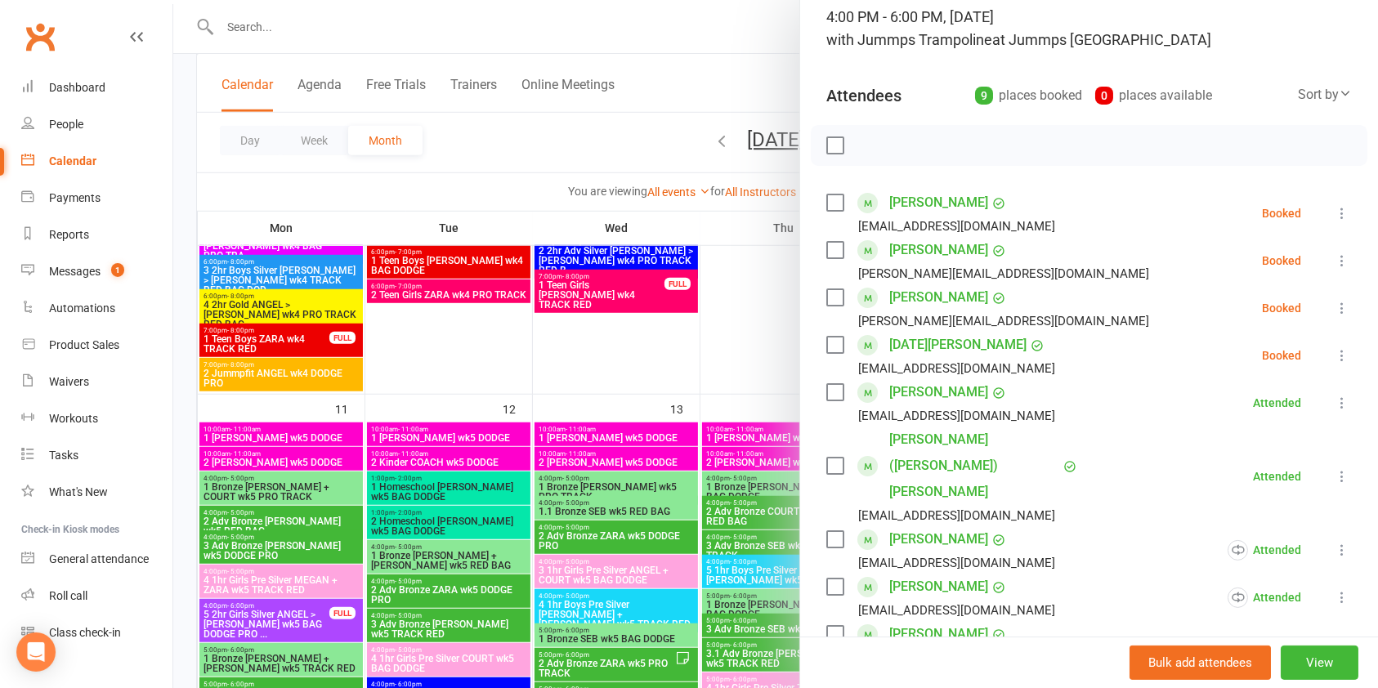
scroll to position [132, 0]
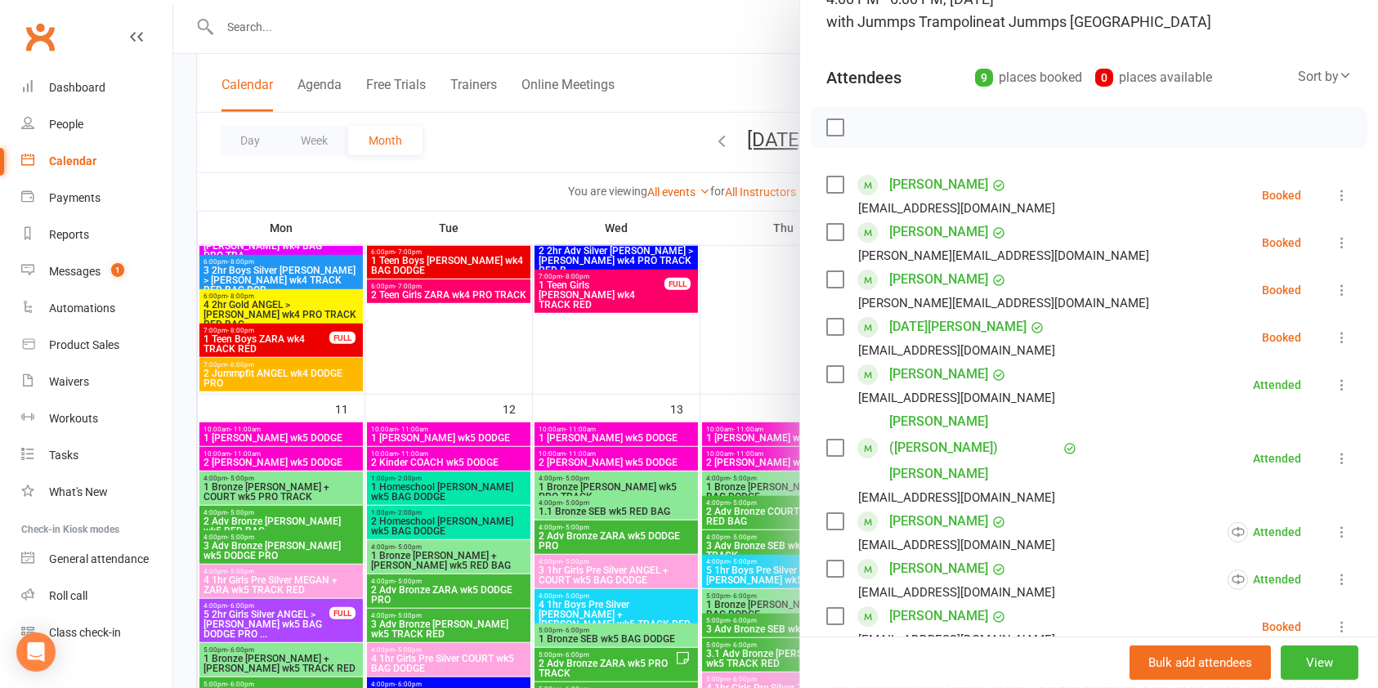
click at [1334, 238] on icon at bounding box center [1342, 243] width 16 height 16
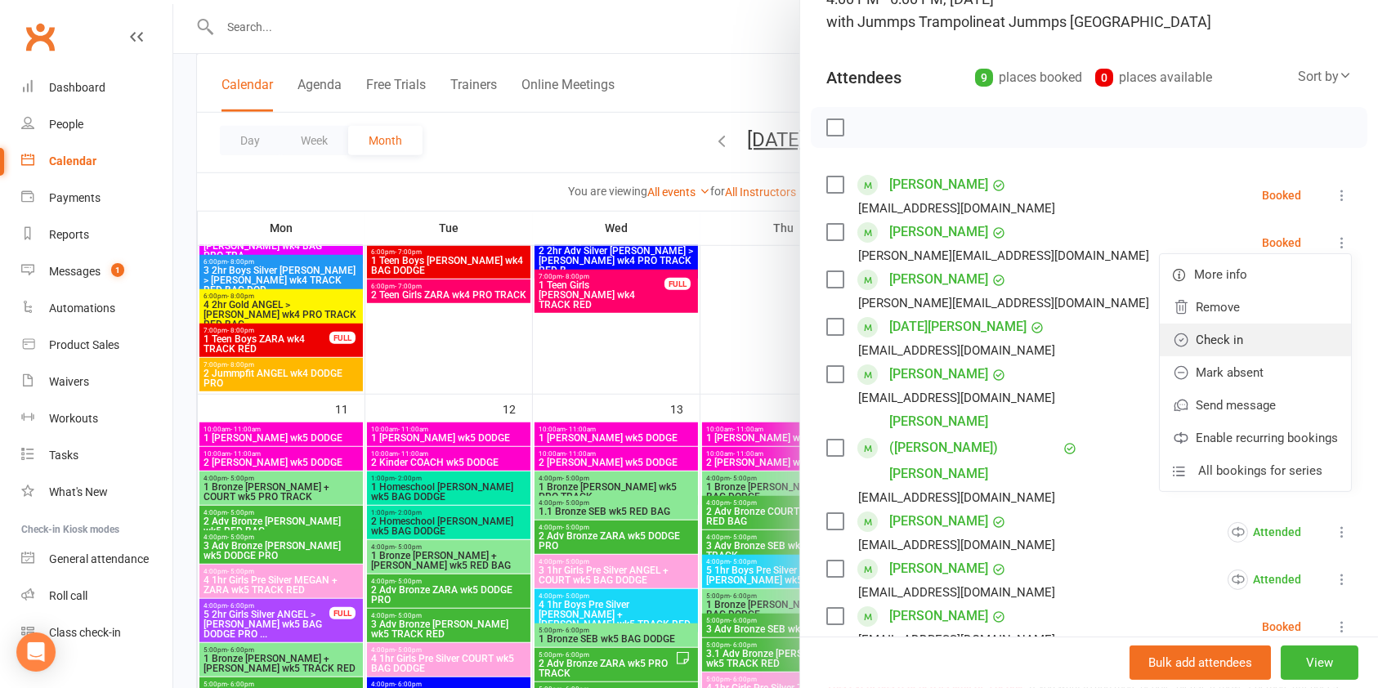
click at [1235, 338] on link "Check in" at bounding box center [1255, 340] width 191 height 33
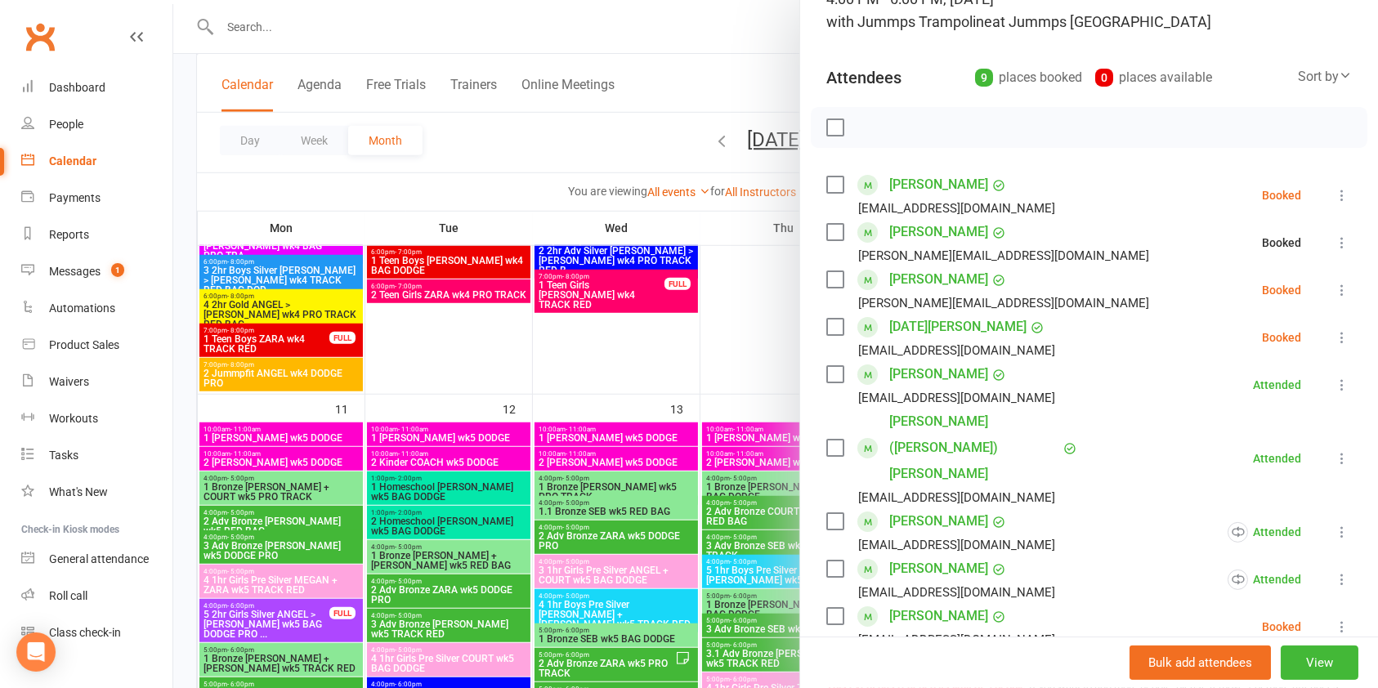
scroll to position [0, 0]
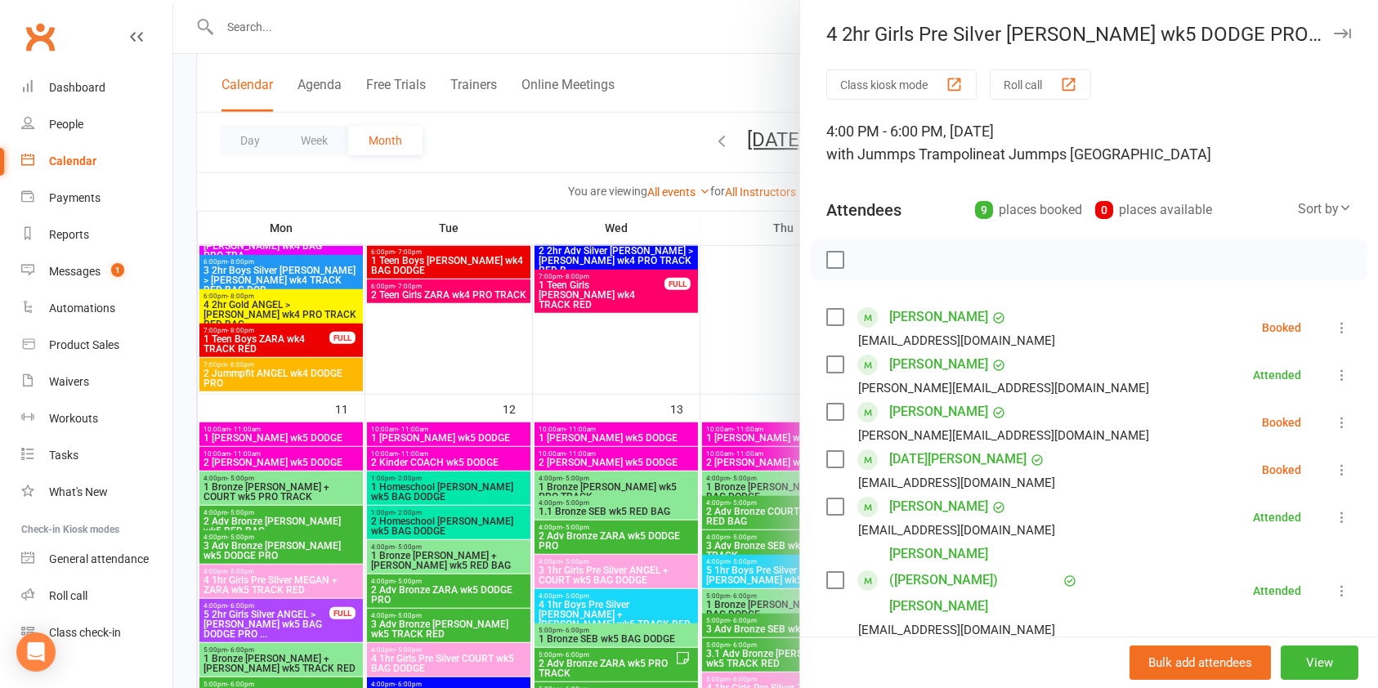
click at [672, 321] on div at bounding box center [775, 344] width 1205 height 688
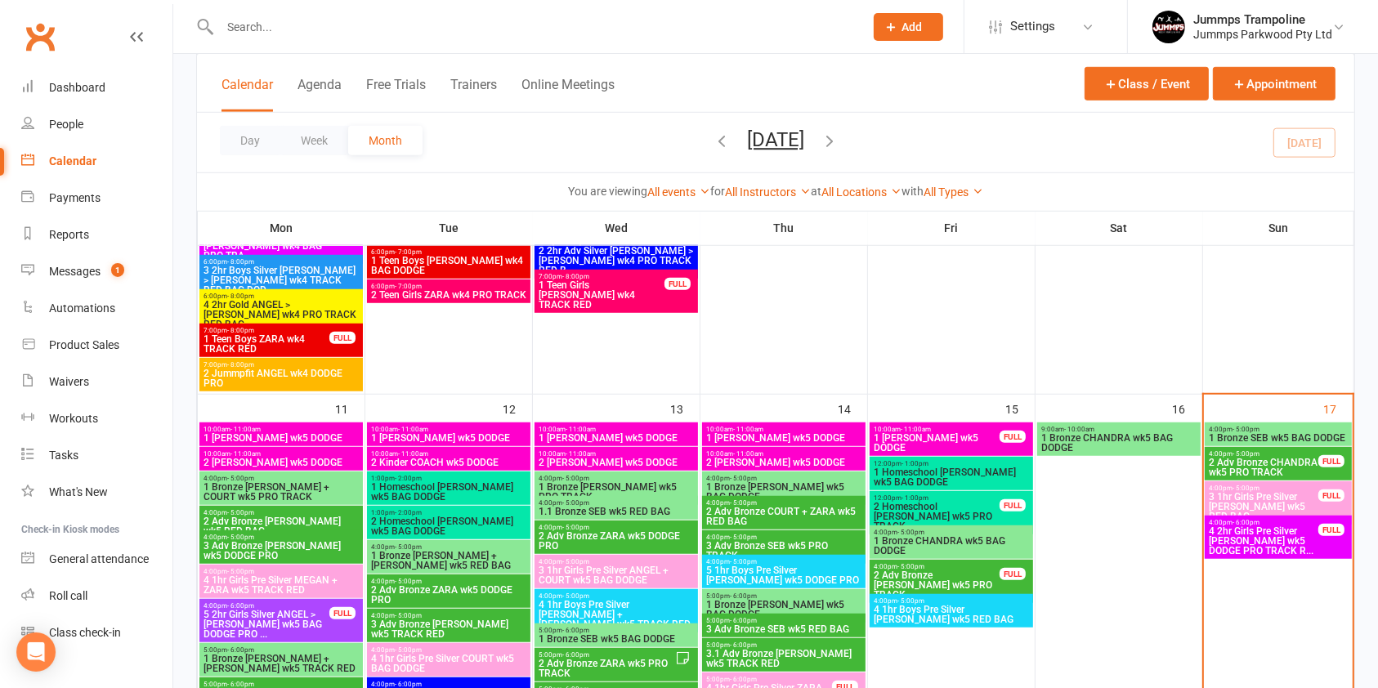
click at [1285, 429] on span "4:00pm - 5:00pm" at bounding box center [1278, 429] width 141 height 7
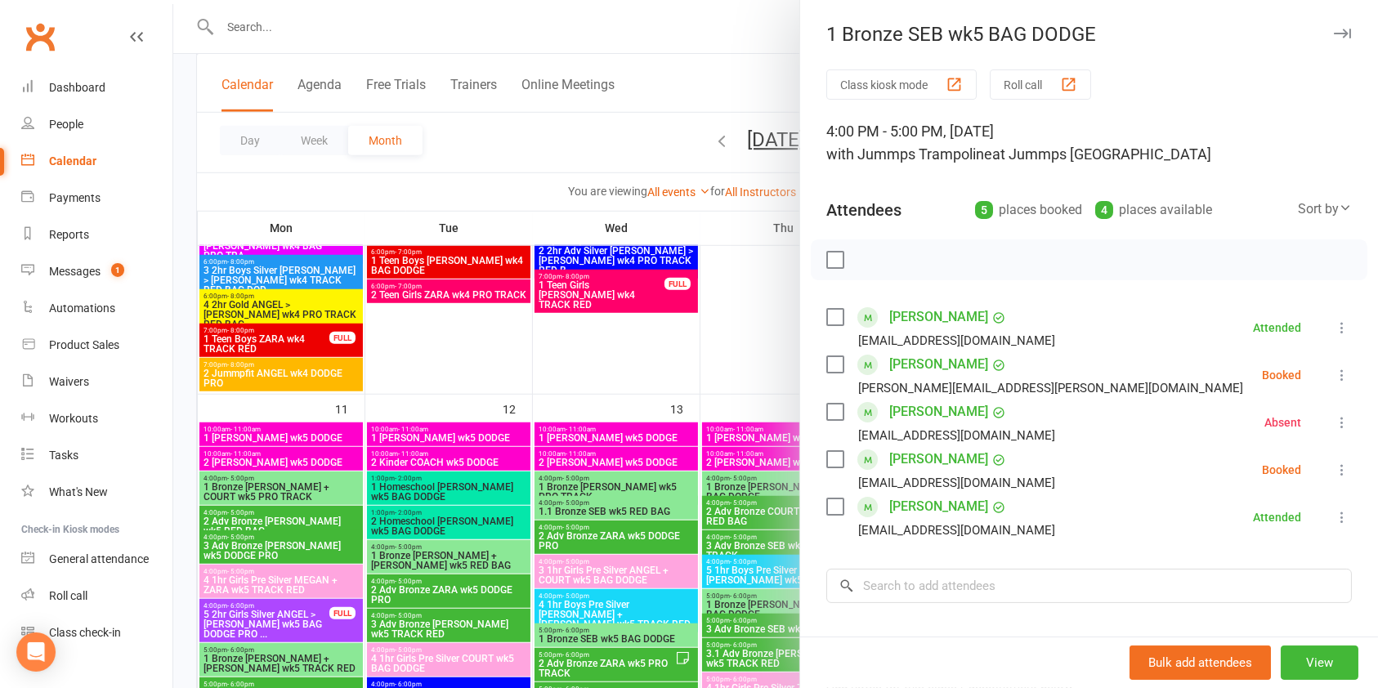
click at [681, 316] on div at bounding box center [775, 344] width 1205 height 688
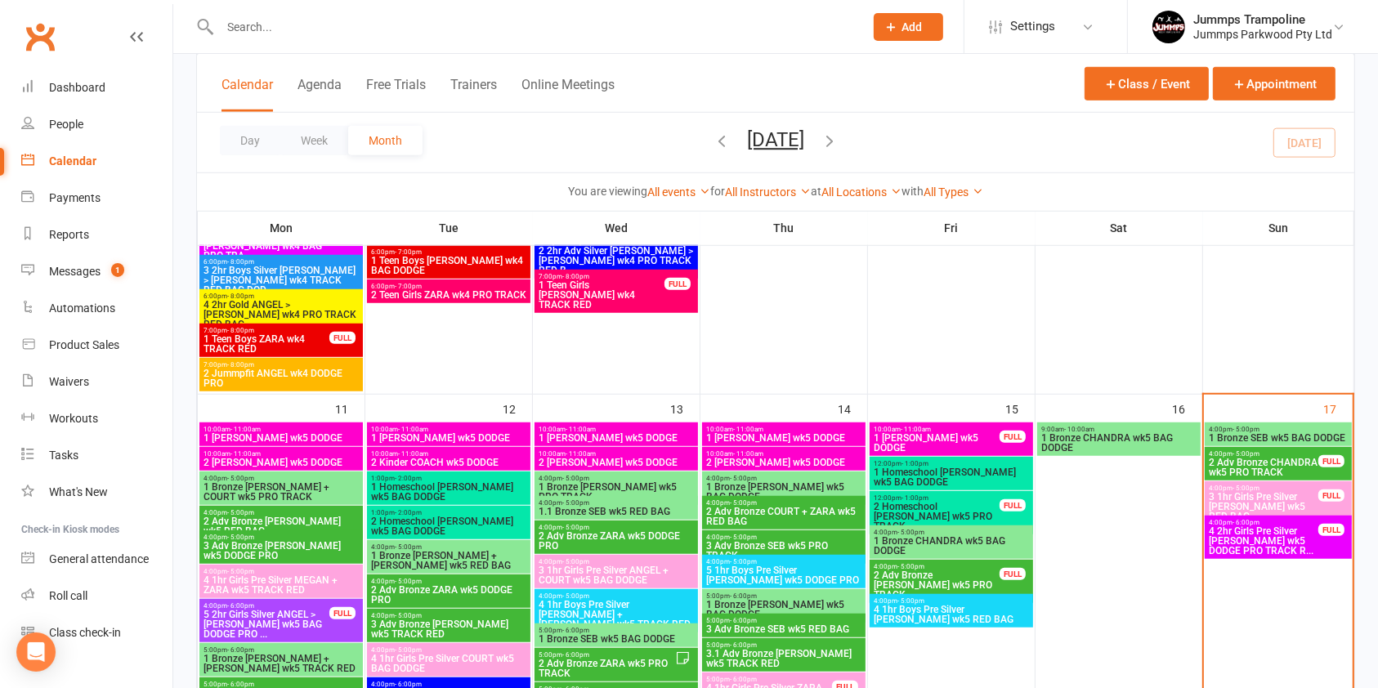
click at [1234, 461] on span "2 Adv Bronze CHANDRA wk5 PRO TRACK" at bounding box center [1263, 468] width 111 height 20
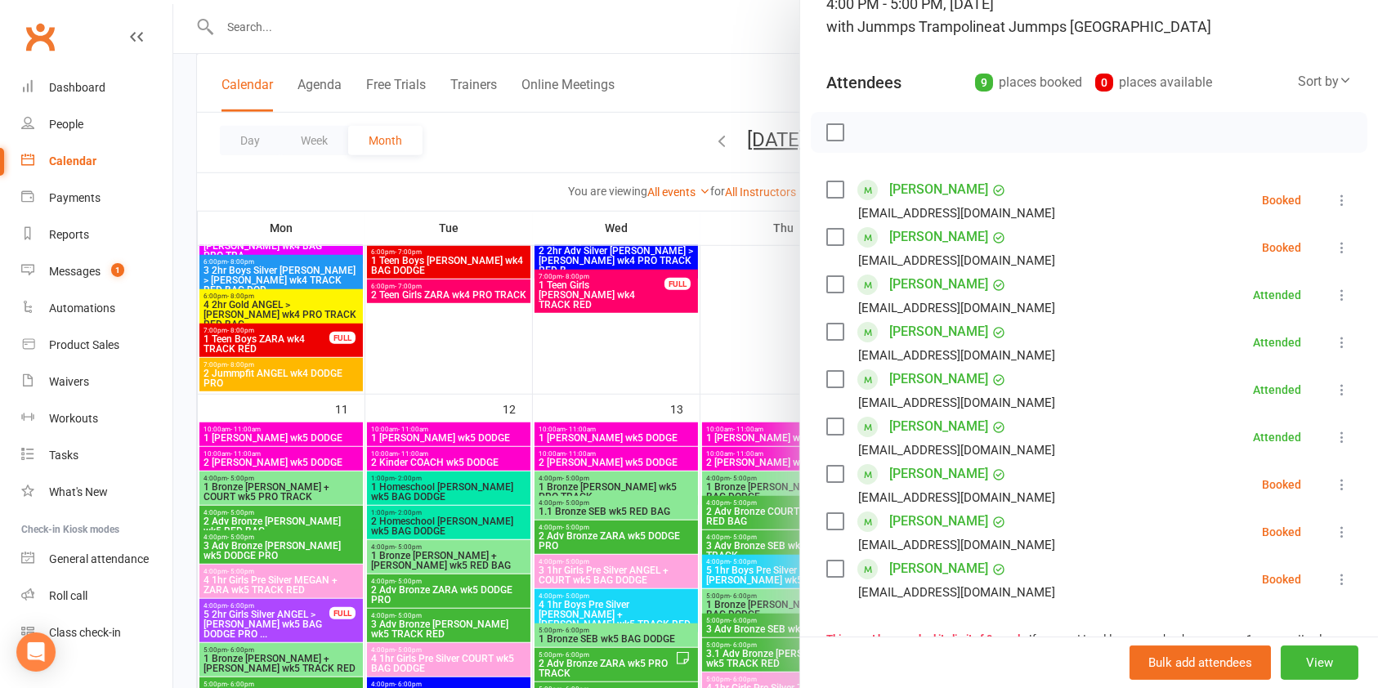
scroll to position [128, 0]
click at [751, 329] on div at bounding box center [775, 344] width 1205 height 688
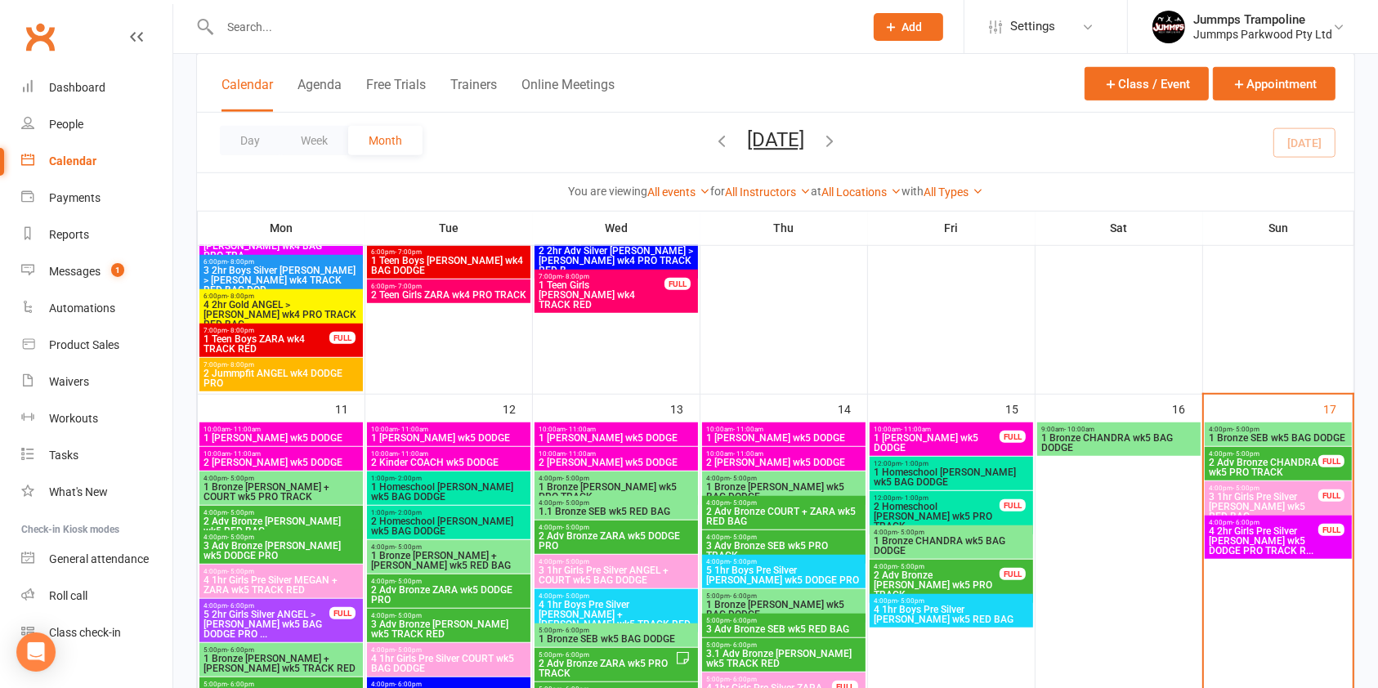
click at [1284, 493] on span "3 1hr Girls Pre Silver [PERSON_NAME] wk5 RED BAG" at bounding box center [1263, 506] width 111 height 29
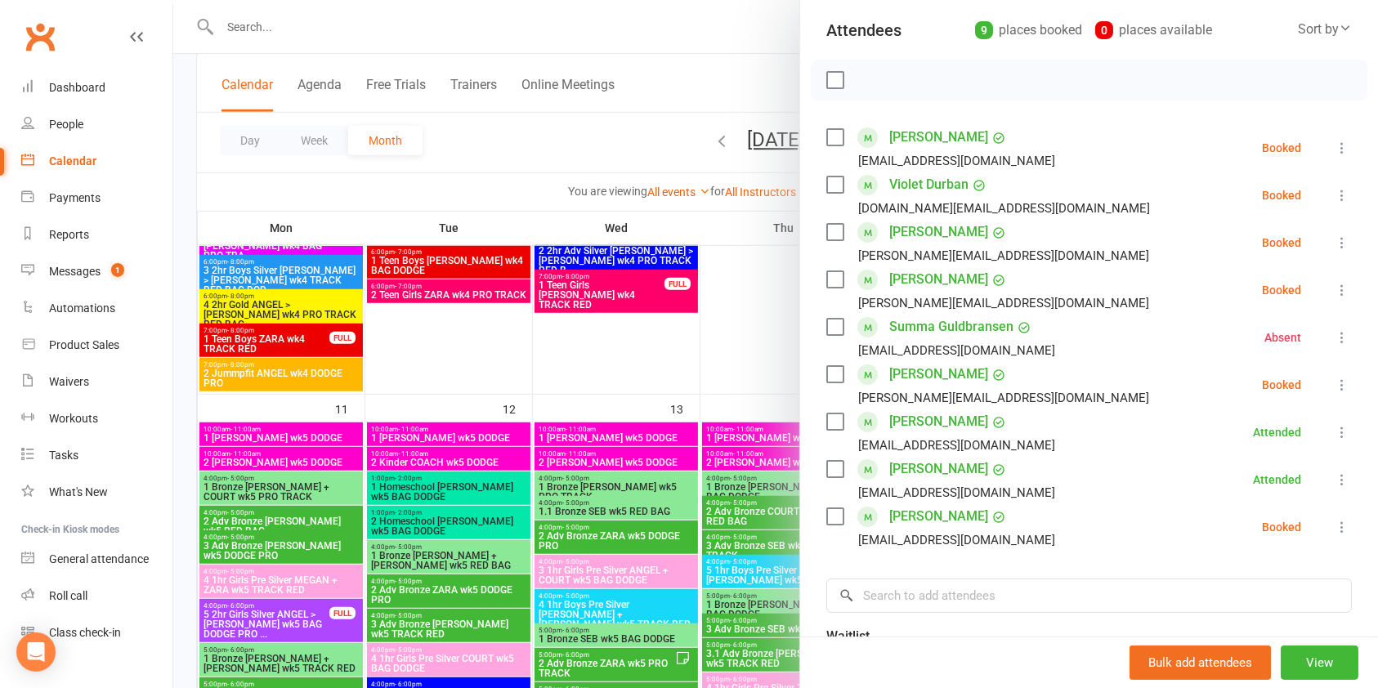
scroll to position [189, 0]
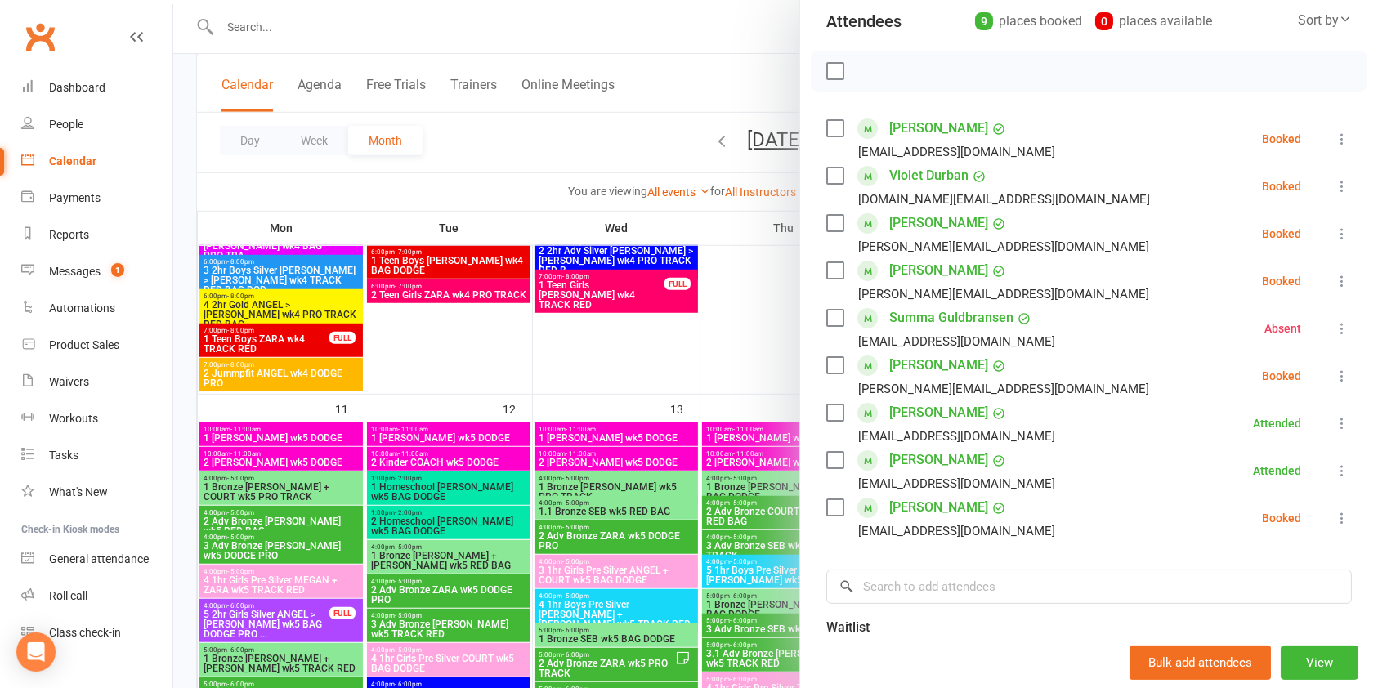
click at [1334, 186] on icon at bounding box center [1342, 186] width 16 height 16
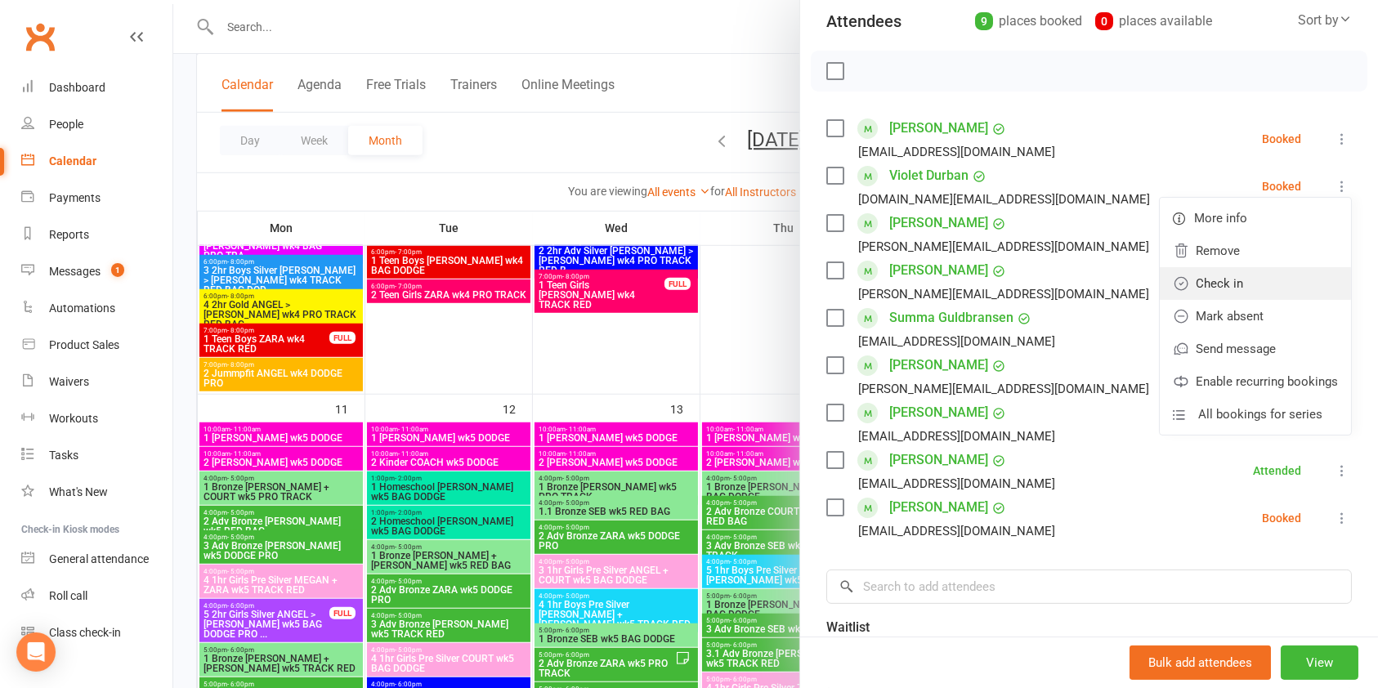
click at [1263, 275] on link "Check in" at bounding box center [1255, 283] width 191 height 33
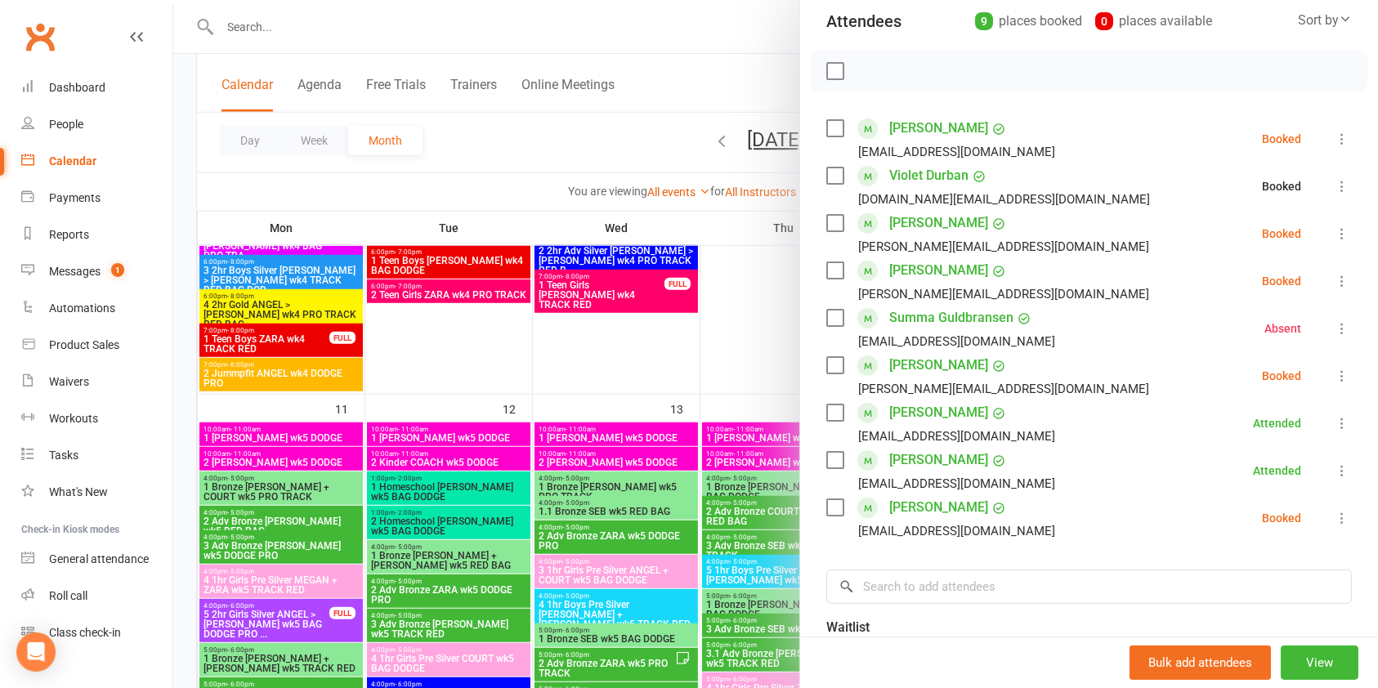
scroll to position [0, 0]
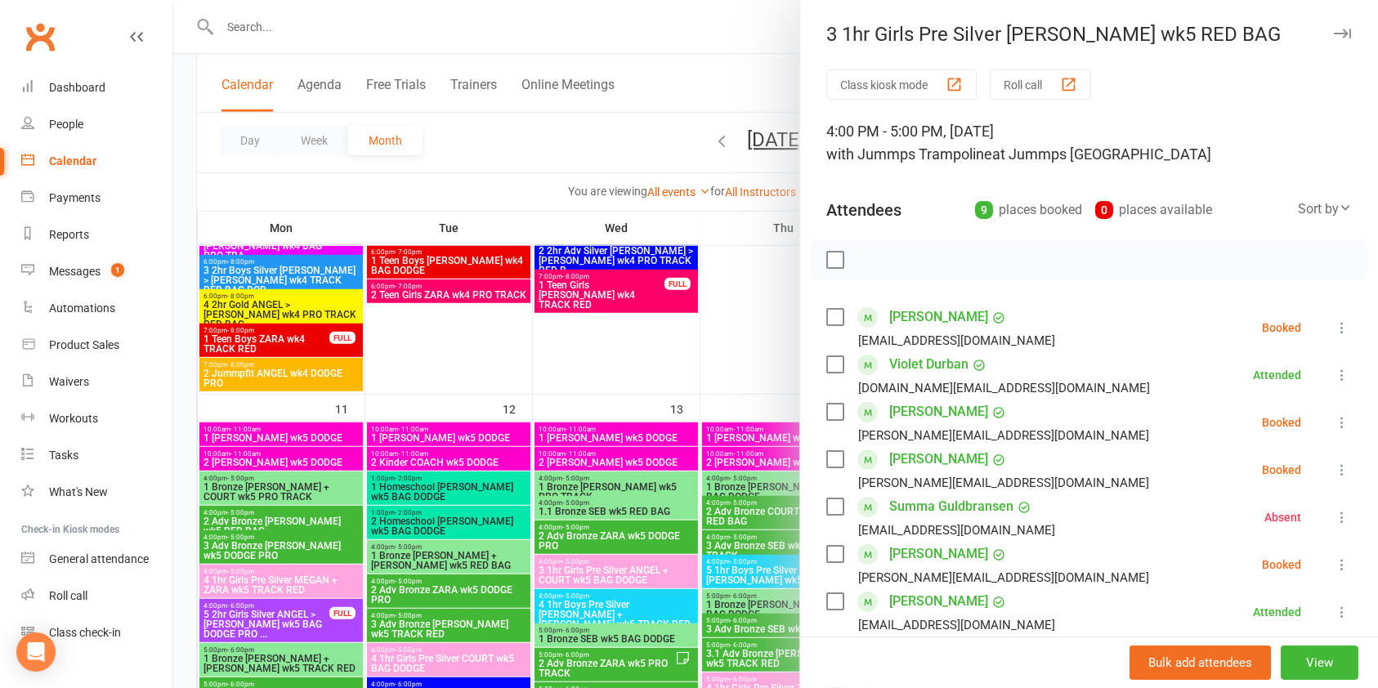
click at [654, 138] on div at bounding box center [775, 344] width 1205 height 688
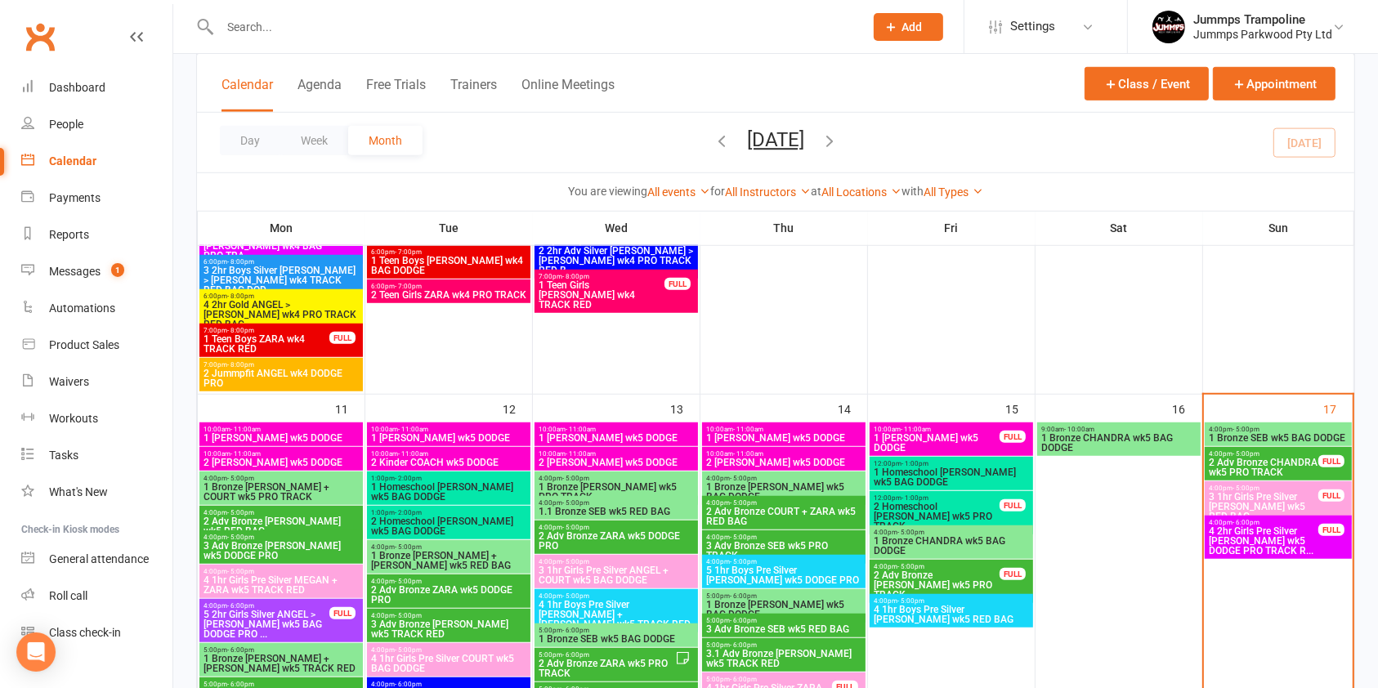
click at [1237, 435] on span "1 Bronze SEB wk5 BAG DODGE" at bounding box center [1278, 438] width 141 height 10
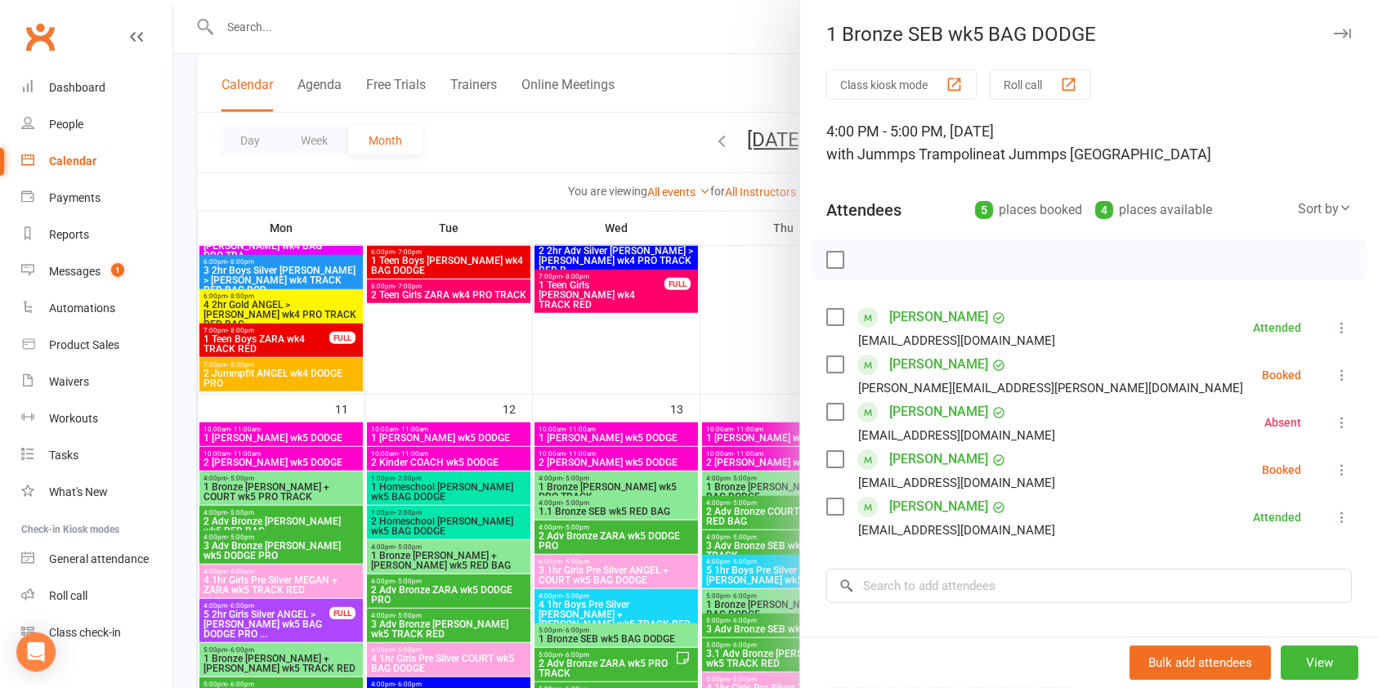
click at [1334, 375] on icon at bounding box center [1342, 375] width 16 height 16
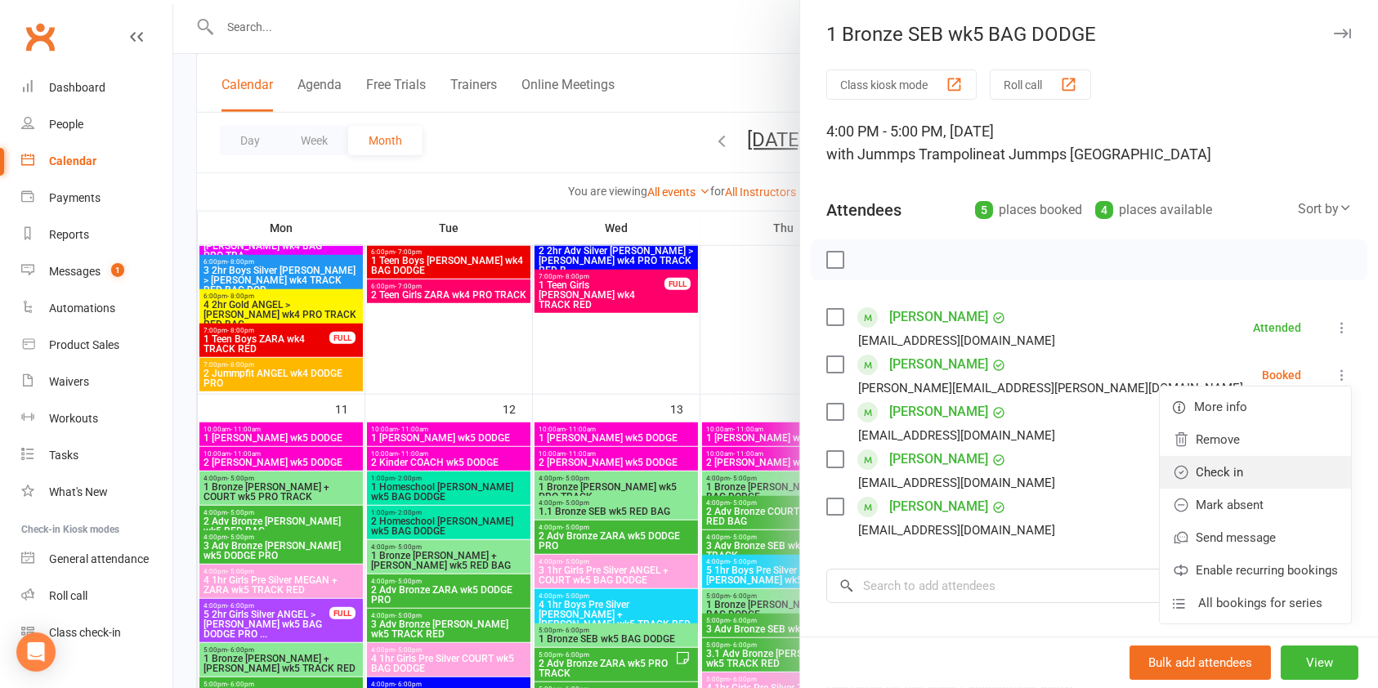
click at [1242, 463] on link "Check in" at bounding box center [1255, 472] width 191 height 33
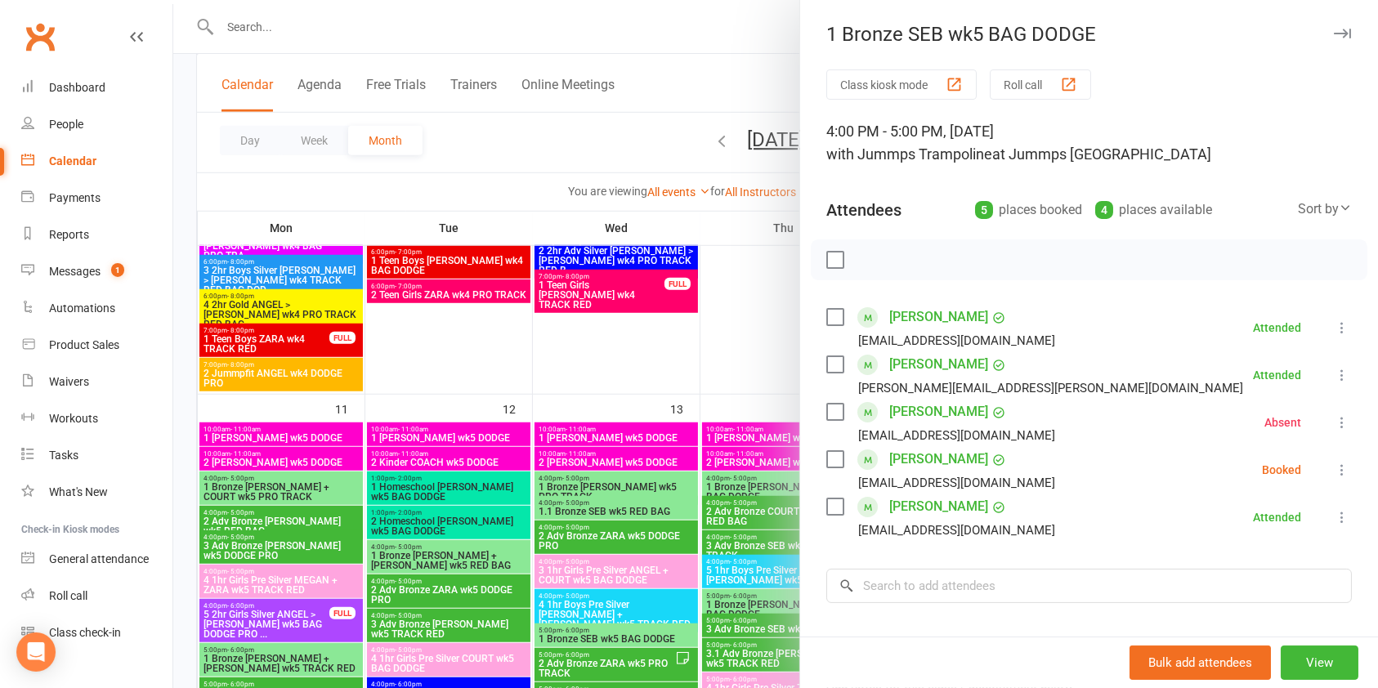
click at [601, 93] on div at bounding box center [775, 344] width 1205 height 688
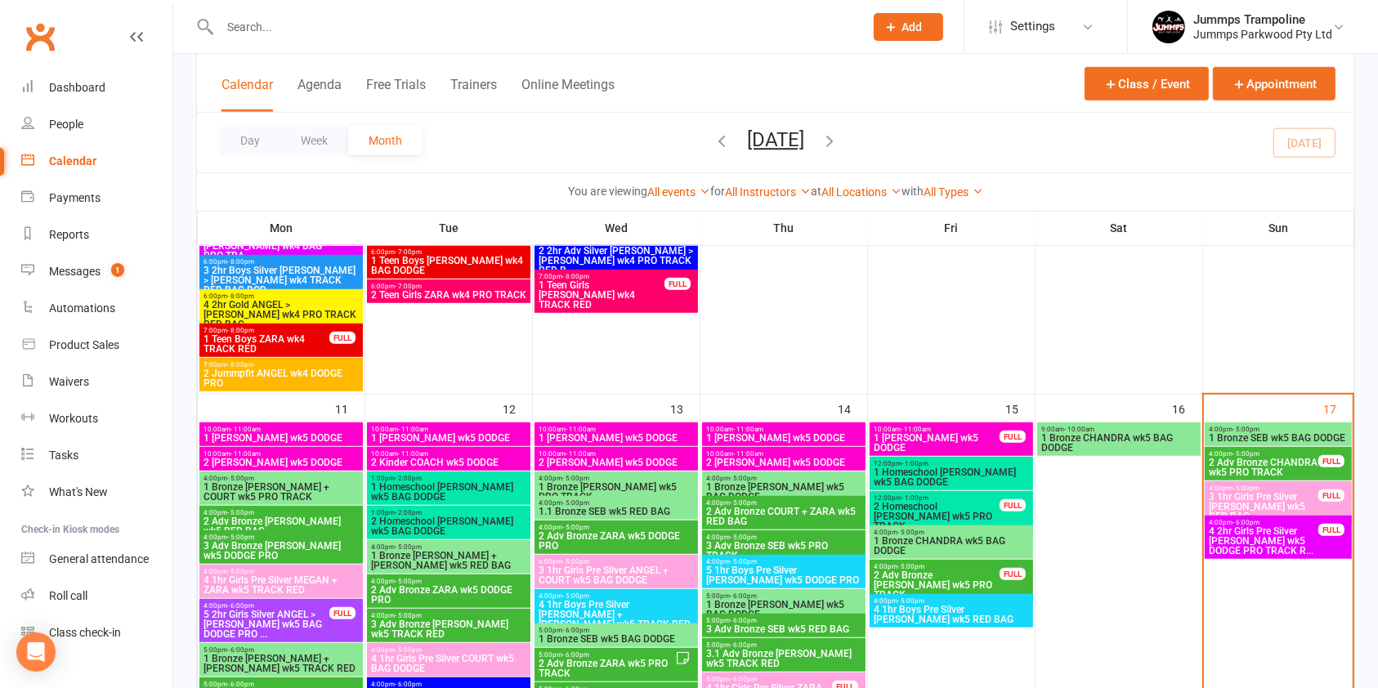
click at [1263, 498] on span "3 1hr Girls Pre Silver [PERSON_NAME] wk5 RED BAG" at bounding box center [1263, 506] width 111 height 29
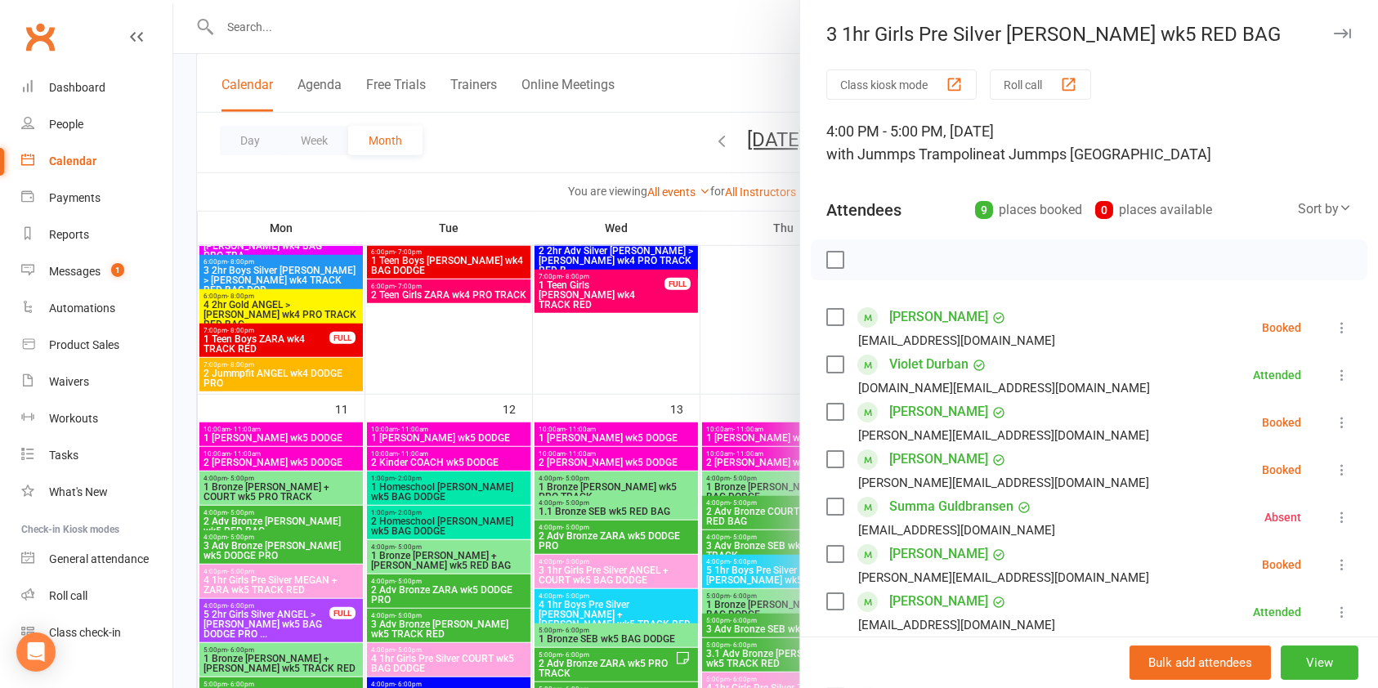
click at [1334, 423] on icon at bounding box center [1342, 422] width 16 height 16
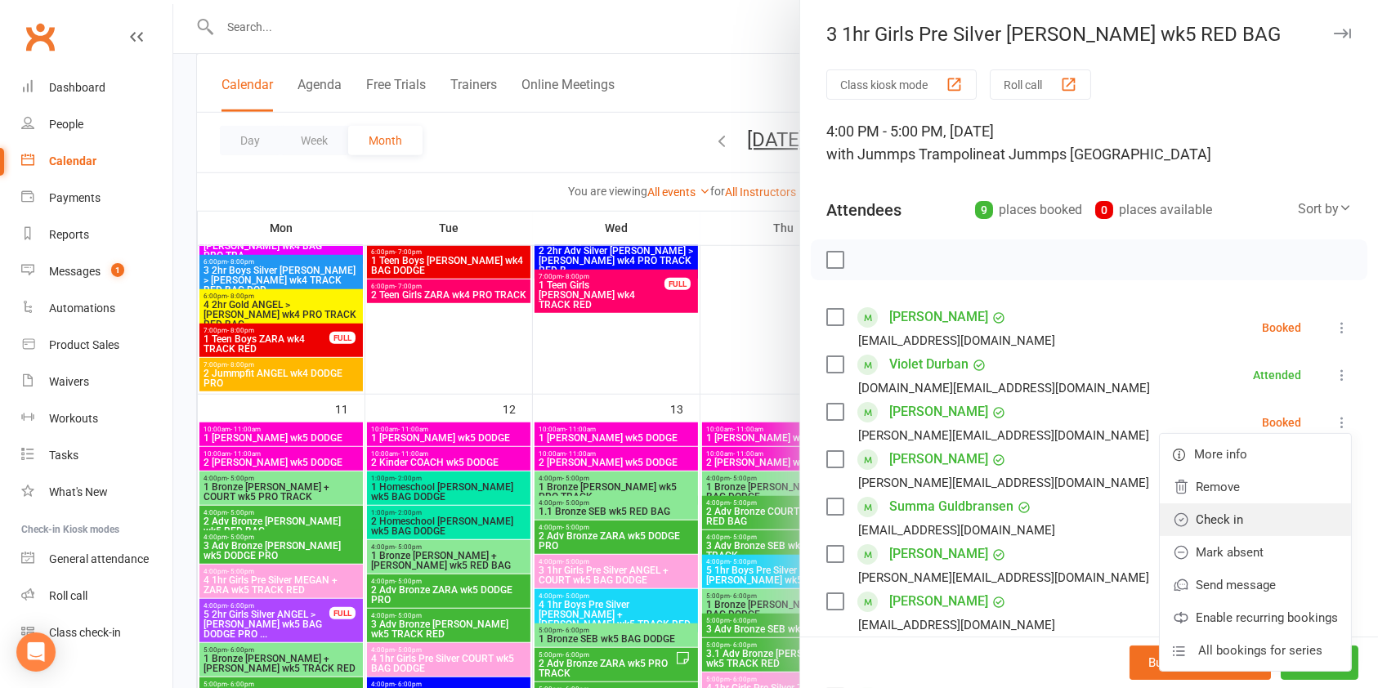
click at [1232, 522] on link "Check in" at bounding box center [1255, 519] width 191 height 33
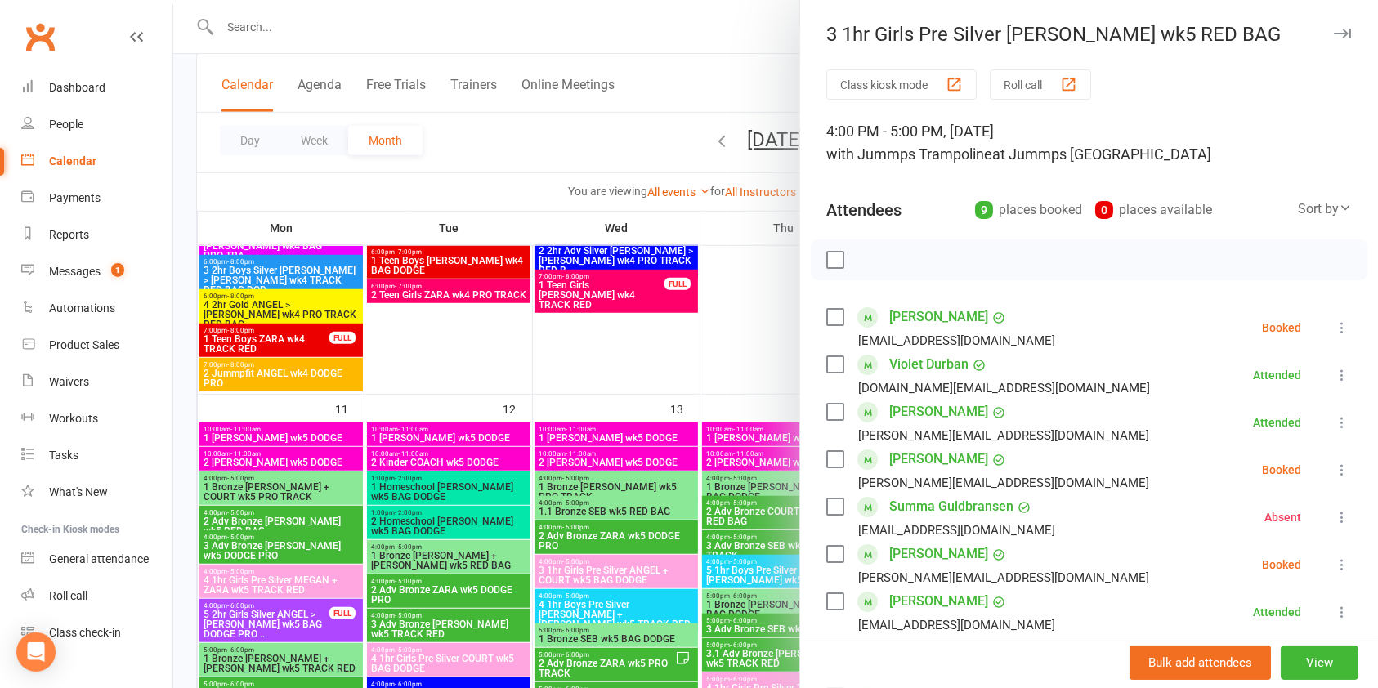
click at [665, 165] on div at bounding box center [775, 344] width 1205 height 688
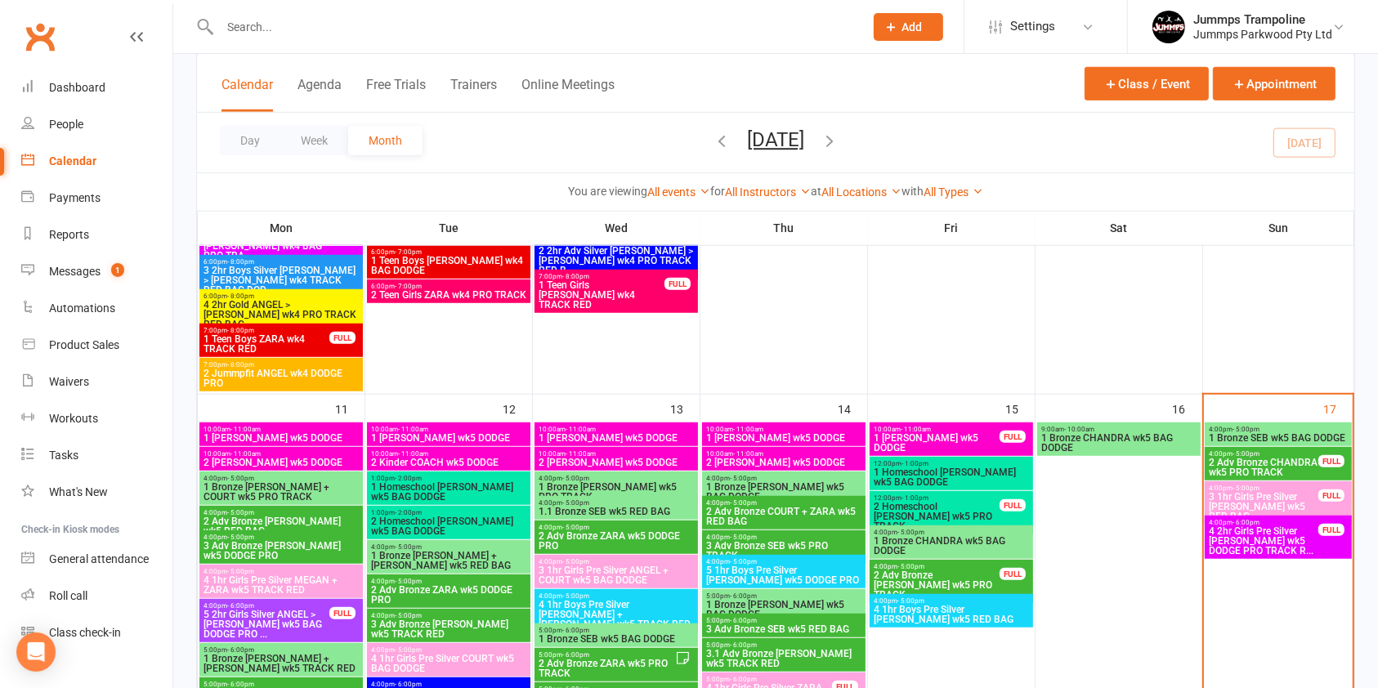
click at [1252, 463] on span "2 Adv Bronze CHANDRA wk5 PRO TRACK" at bounding box center [1263, 468] width 111 height 20
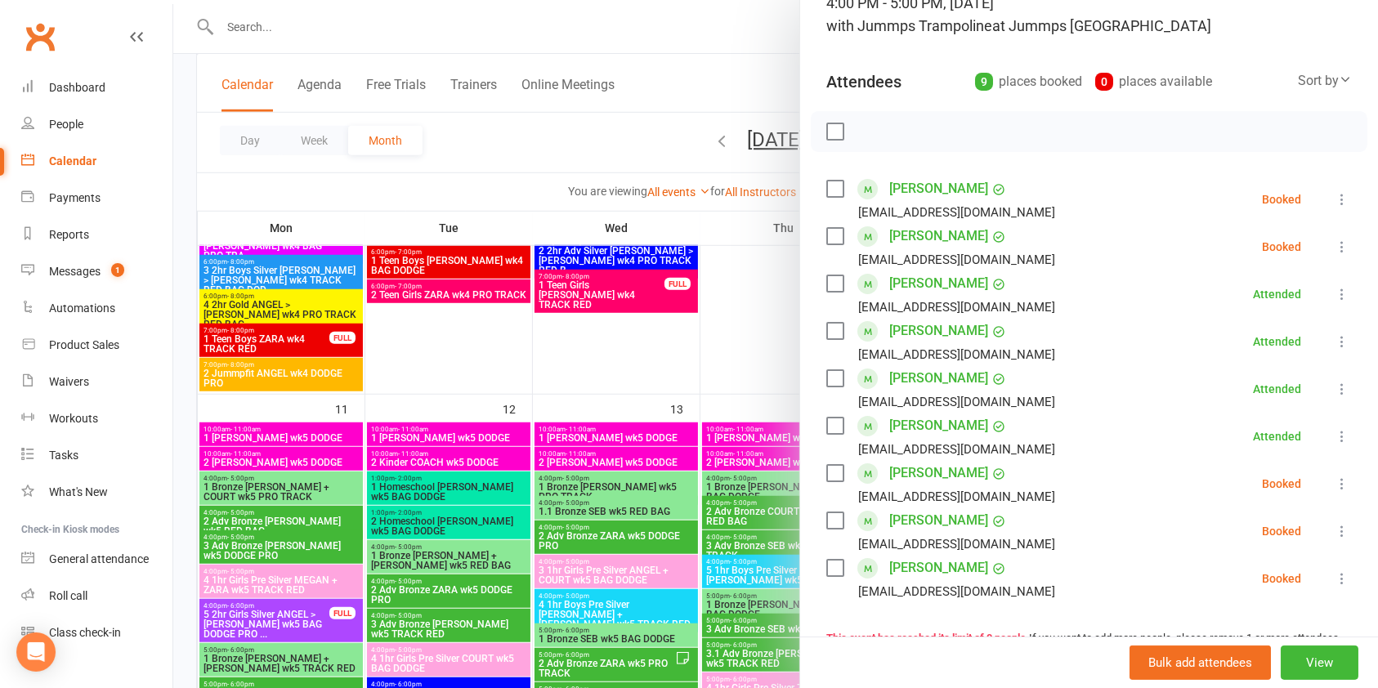
scroll to position [130, 0]
click at [1334, 482] on icon at bounding box center [1342, 482] width 16 height 16
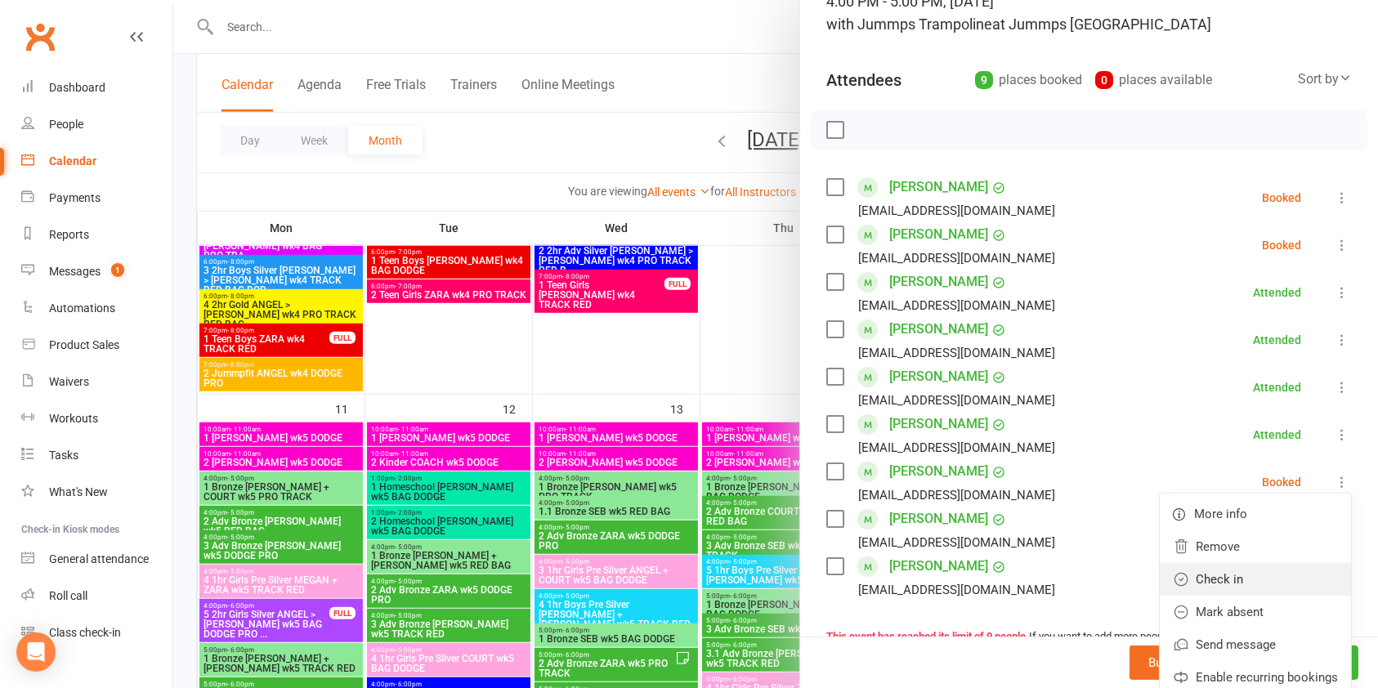
click at [1223, 567] on link "Check in" at bounding box center [1255, 579] width 191 height 33
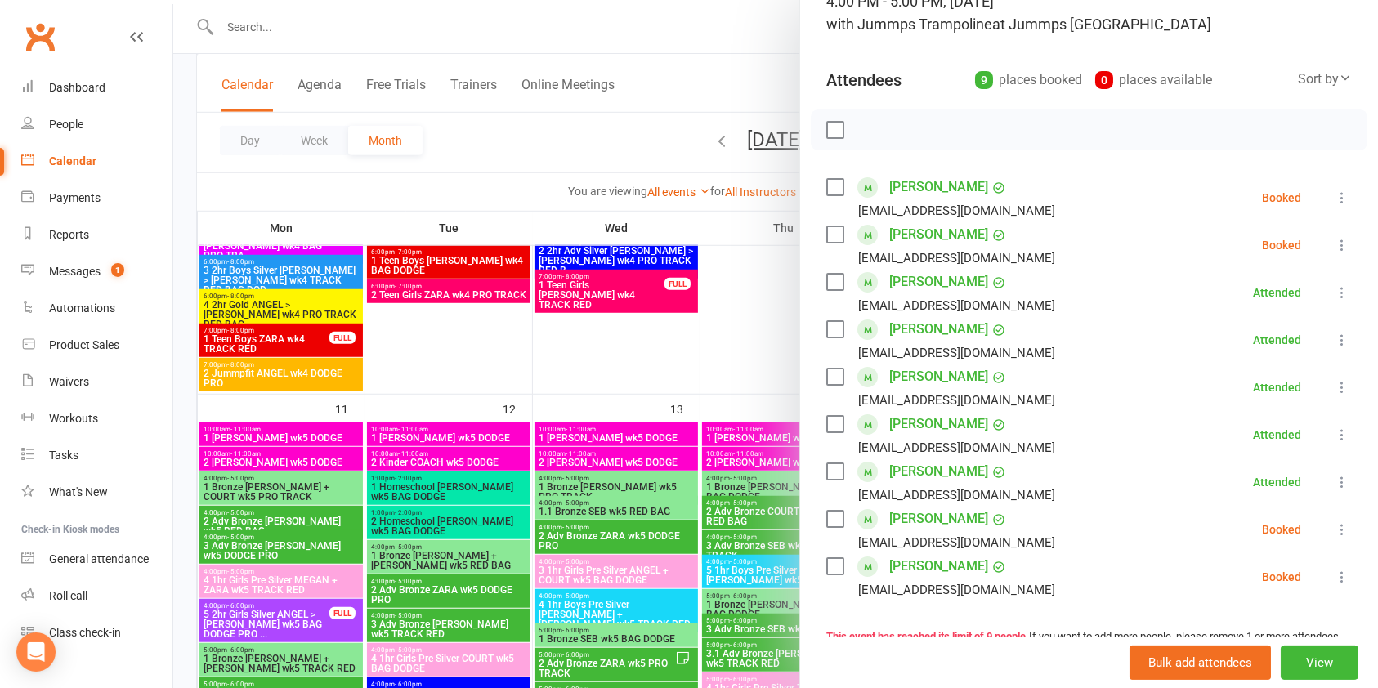
scroll to position [82, 0]
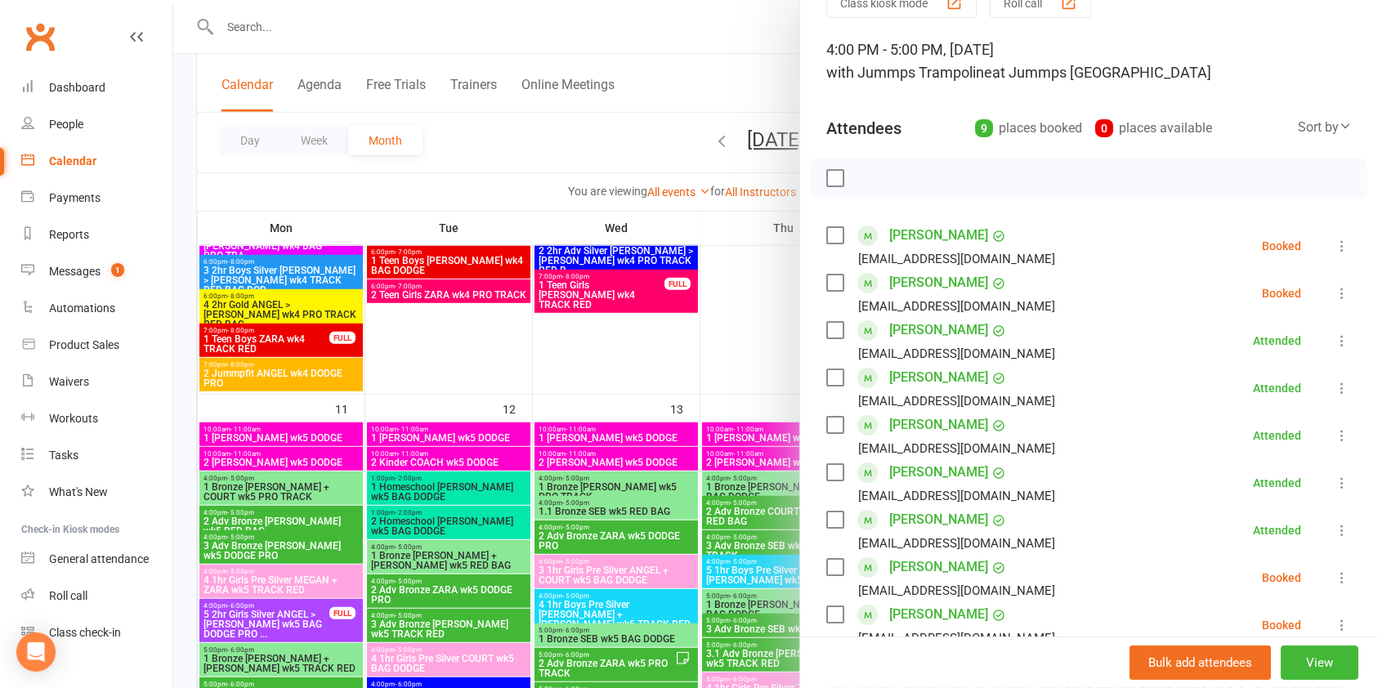
click at [1334, 297] on icon at bounding box center [1342, 293] width 16 height 16
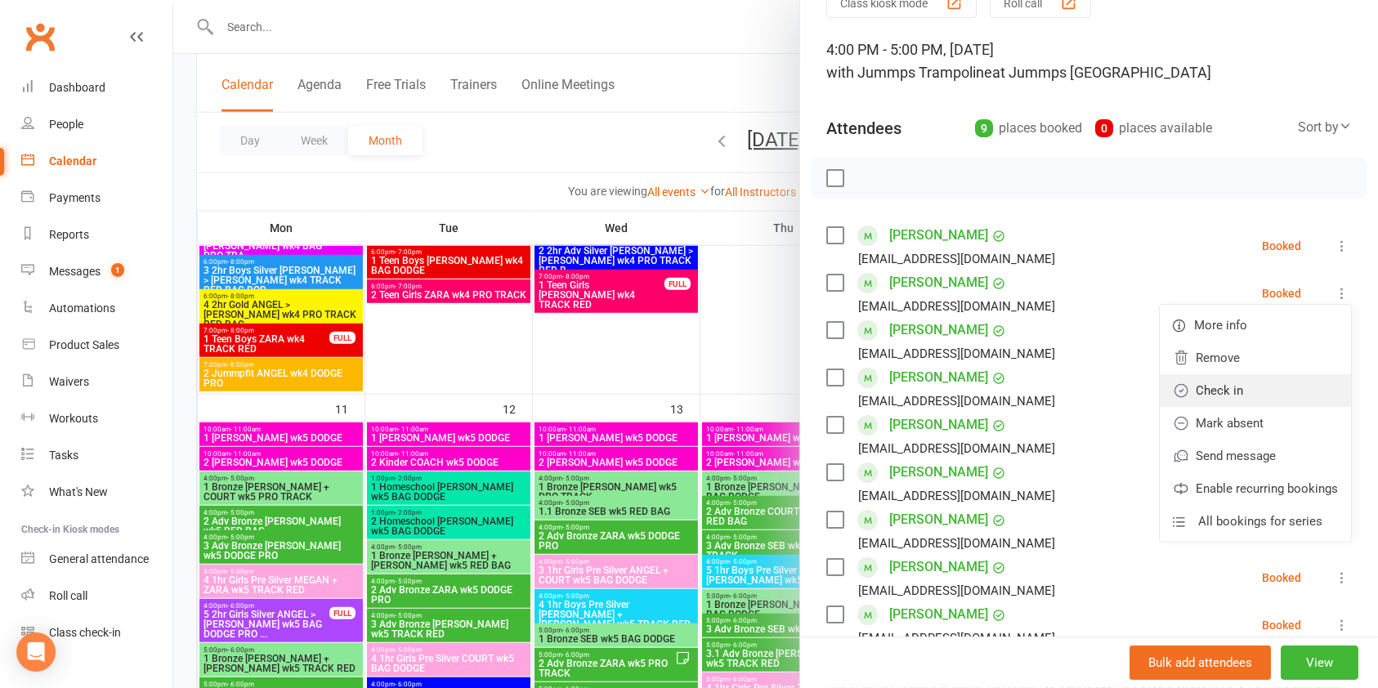
click at [1249, 382] on link "Check in" at bounding box center [1255, 390] width 191 height 33
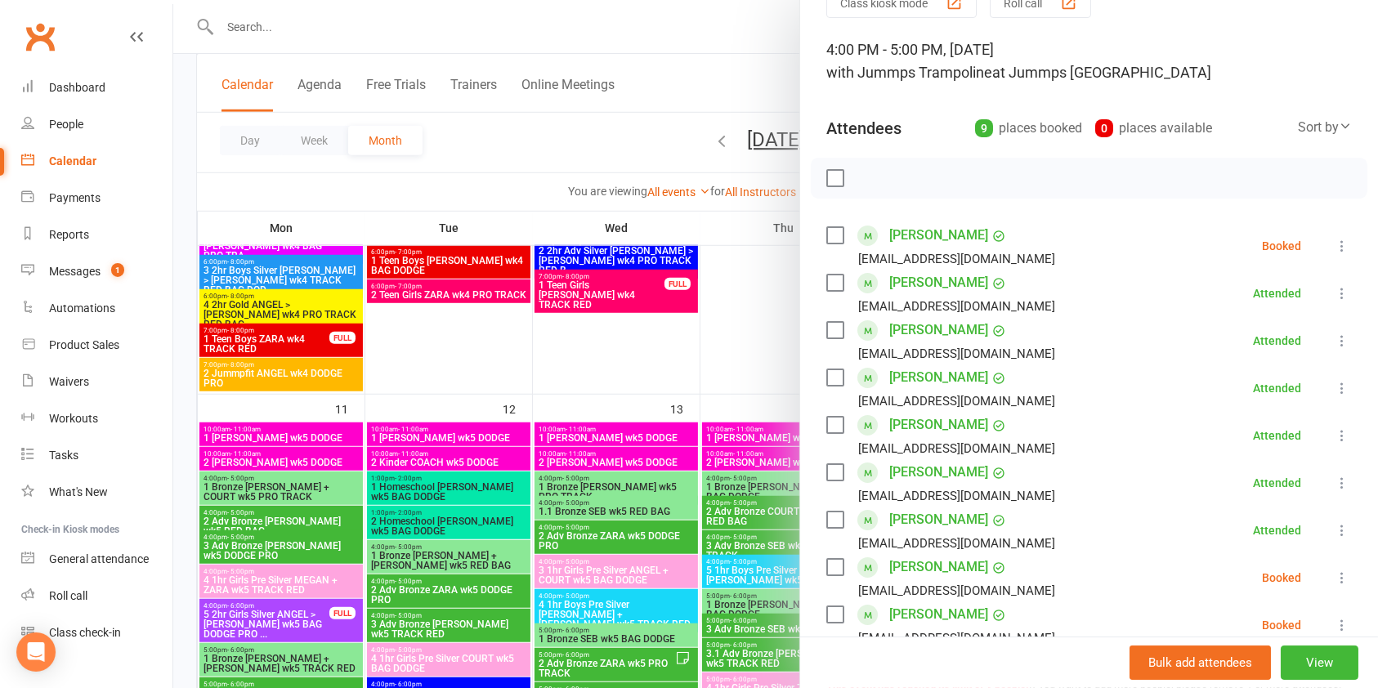
click at [700, 88] on div at bounding box center [775, 344] width 1205 height 688
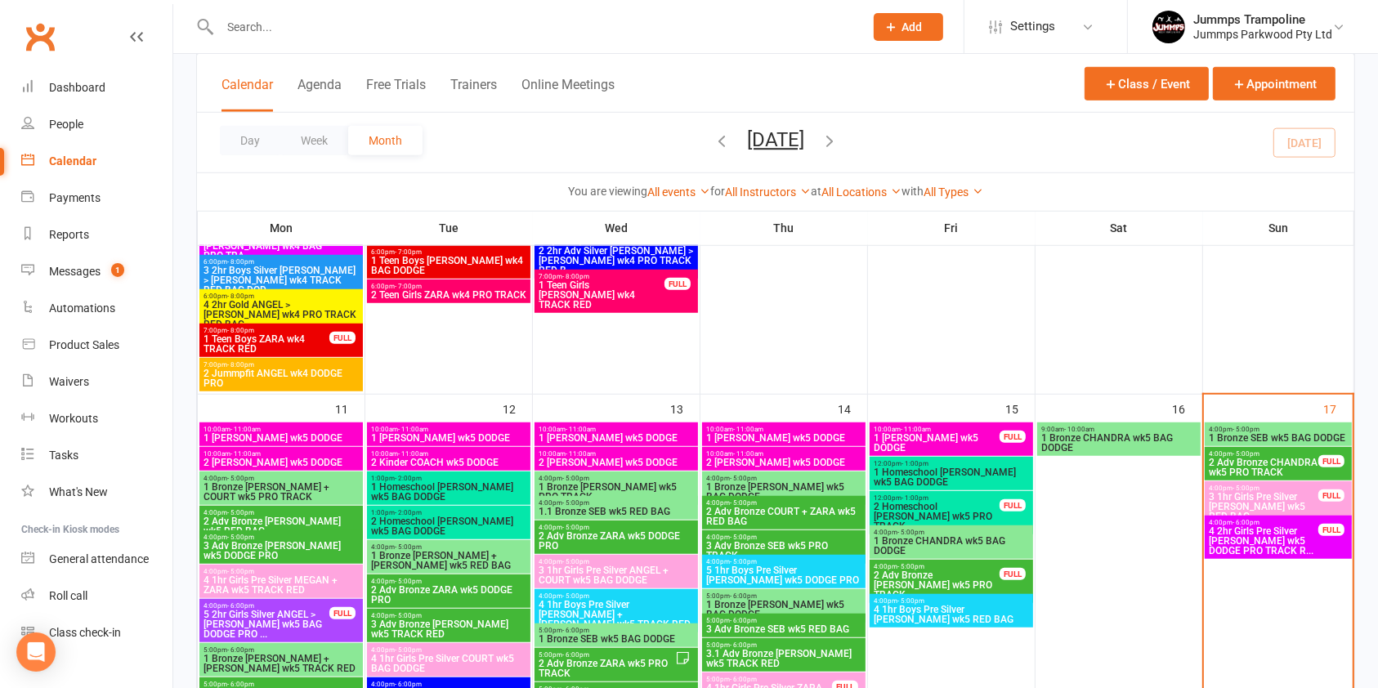
click at [1281, 433] on span "1 Bronze SEB wk5 BAG DODGE" at bounding box center [1278, 438] width 141 height 10
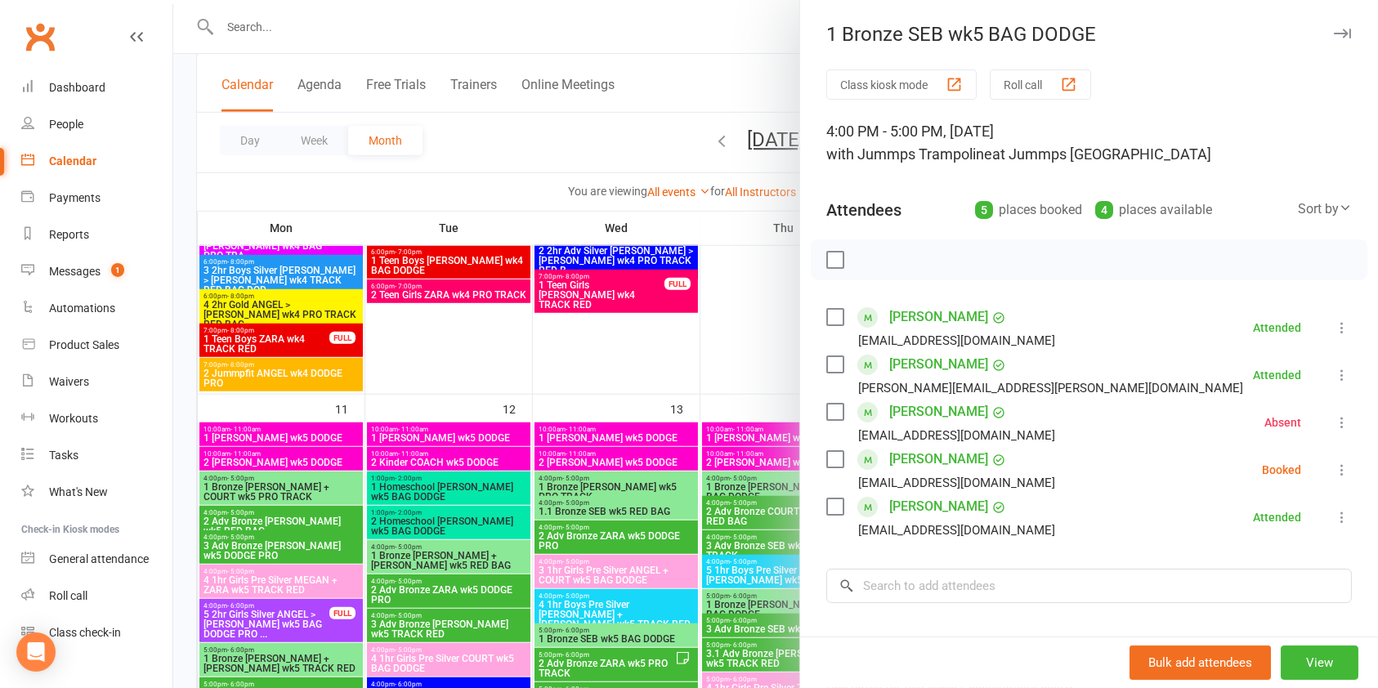
click at [1334, 472] on icon at bounding box center [1342, 470] width 16 height 16
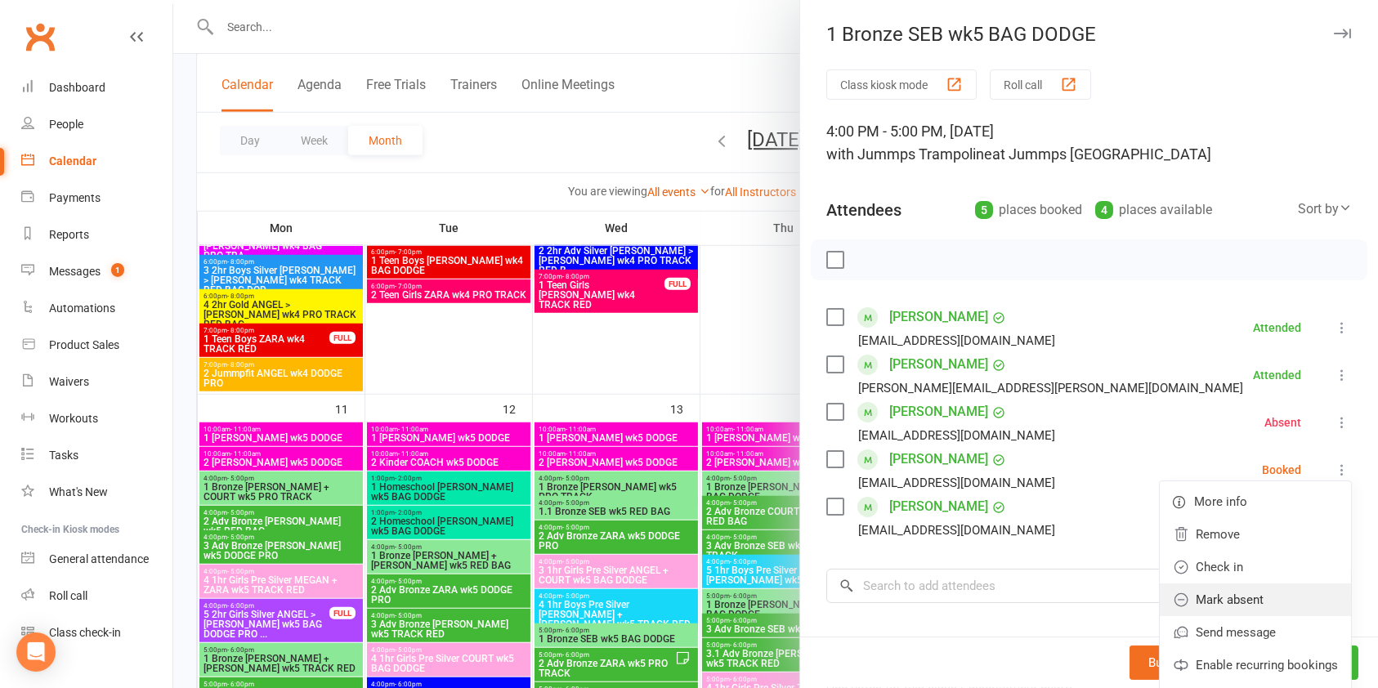
click at [1225, 610] on link "Mark absent" at bounding box center [1255, 600] width 191 height 33
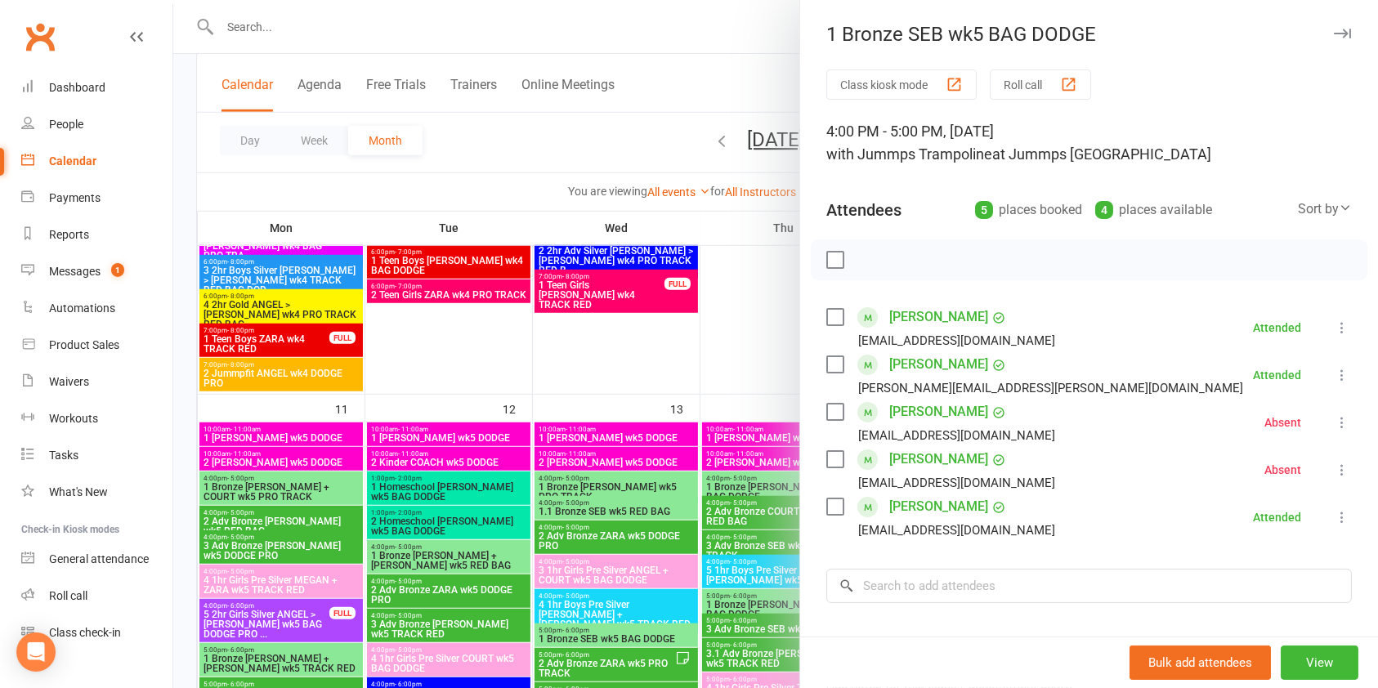
click at [745, 220] on div at bounding box center [775, 344] width 1205 height 688
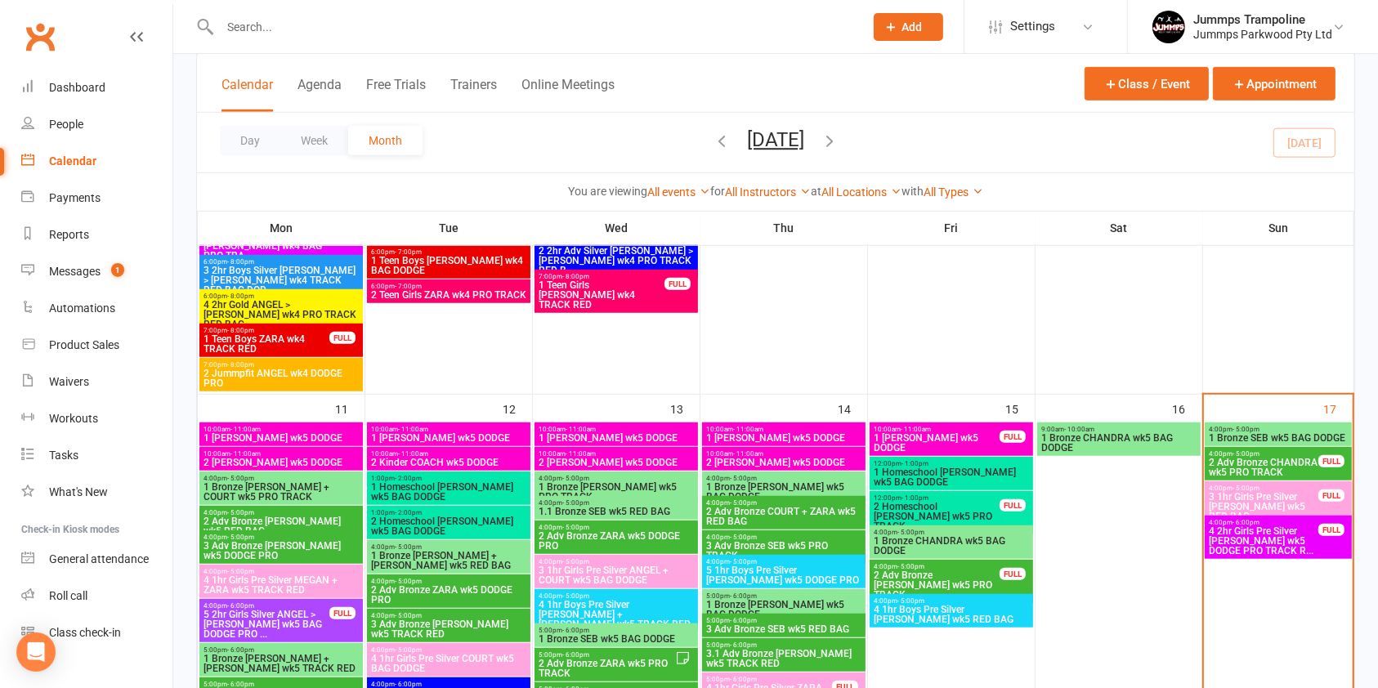
click at [1287, 459] on span "2 Adv Bronze CHANDRA wk5 PRO TRACK" at bounding box center [1263, 468] width 111 height 20
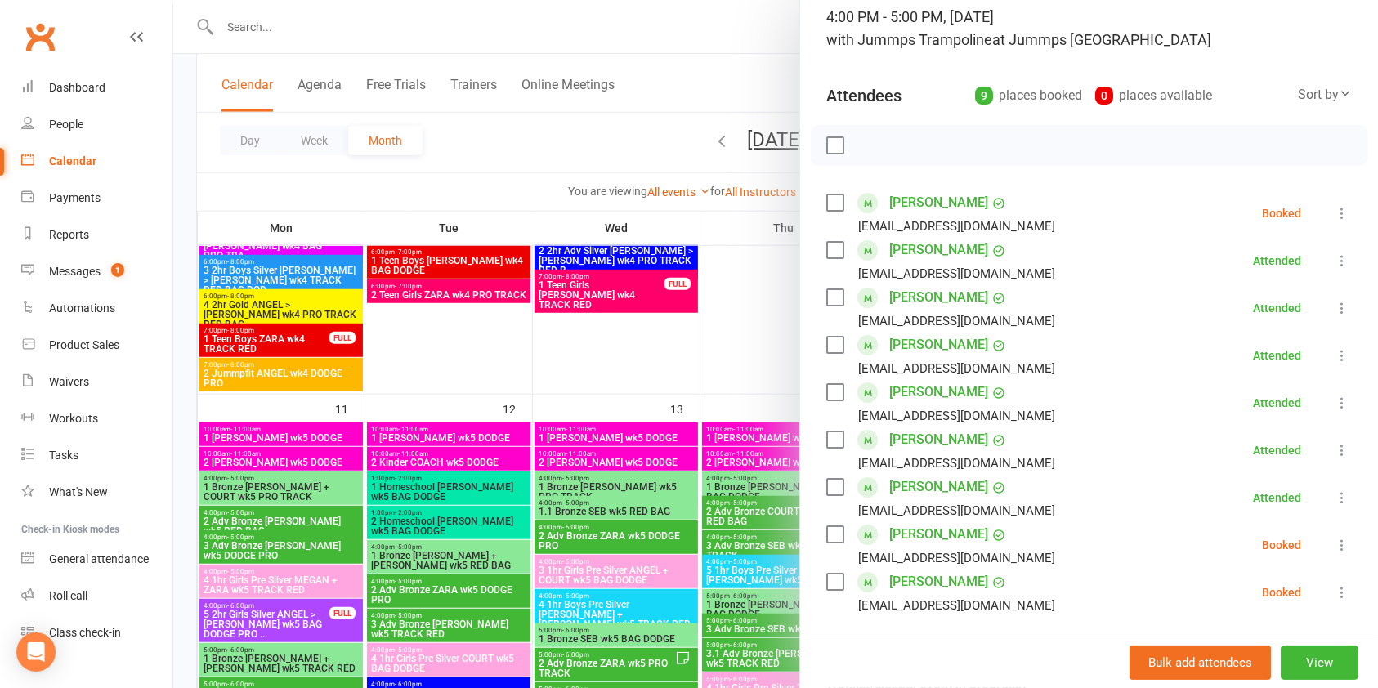
scroll to position [181, 0]
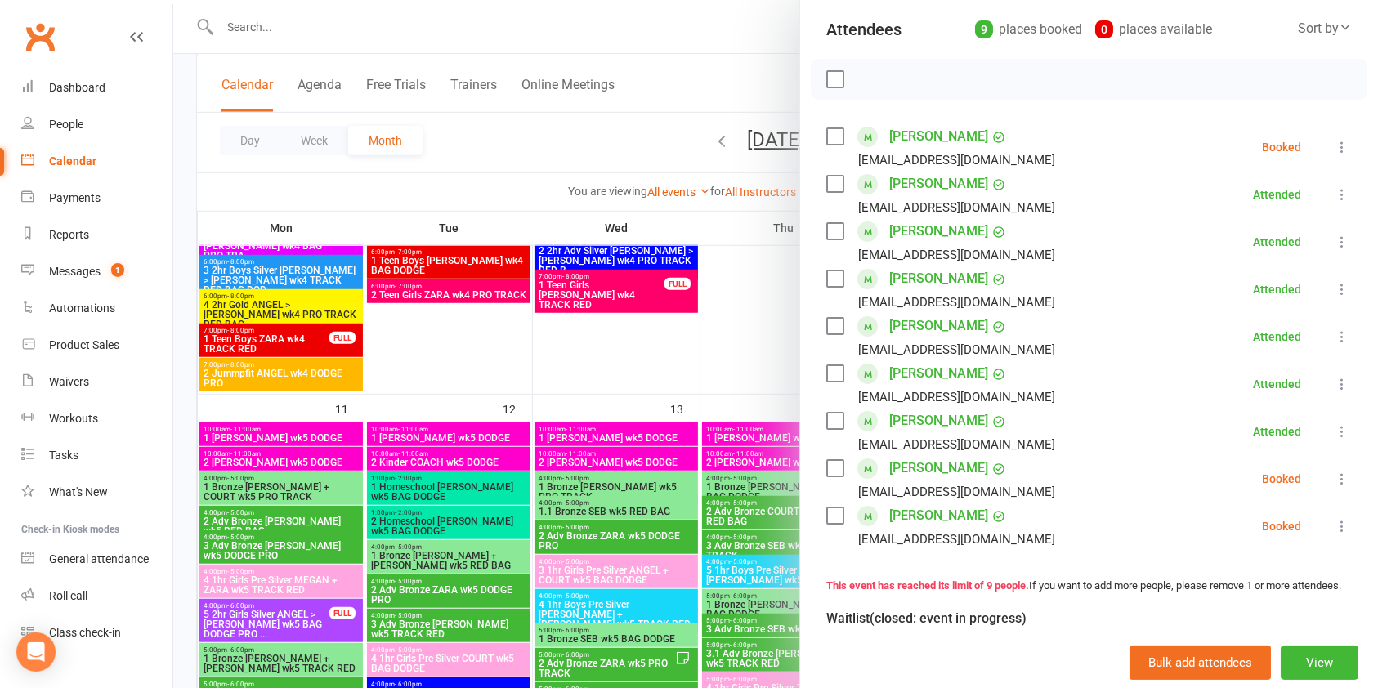
click at [727, 212] on div at bounding box center [775, 344] width 1205 height 688
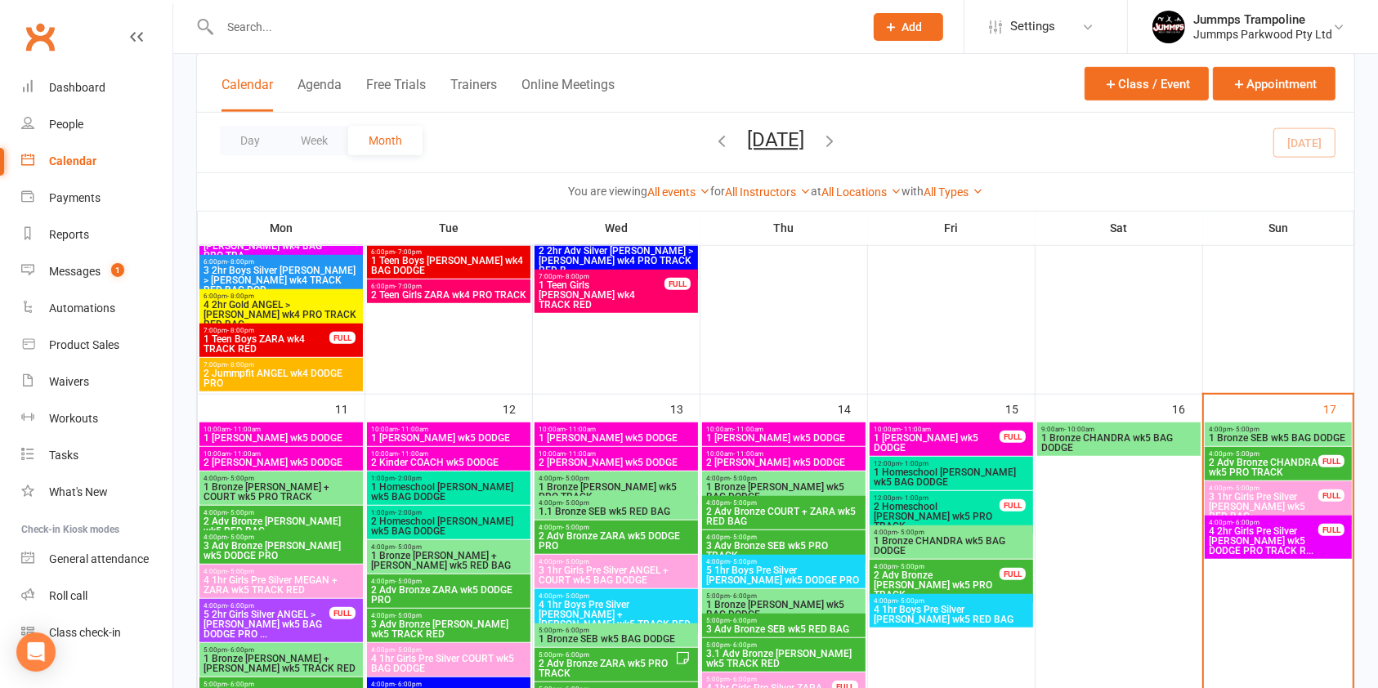
click at [1263, 499] on span "3 1hr Girls Pre Silver [PERSON_NAME] wk5 RED BAG" at bounding box center [1263, 506] width 111 height 29
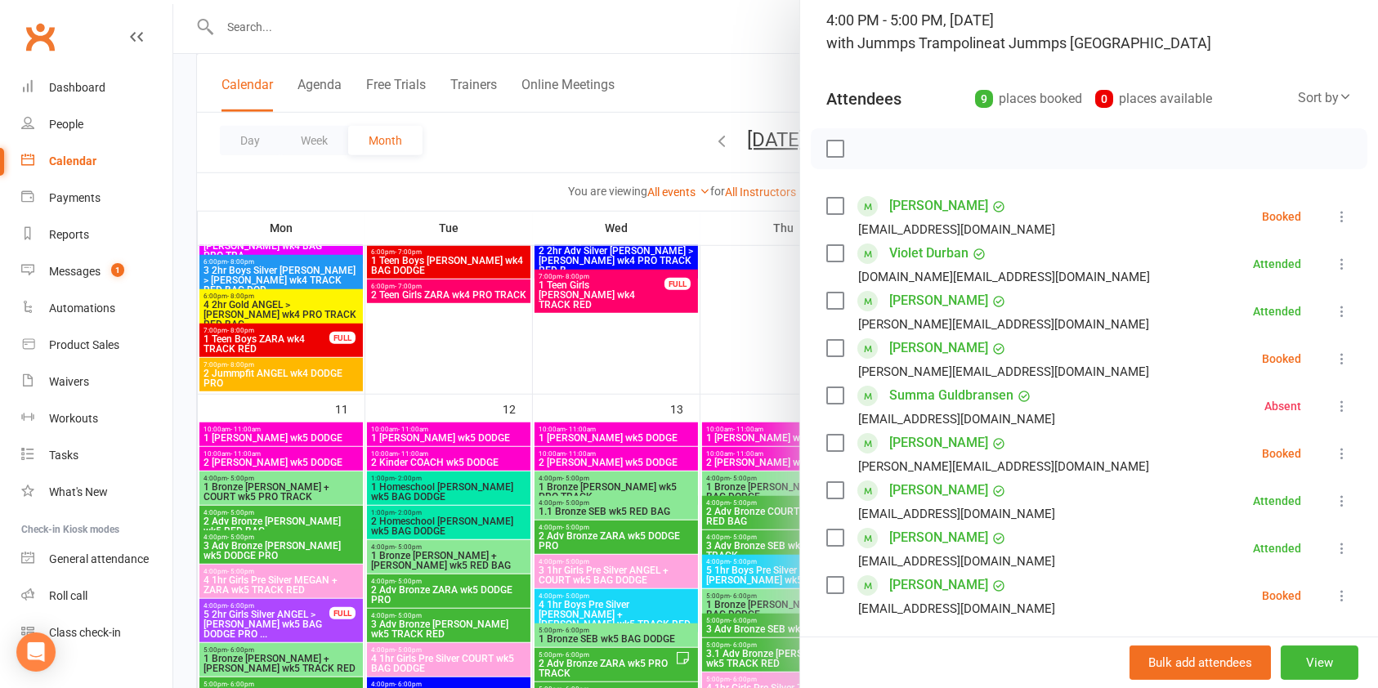
scroll to position [143, 0]
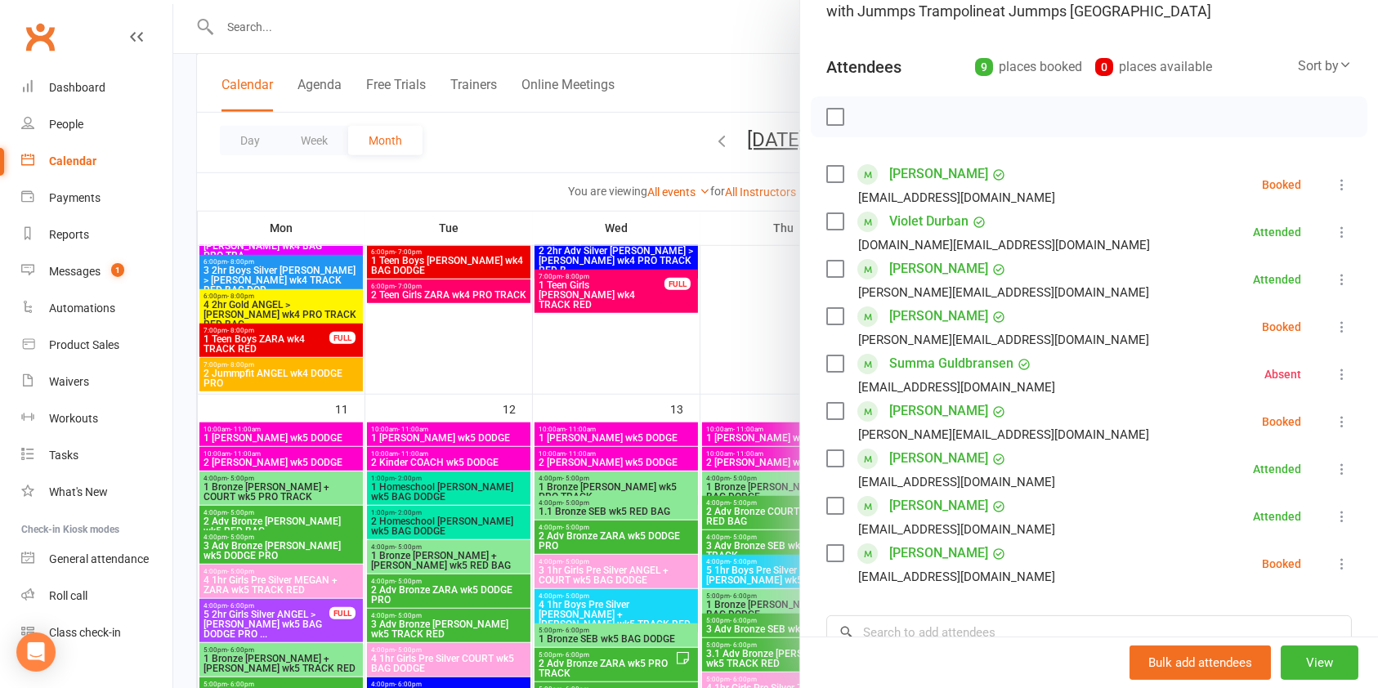
click at [1334, 422] on icon at bounding box center [1342, 422] width 16 height 16
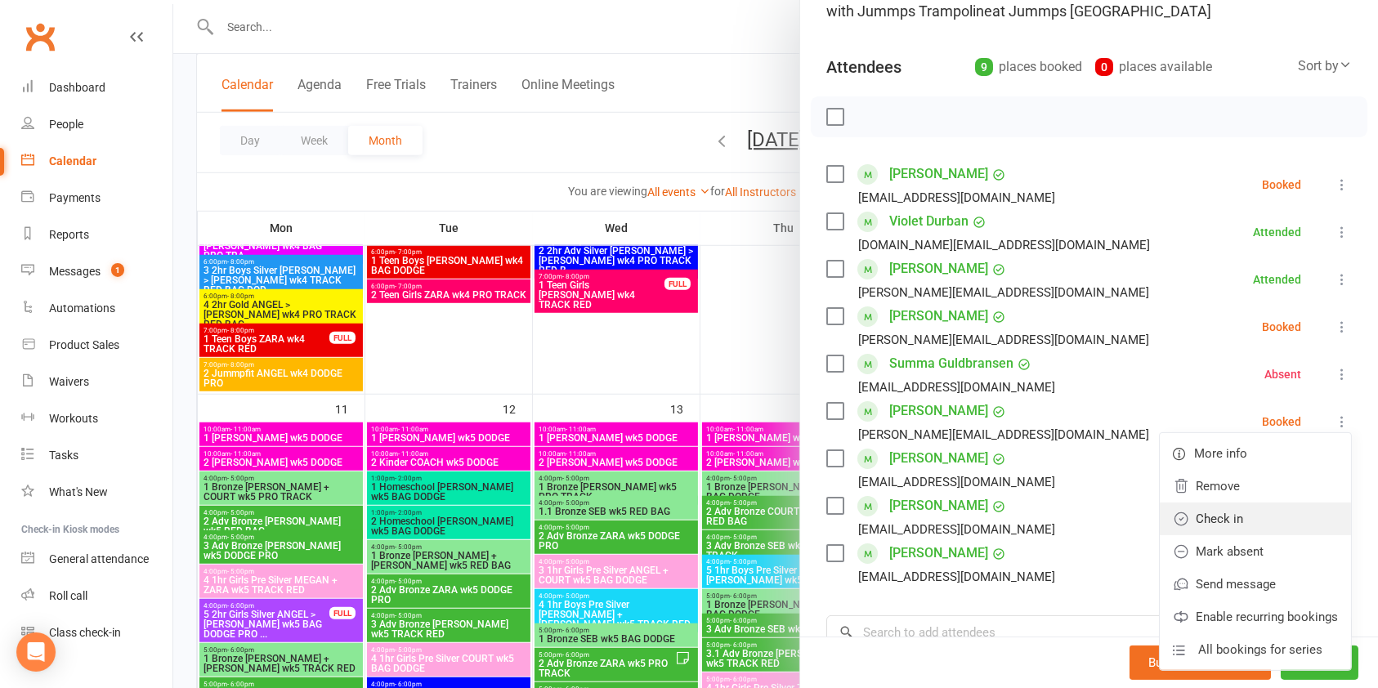
click at [1229, 513] on link "Check in" at bounding box center [1255, 519] width 191 height 33
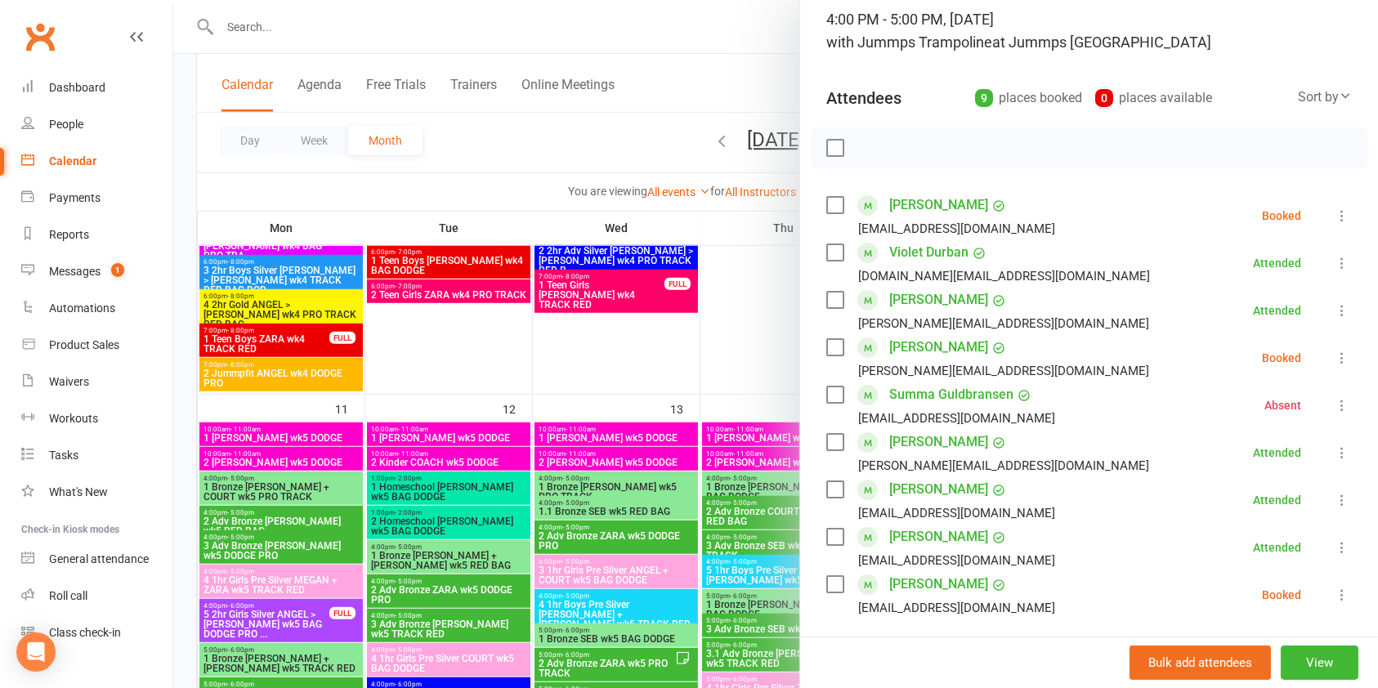
scroll to position [135, 0]
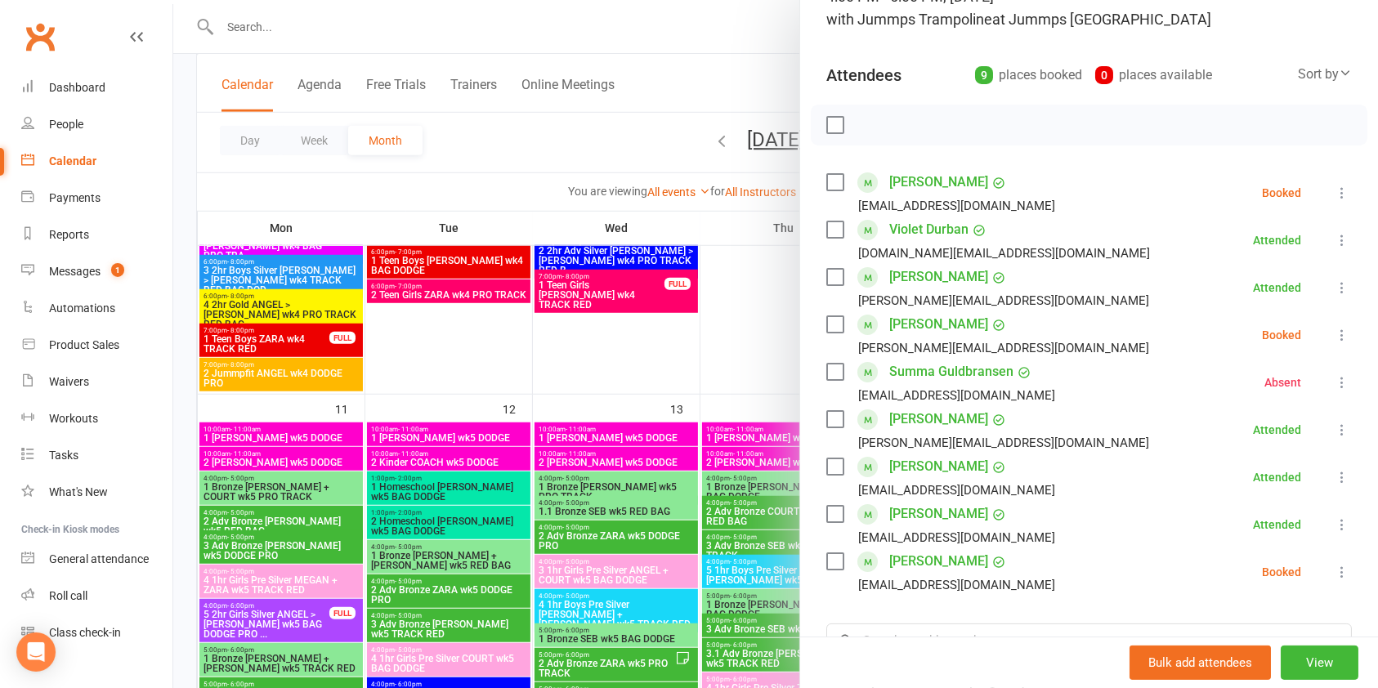
click at [1334, 330] on icon at bounding box center [1342, 335] width 16 height 16
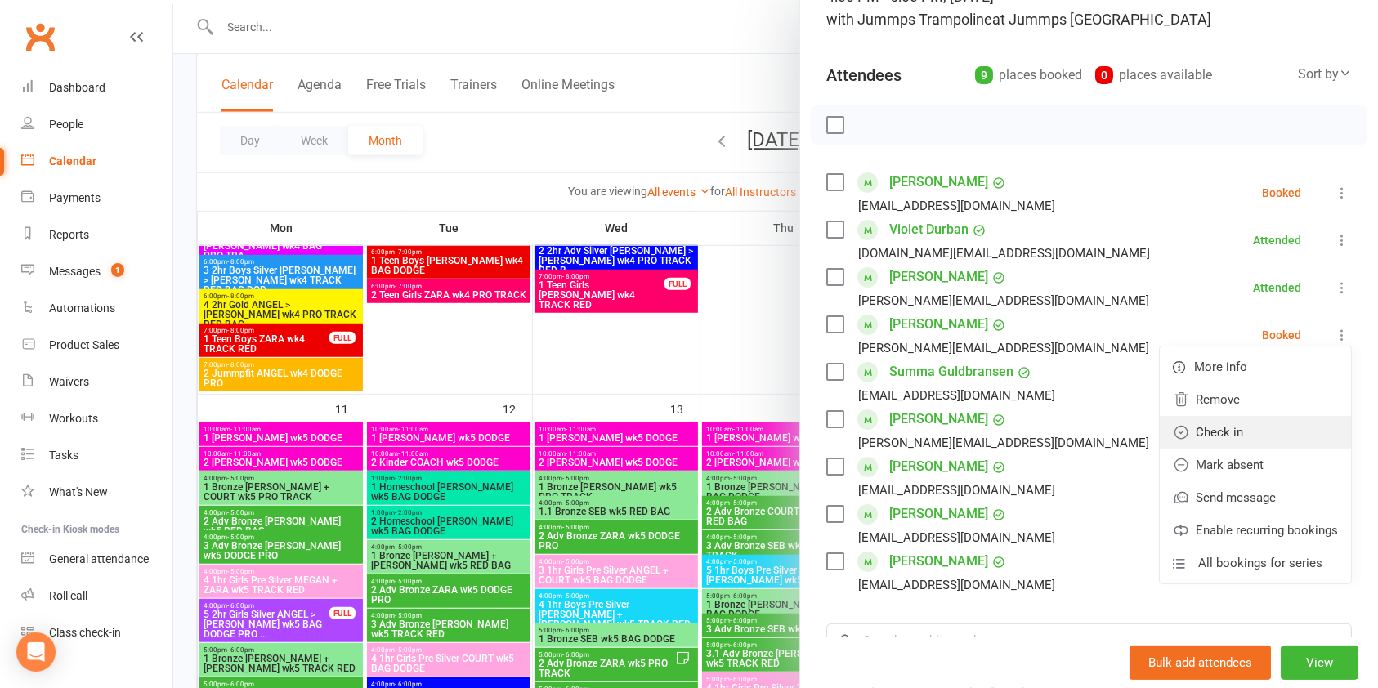
click at [1231, 441] on link "Check in" at bounding box center [1255, 432] width 191 height 33
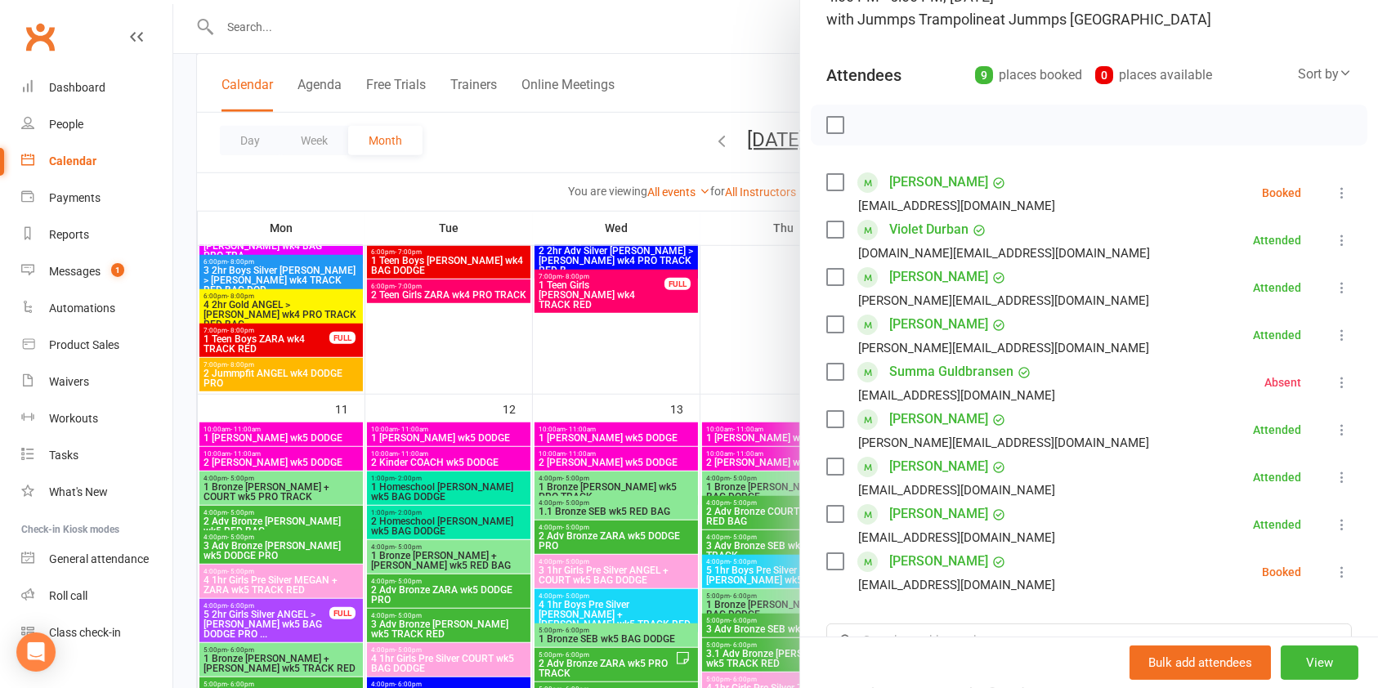
click at [713, 95] on div at bounding box center [775, 344] width 1205 height 688
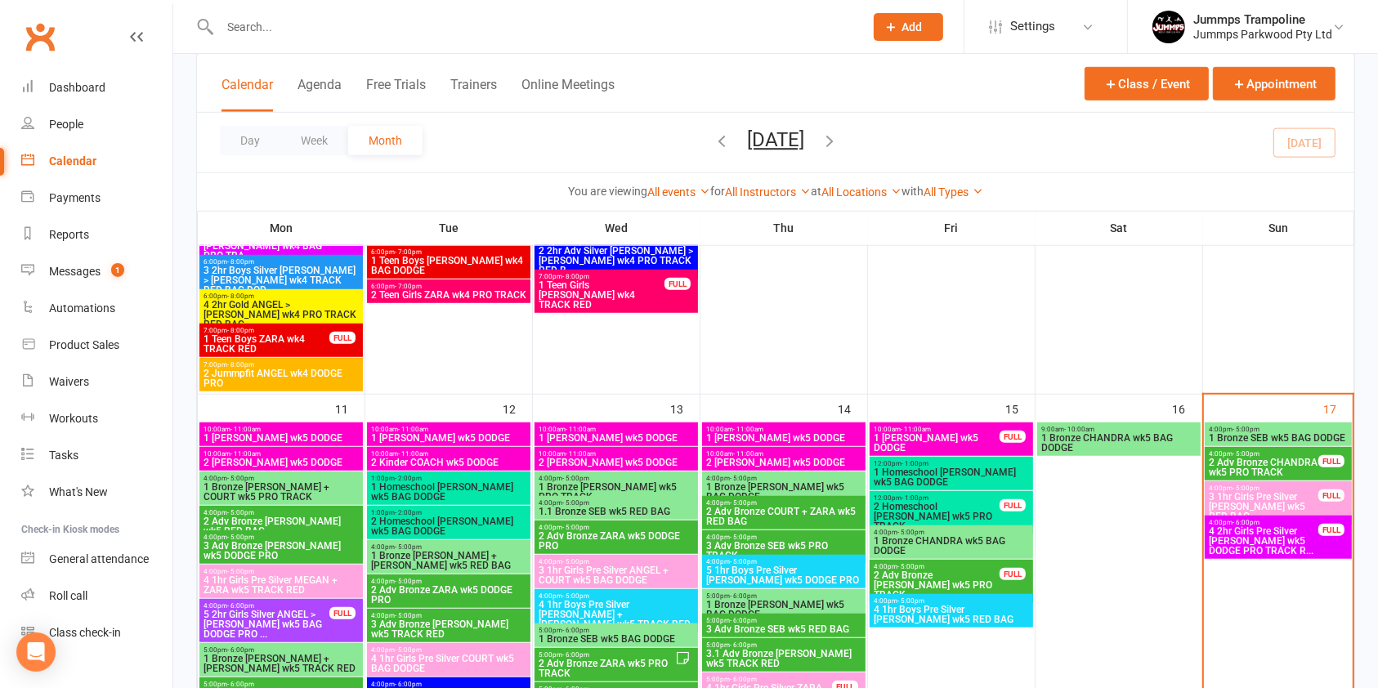
click at [1317, 543] on span "4 2hr Girls Pre Silver [PERSON_NAME] wk5 DODGE PRO TRACK R..." at bounding box center [1263, 540] width 111 height 29
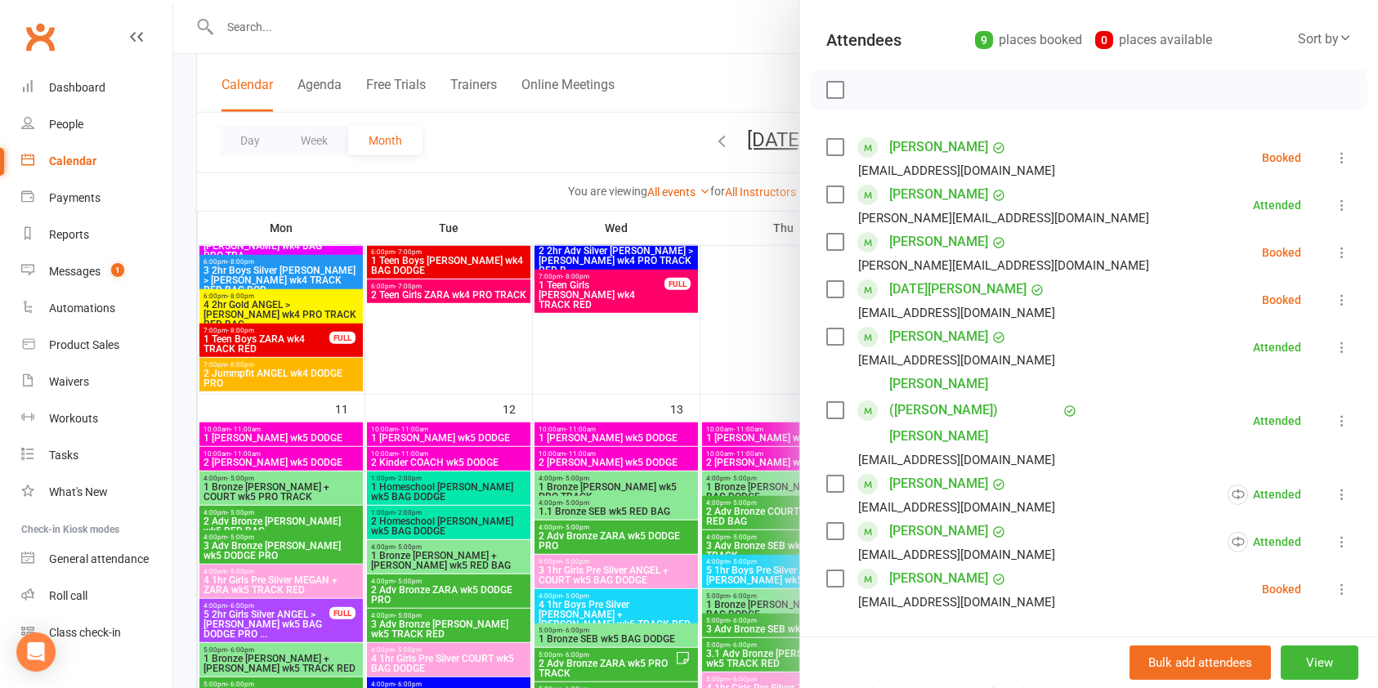
scroll to position [177, 0]
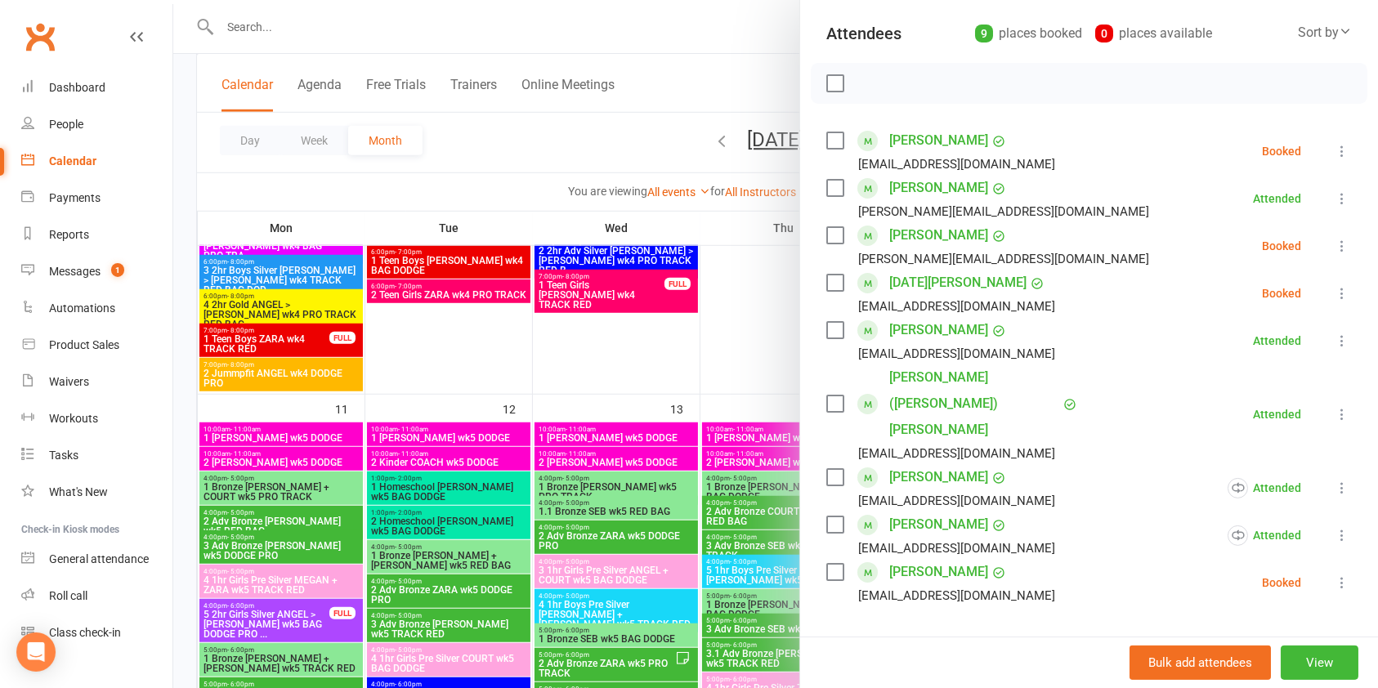
click at [1334, 240] on icon at bounding box center [1342, 246] width 16 height 16
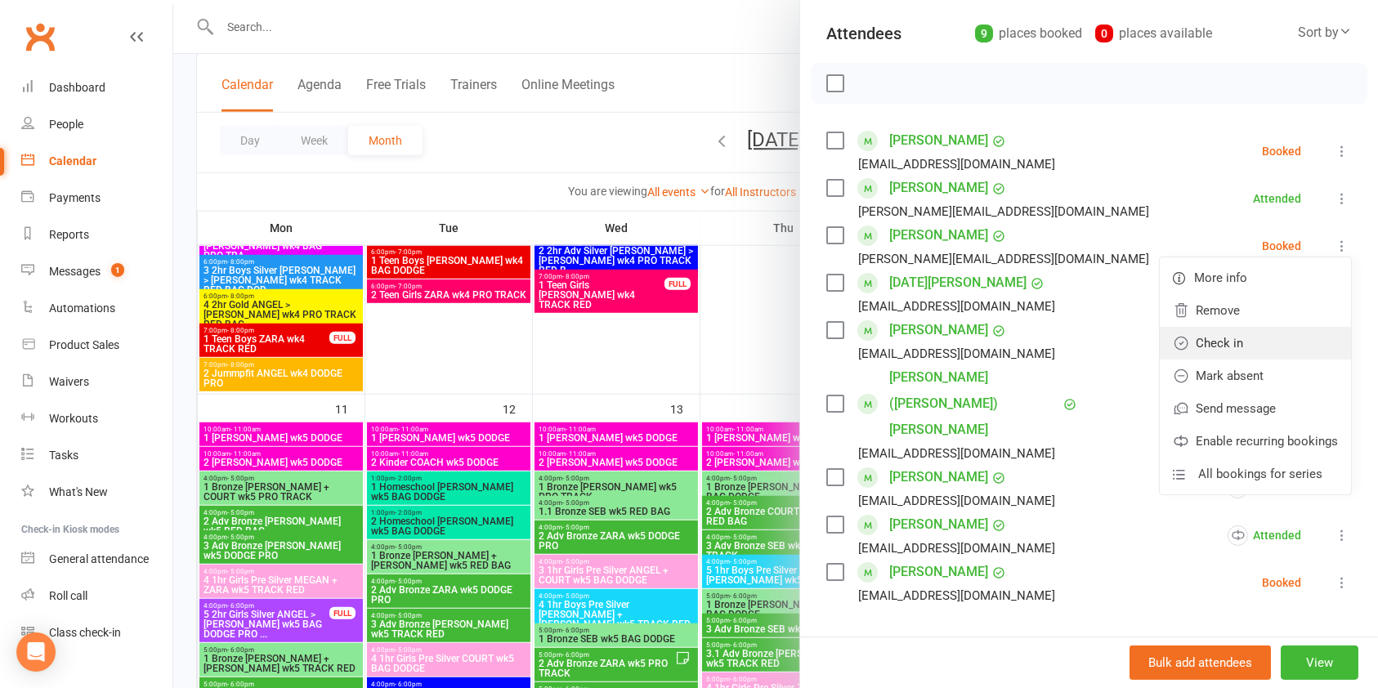
click at [1218, 343] on link "Check in" at bounding box center [1255, 343] width 191 height 33
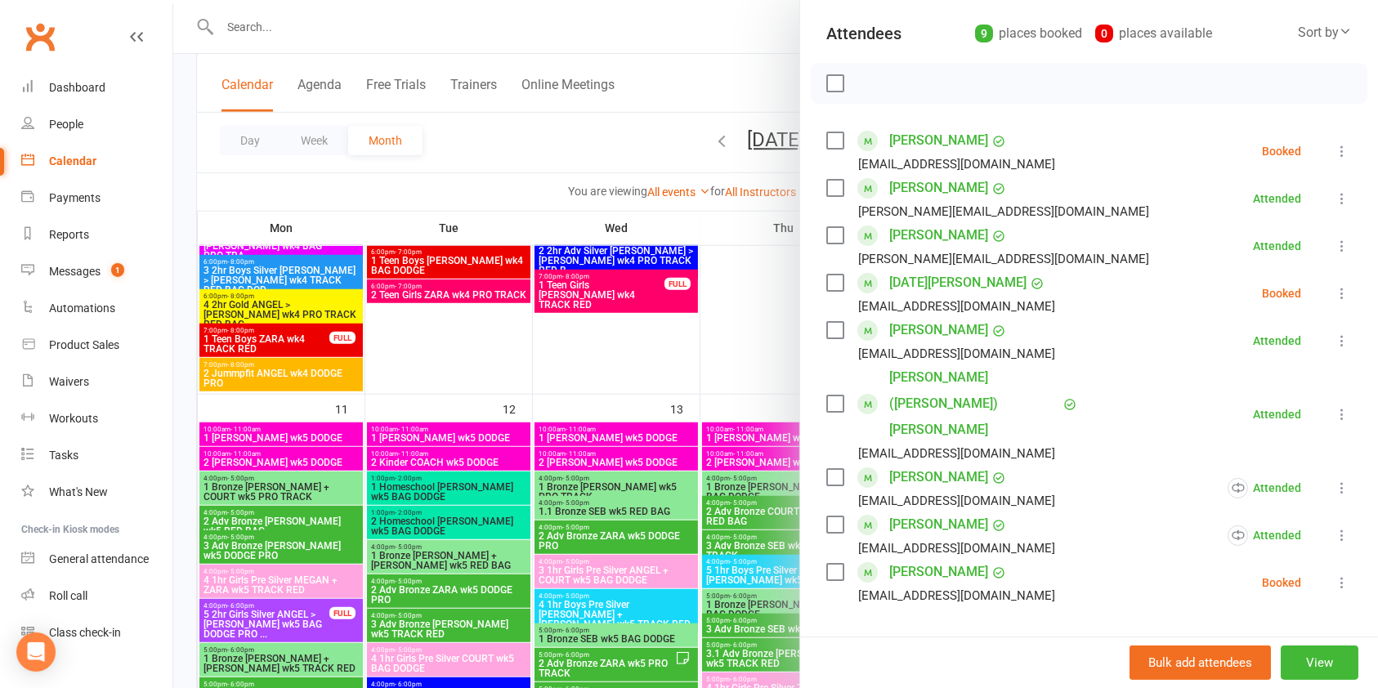
click at [728, 80] on div at bounding box center [775, 344] width 1205 height 688
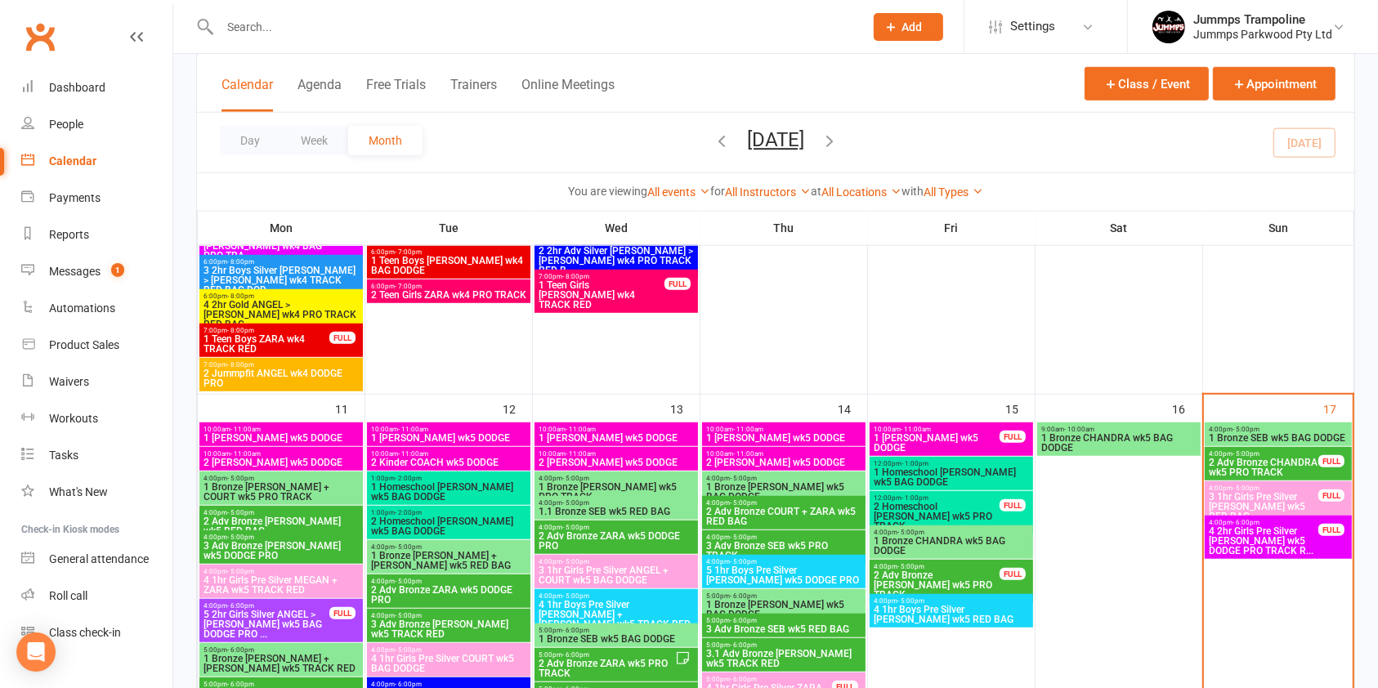
click at [1306, 501] on span "3 1hr Girls Pre Silver [PERSON_NAME] wk5 RED BAG" at bounding box center [1263, 506] width 111 height 29
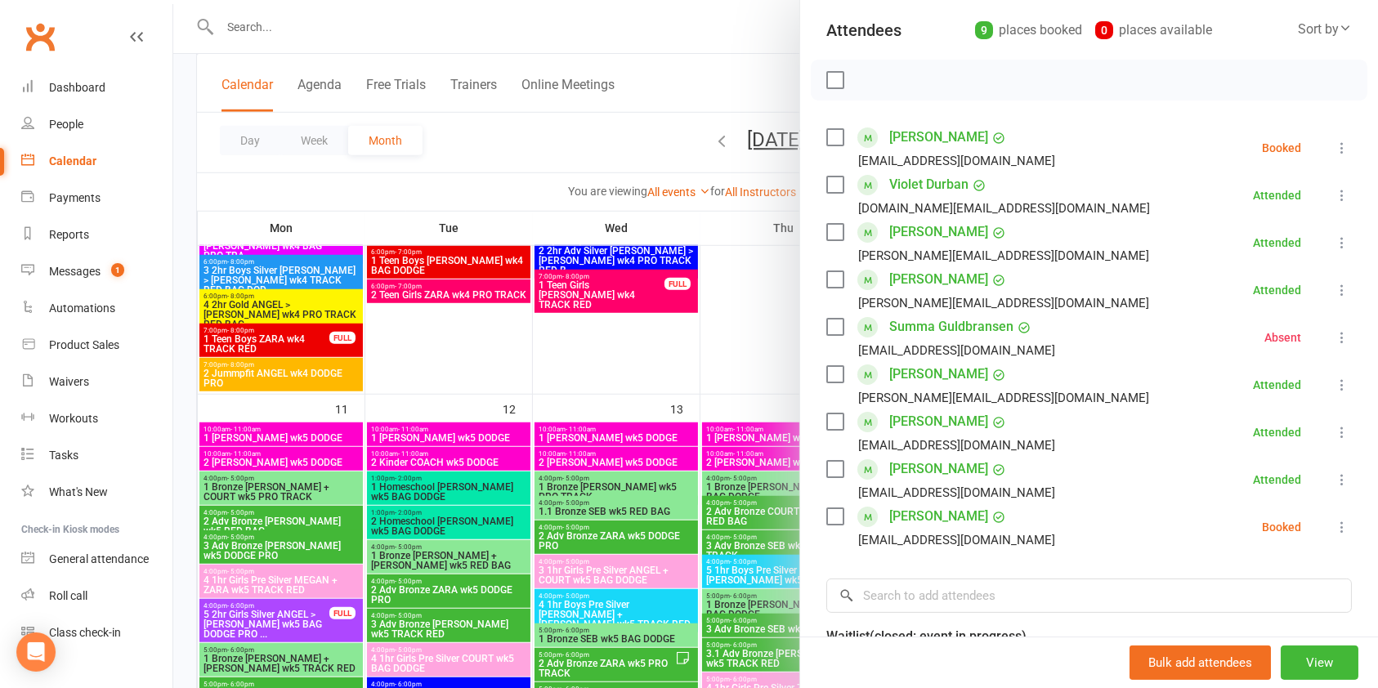
scroll to position [183, 0]
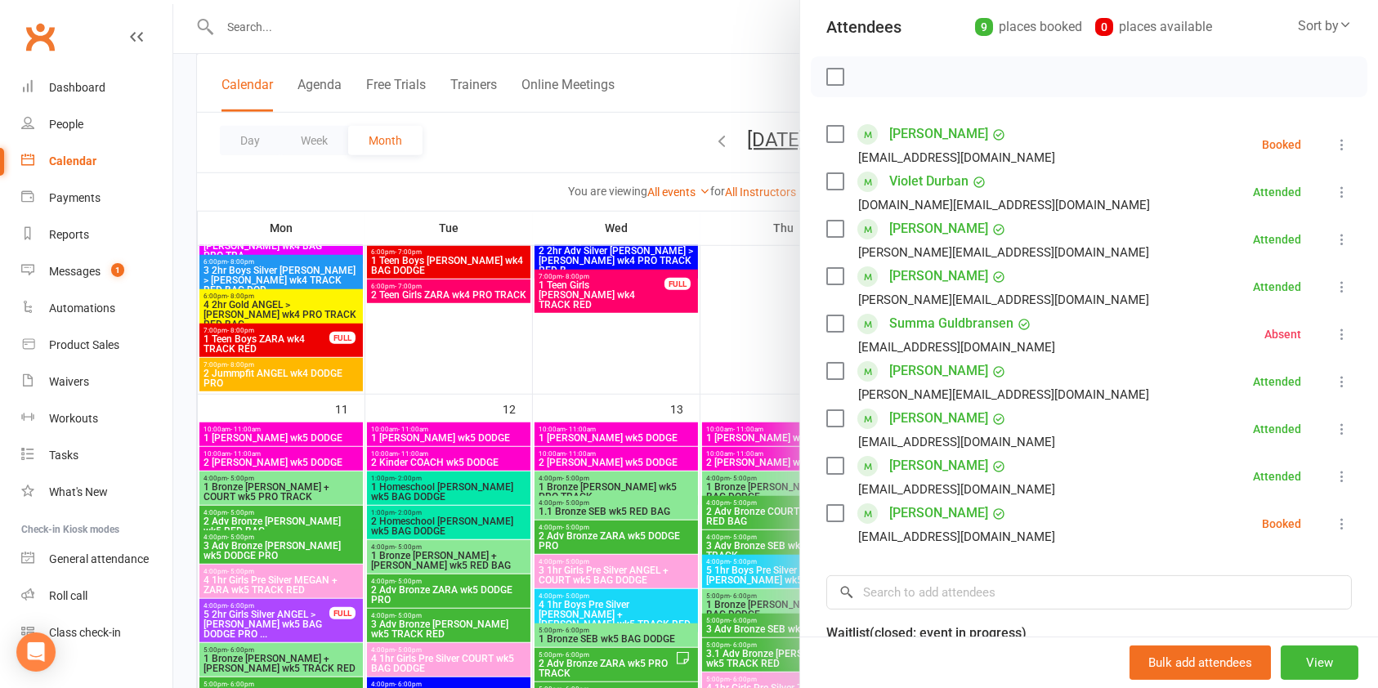
click at [1334, 526] on icon at bounding box center [1342, 524] width 16 height 16
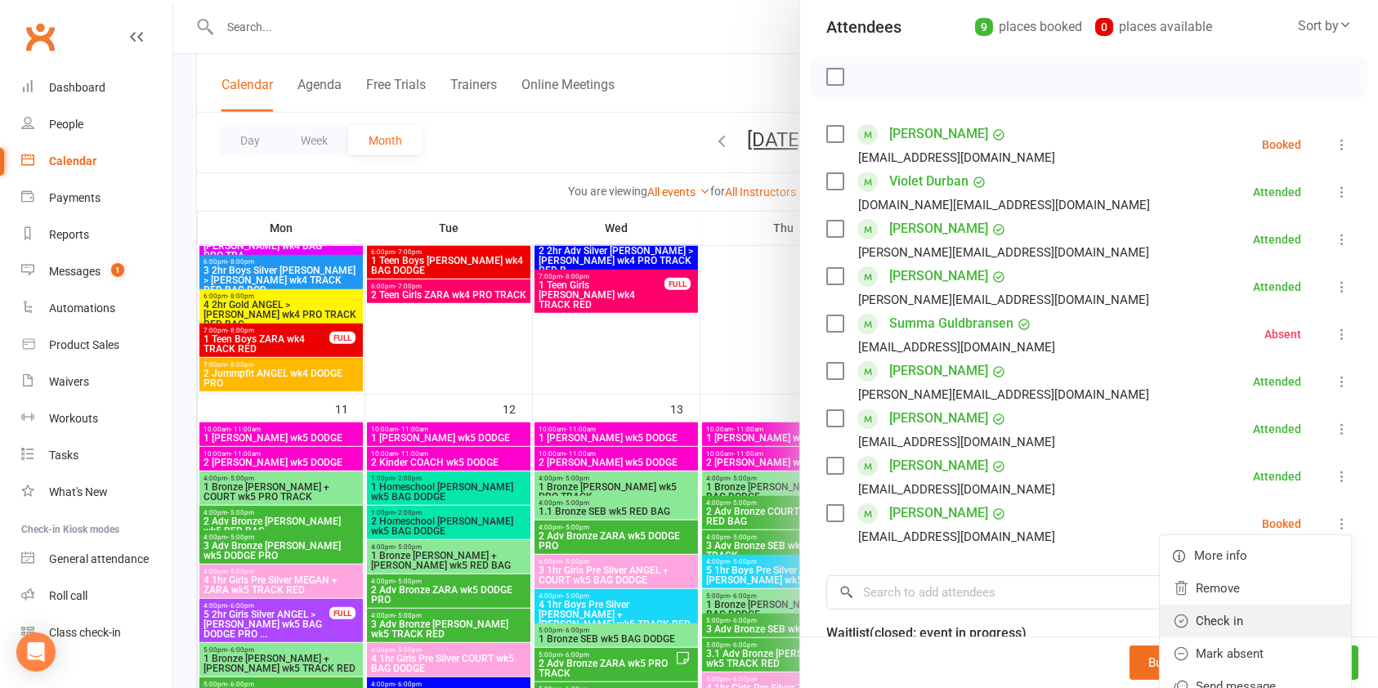
click at [1192, 618] on link "Check in" at bounding box center [1255, 621] width 191 height 33
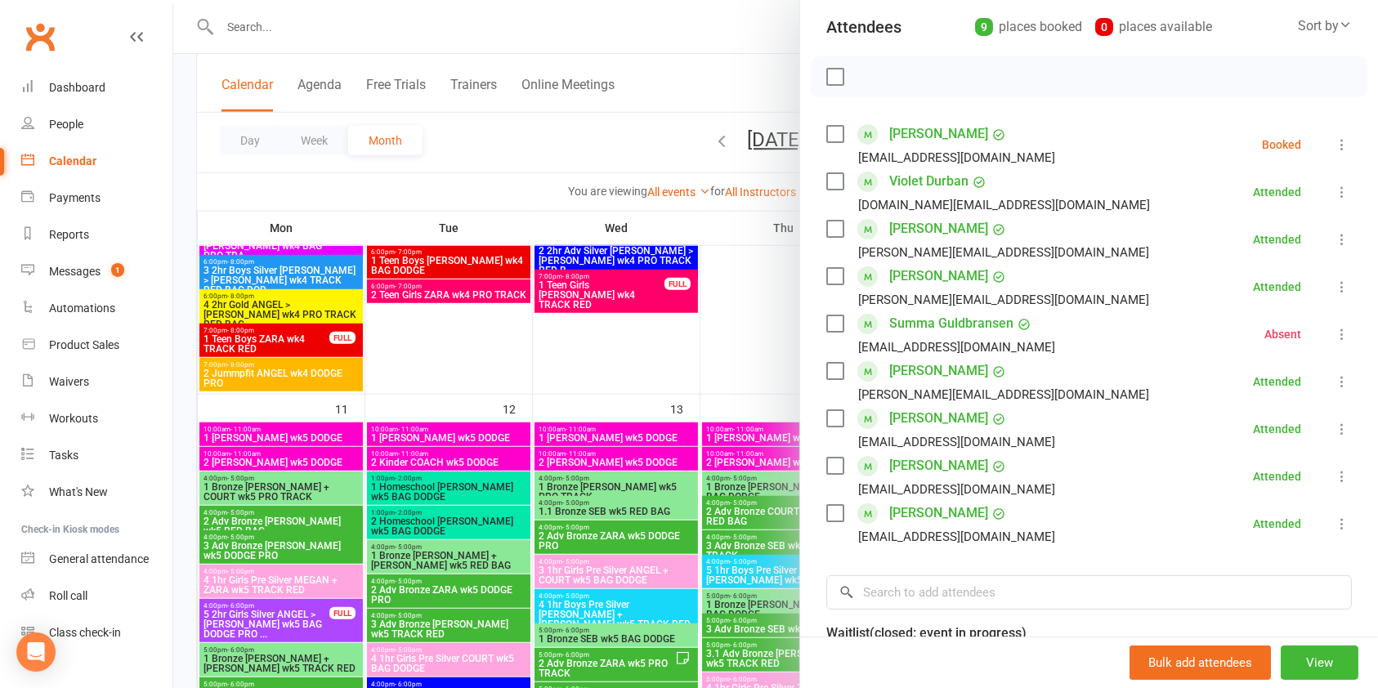
click at [704, 69] on div at bounding box center [775, 344] width 1205 height 688
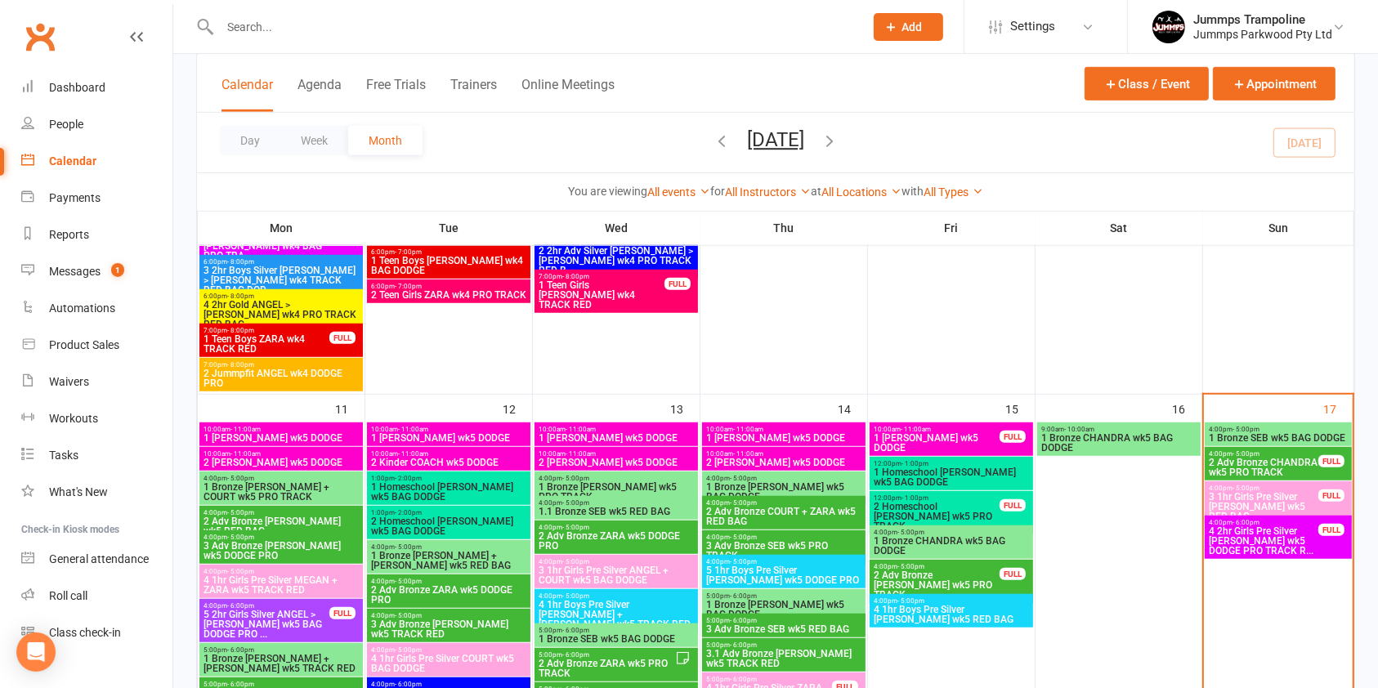
click at [1289, 459] on span "2 Adv Bronze CHANDRA wk5 PRO TRACK" at bounding box center [1263, 468] width 111 height 20
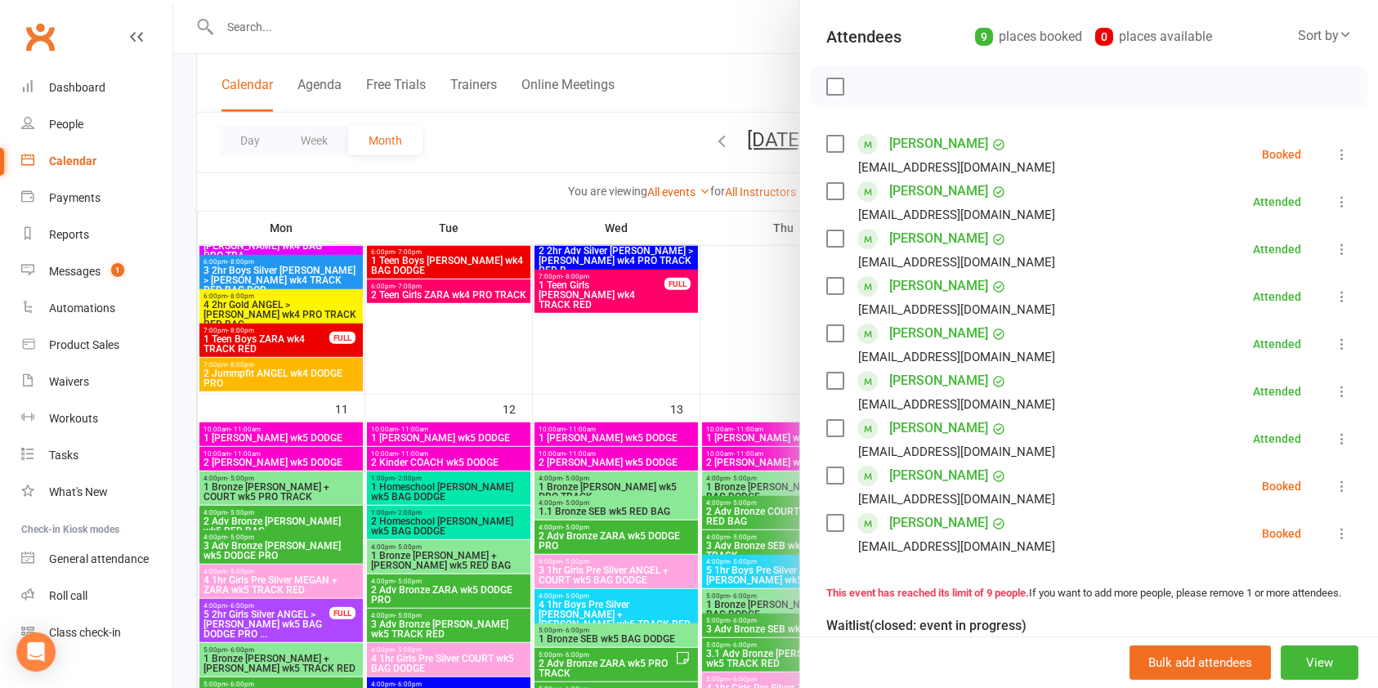
scroll to position [177, 0]
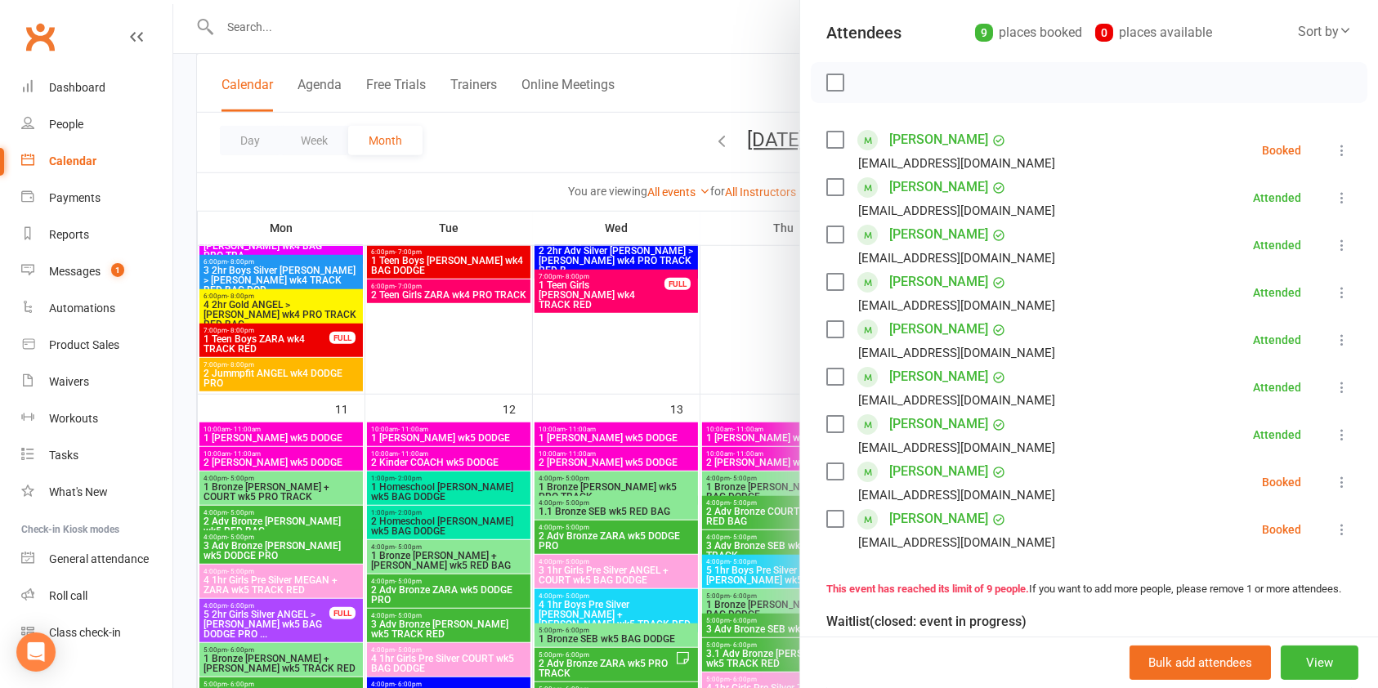
click at [1334, 529] on icon at bounding box center [1342, 529] width 16 height 16
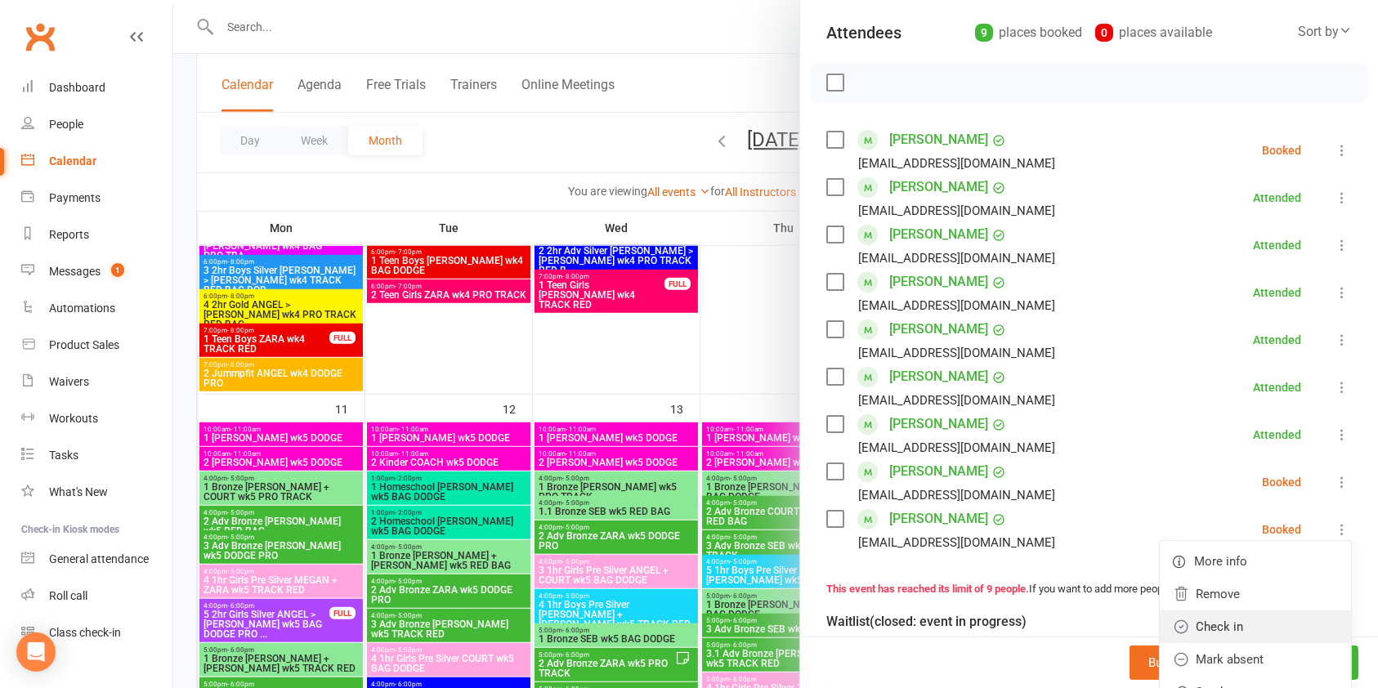
click at [1196, 622] on link "Check in" at bounding box center [1255, 626] width 191 height 33
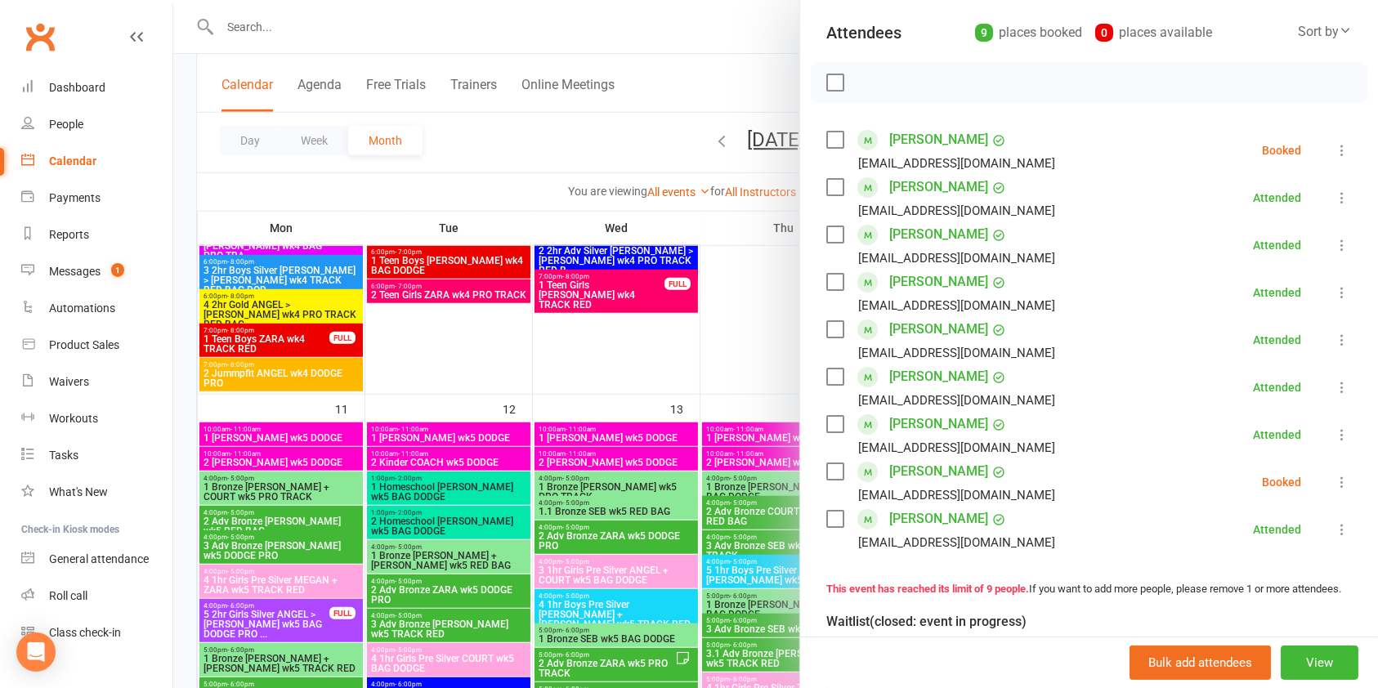
click at [704, 65] on div at bounding box center [775, 344] width 1205 height 688
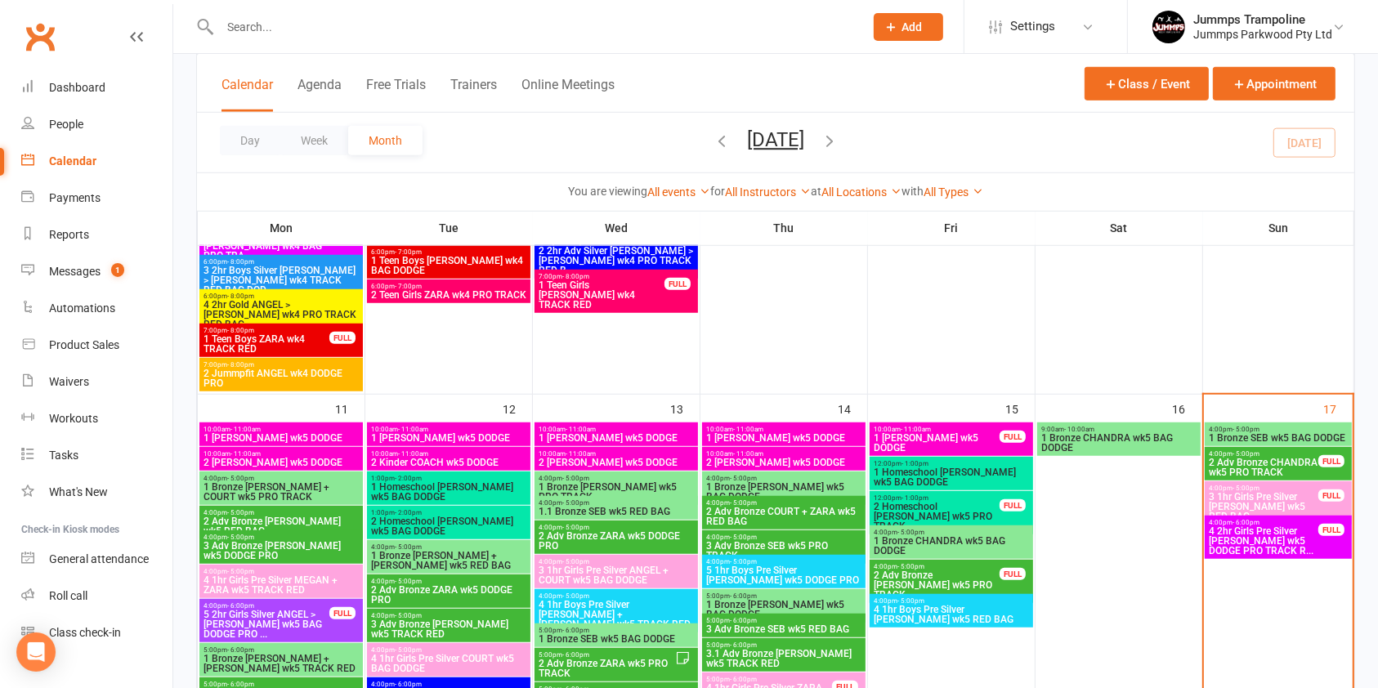
click at [1284, 497] on span "3 1hr Girls Pre Silver [PERSON_NAME] wk5 RED BAG" at bounding box center [1263, 506] width 111 height 29
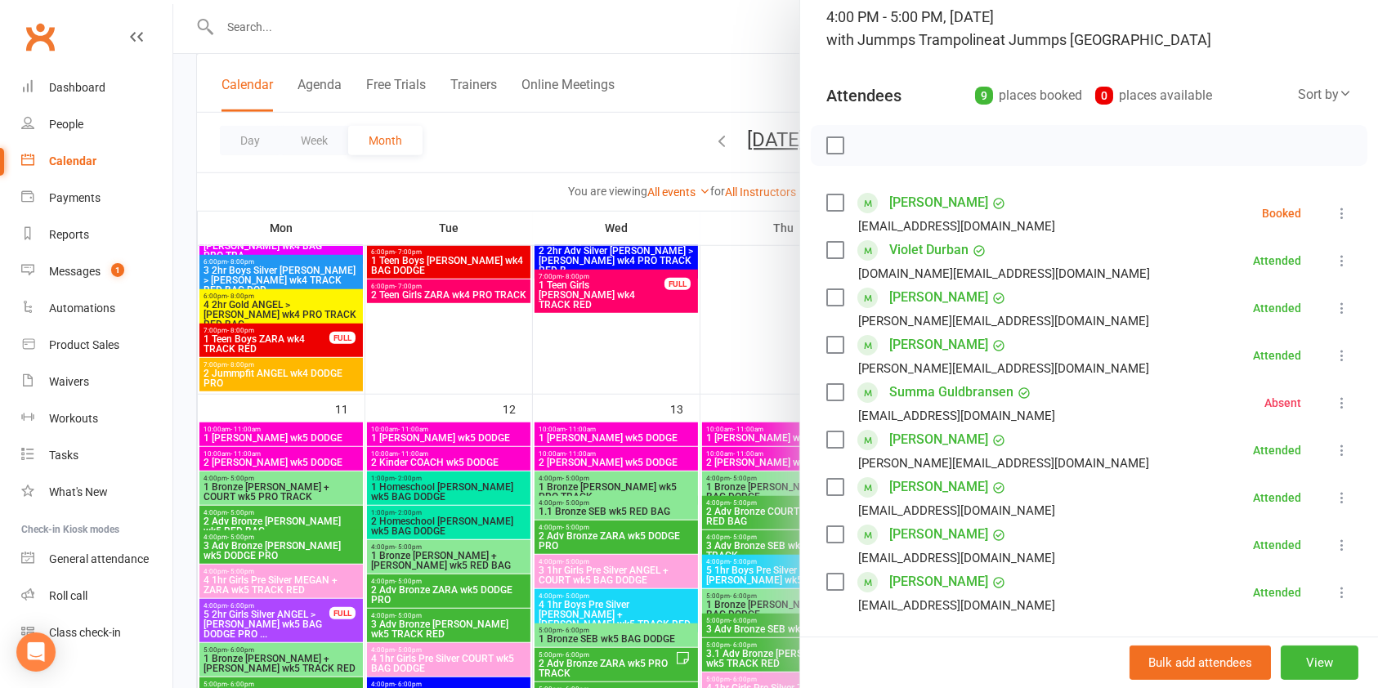
scroll to position [118, 0]
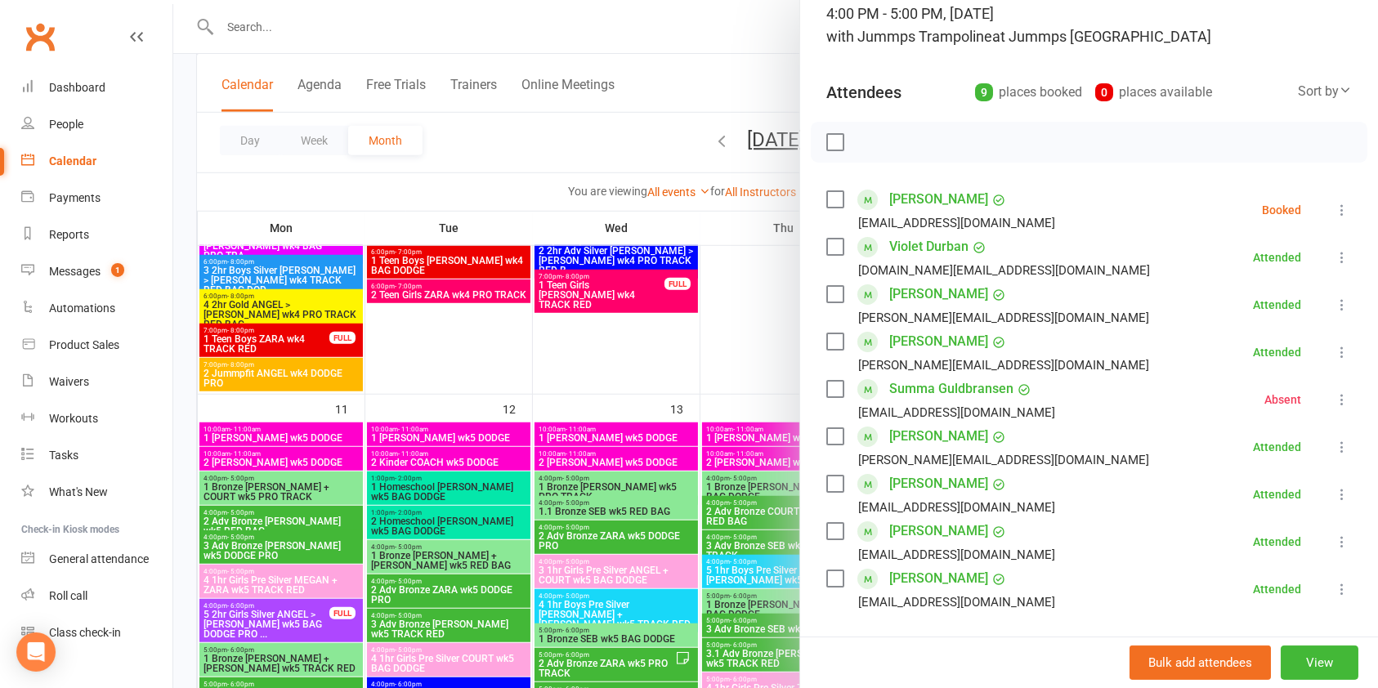
click at [662, 150] on div at bounding box center [775, 344] width 1205 height 688
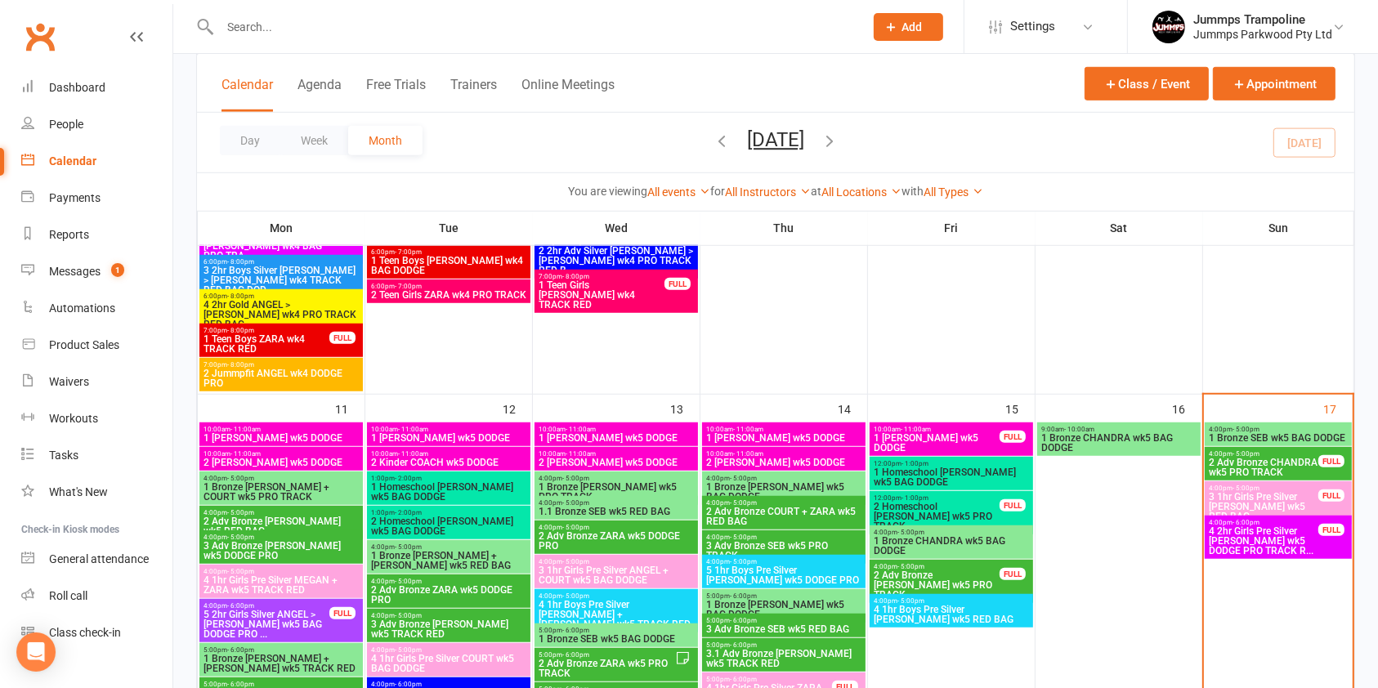
click at [1240, 461] on span "2 Adv Bronze CHANDRA wk5 PRO TRACK" at bounding box center [1263, 468] width 111 height 20
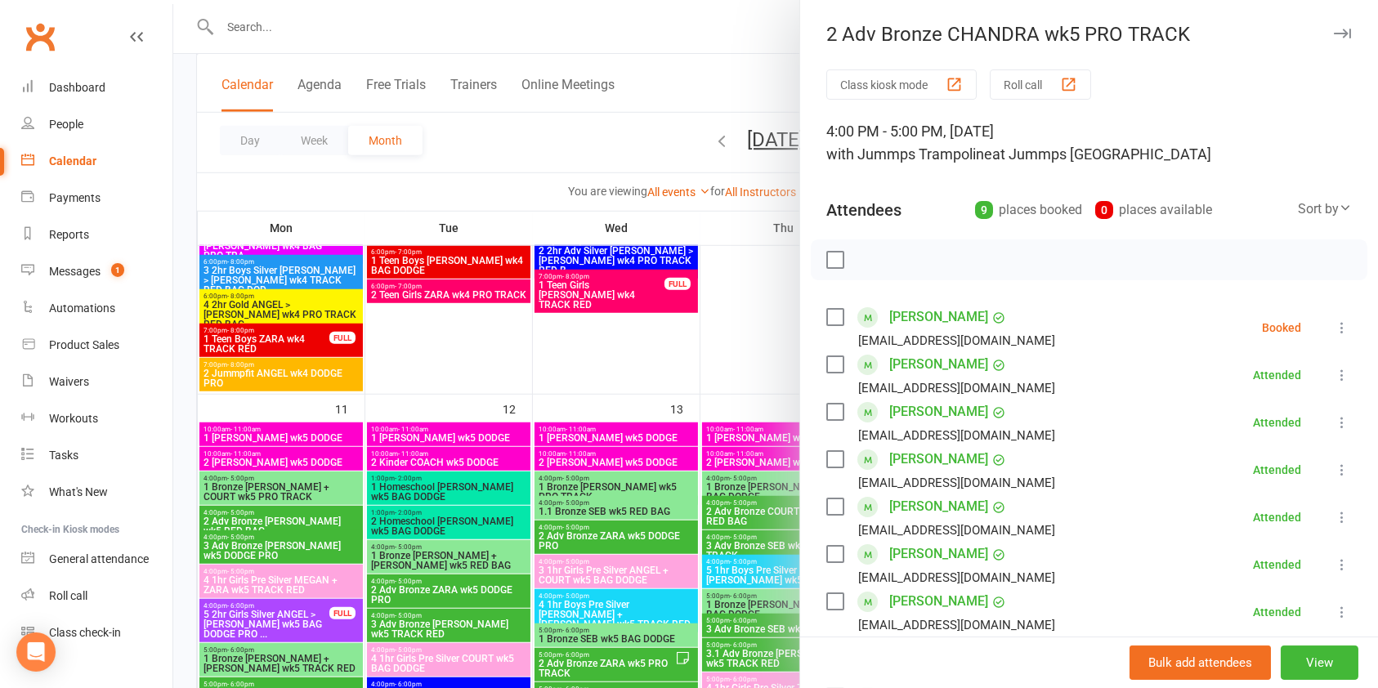
click at [1334, 324] on icon at bounding box center [1342, 328] width 16 height 16
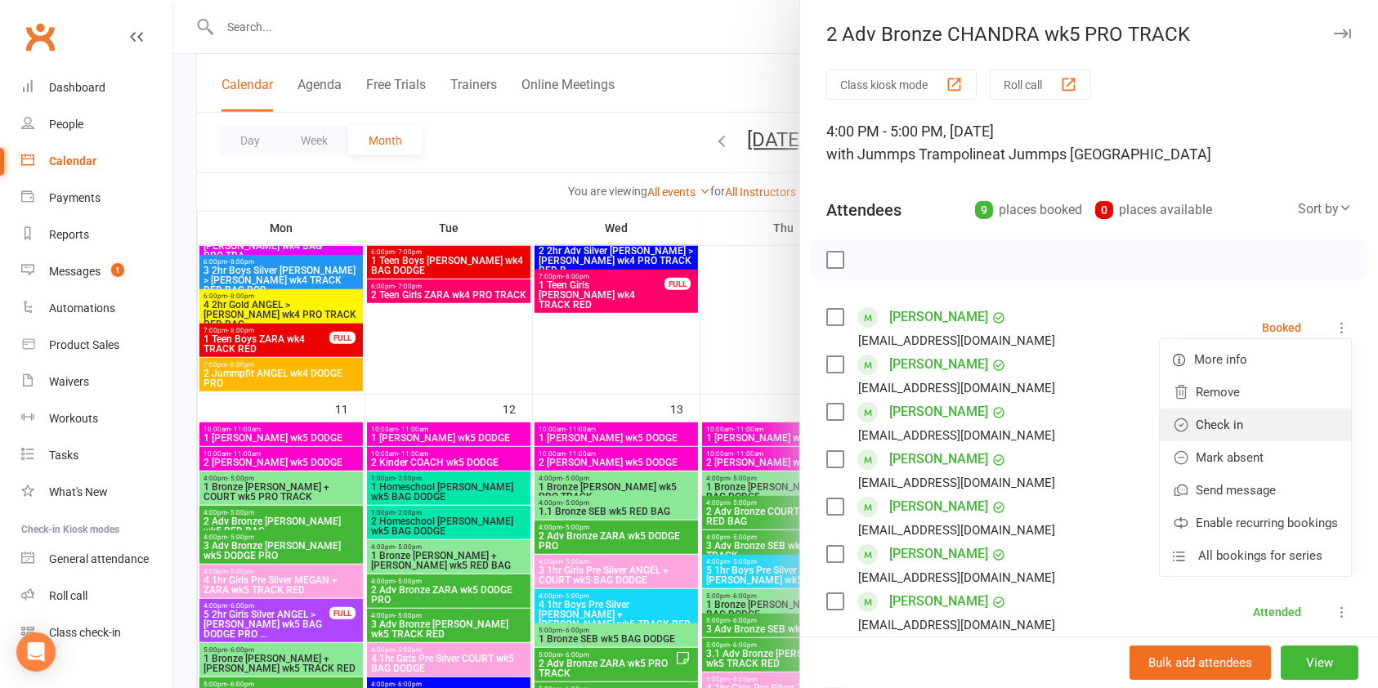
click at [1229, 428] on link "Check in" at bounding box center [1255, 425] width 191 height 33
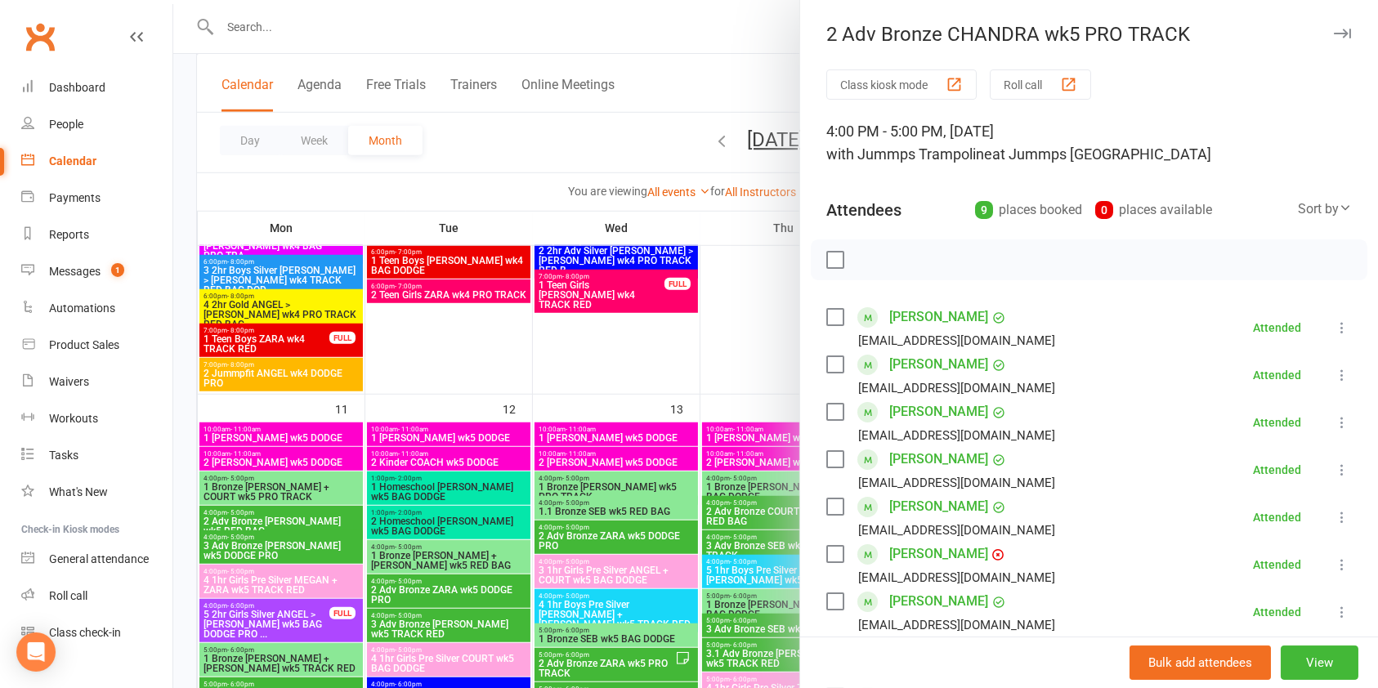
click at [621, 144] on div at bounding box center [775, 344] width 1205 height 688
